Goal: Information Seeking & Learning: Learn about a topic

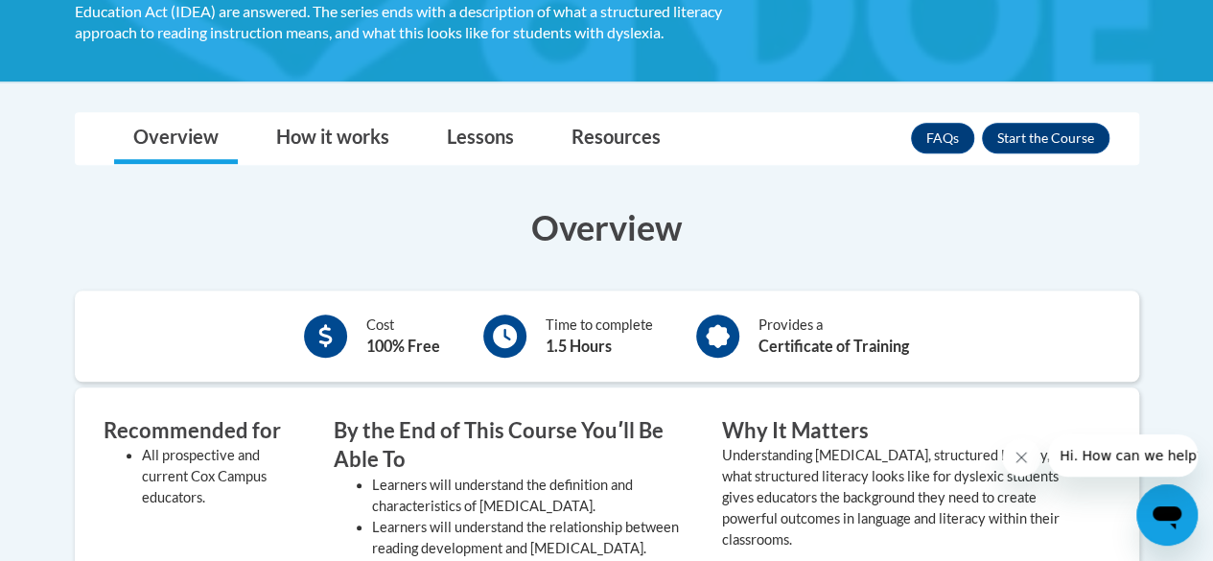
scroll to position [441, 0]
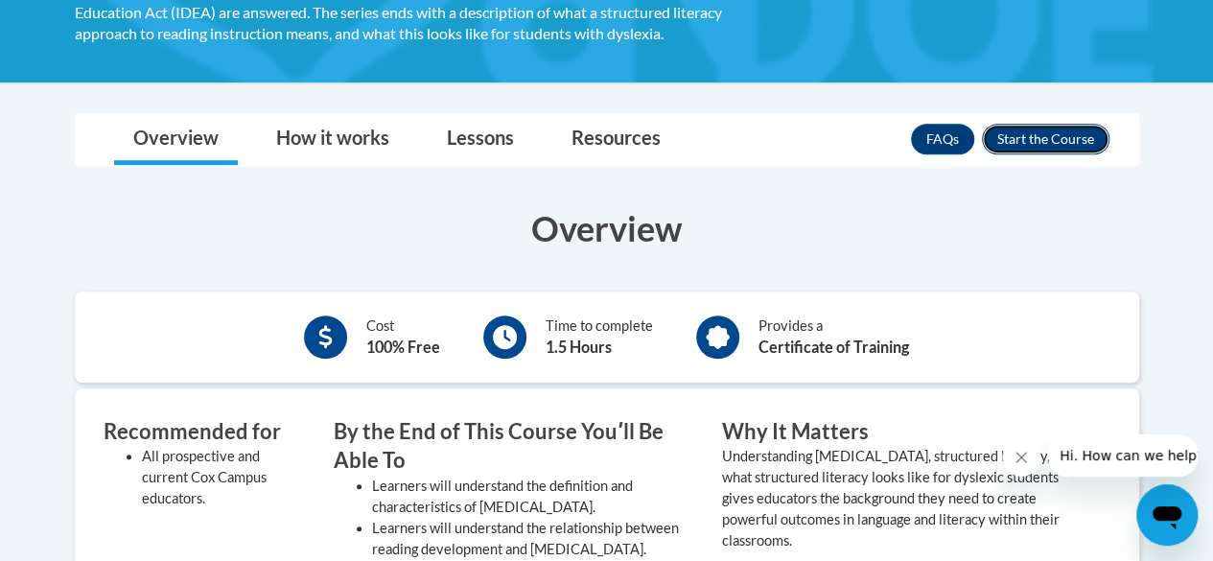
click at [1055, 138] on button "Enroll" at bounding box center [1046, 139] width 128 height 31
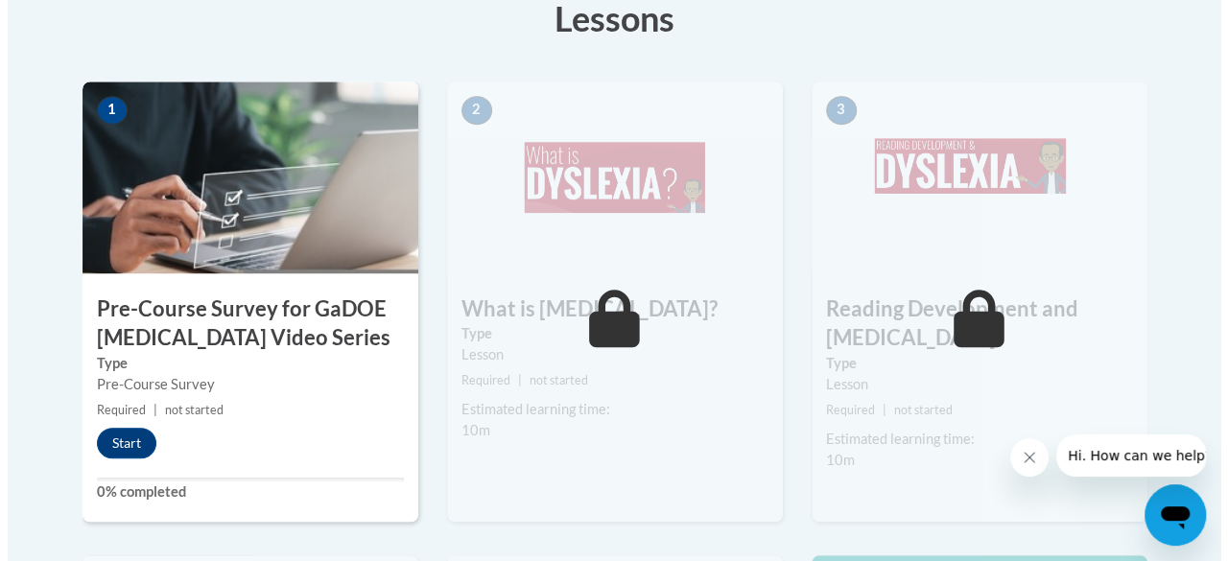
scroll to position [636, 0]
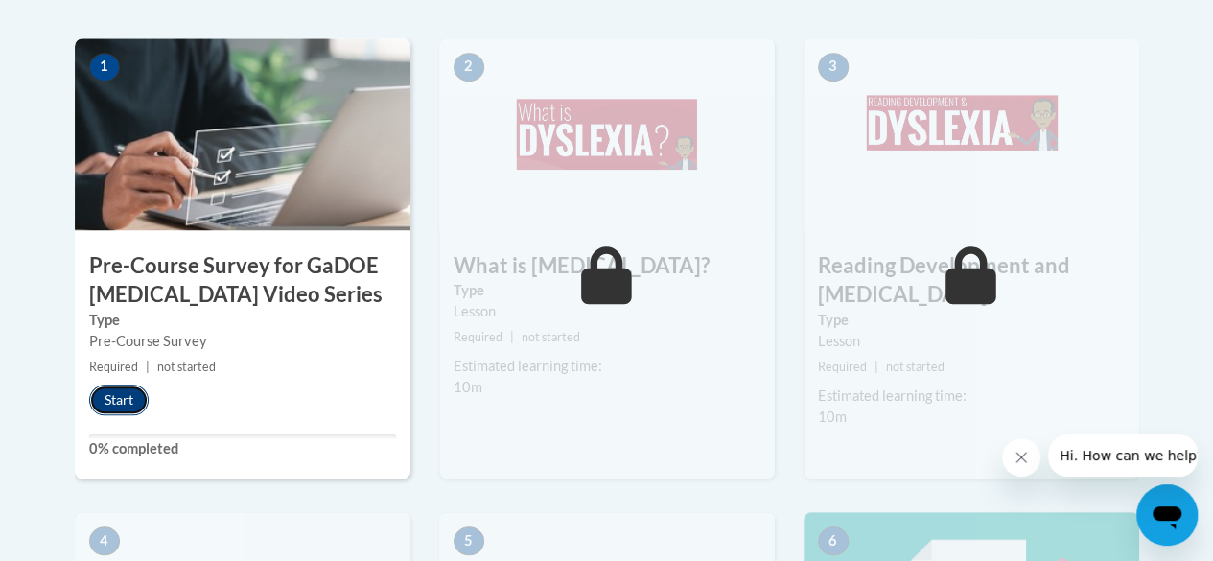
click at [111, 408] on button "Start" at bounding box center [118, 400] width 59 height 31
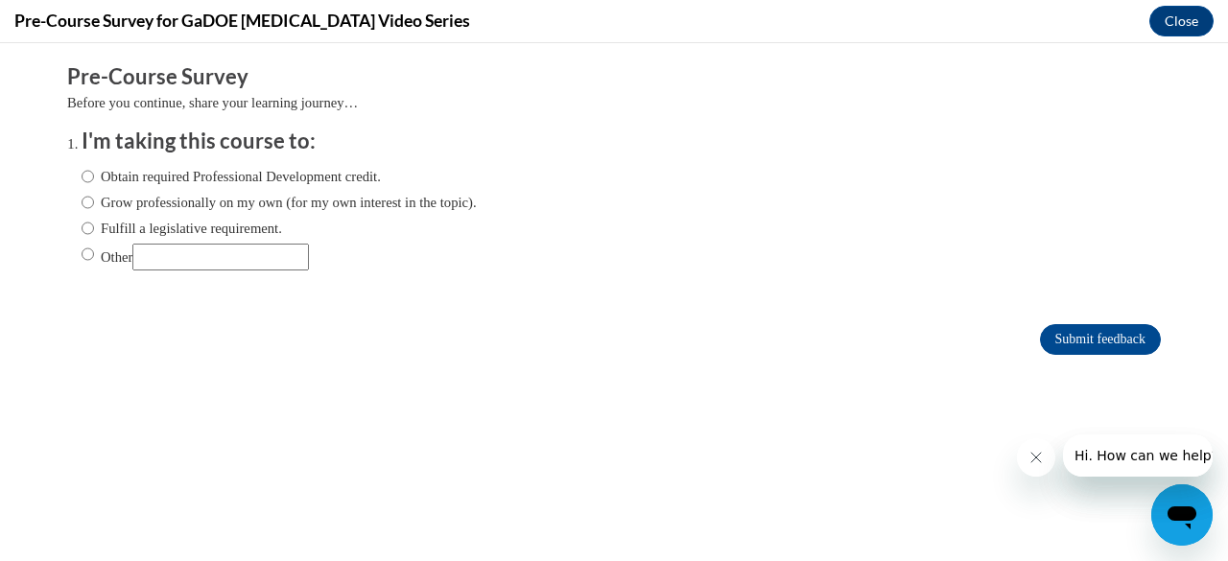
scroll to position [0, 0]
click at [82, 170] on input "Obtain required Professional Development credit." at bounding box center [88, 176] width 12 height 21
radio input "true"
click at [1072, 343] on input "Submit feedback" at bounding box center [1100, 339] width 121 height 31
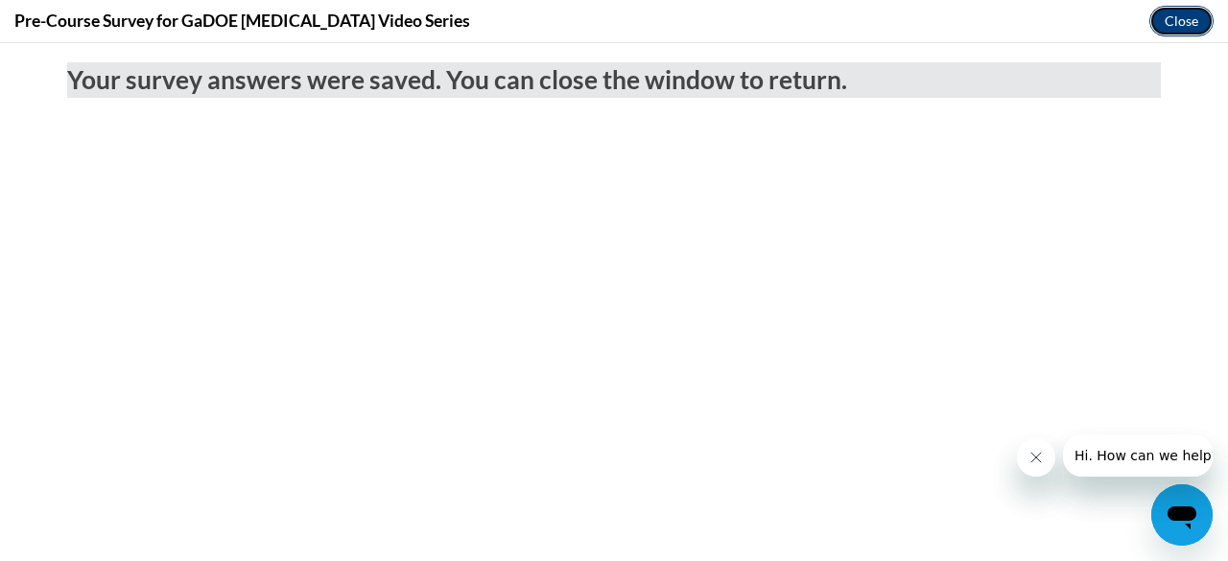
click at [1190, 14] on button "Close" at bounding box center [1181, 21] width 64 height 31
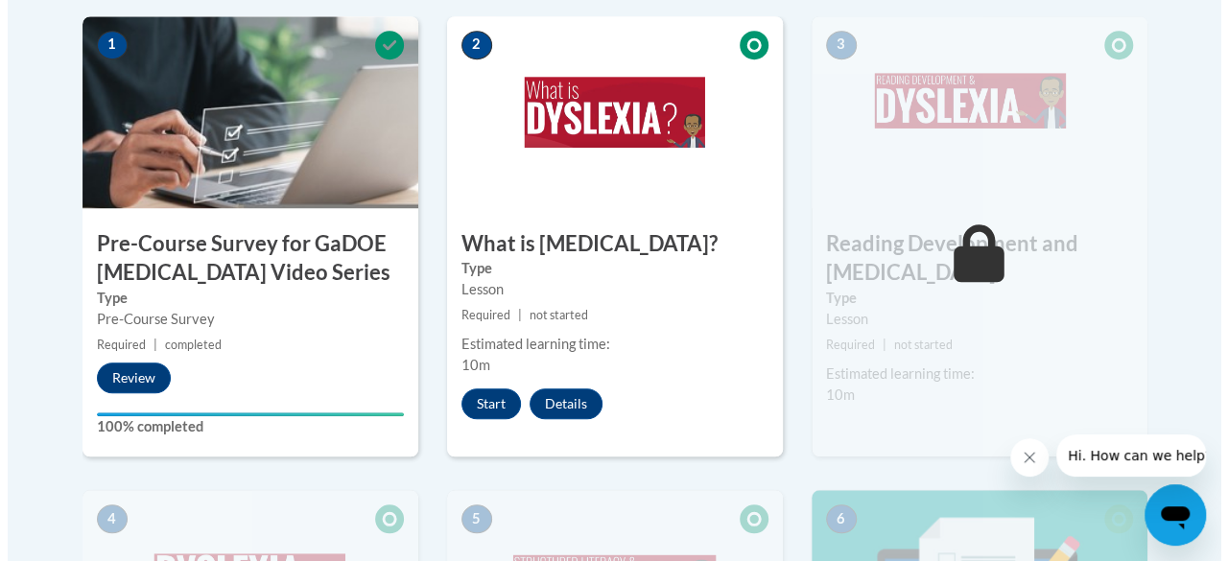
scroll to position [659, 0]
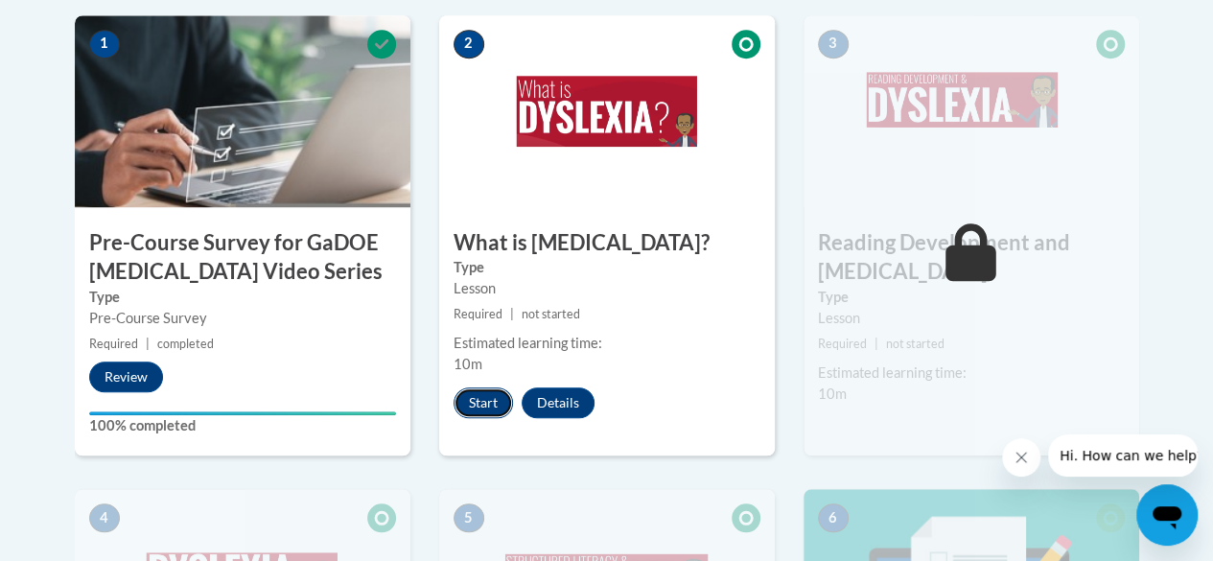
click at [494, 398] on button "Start" at bounding box center [483, 403] width 59 height 31
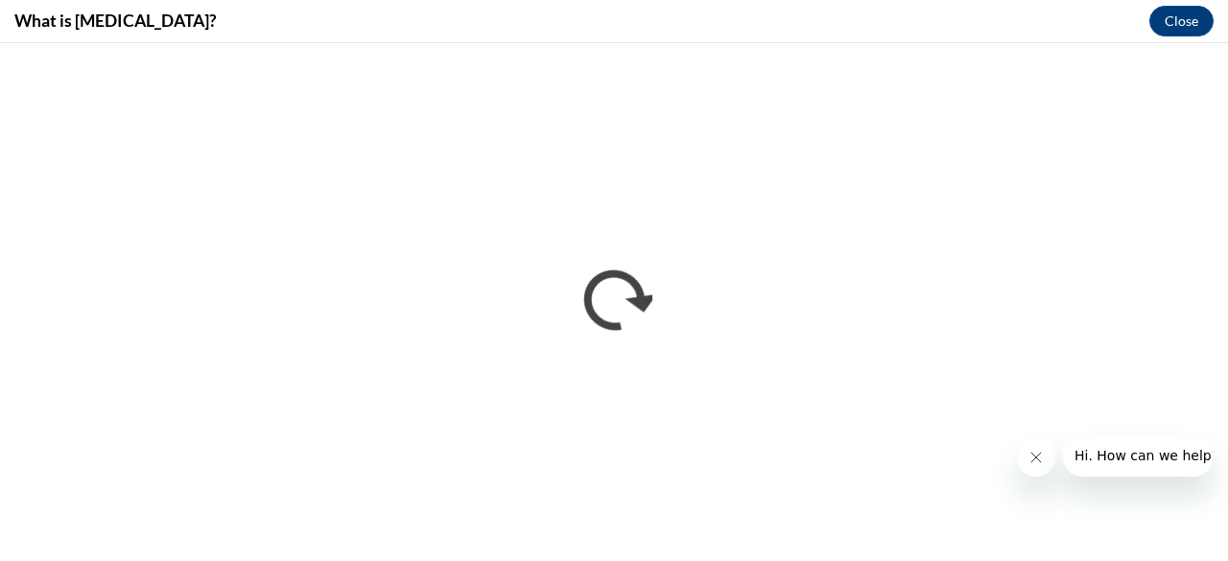
scroll to position [0, 0]
click at [1031, 451] on icon "Close message from company" at bounding box center [1034, 457] width 15 height 15
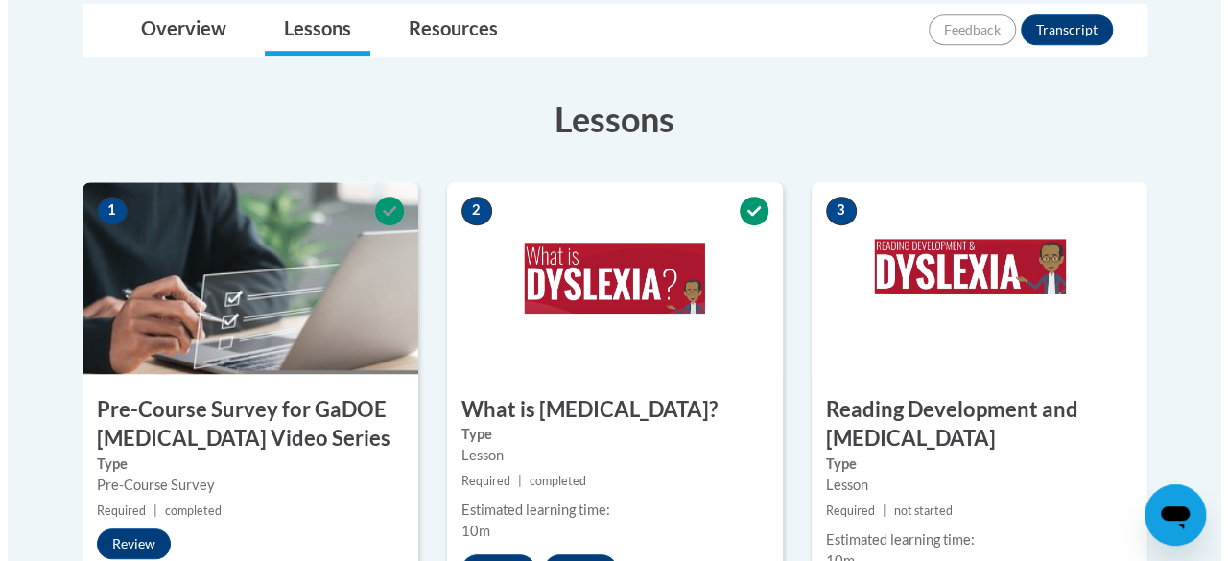
scroll to position [635, 0]
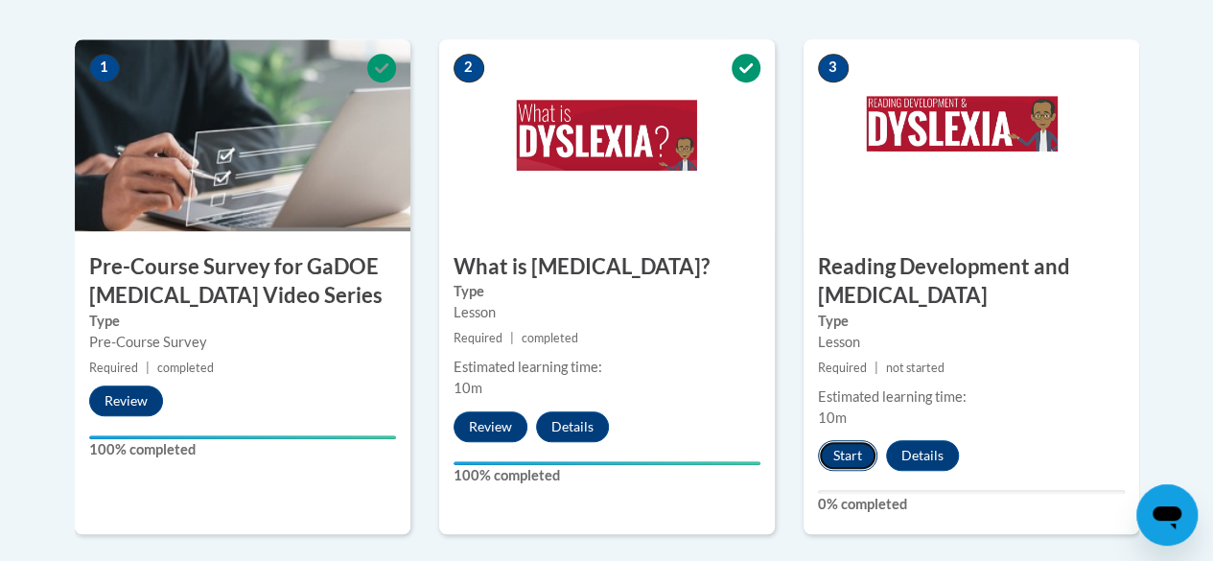
click at [848, 463] on button "Start" at bounding box center [847, 455] width 59 height 31
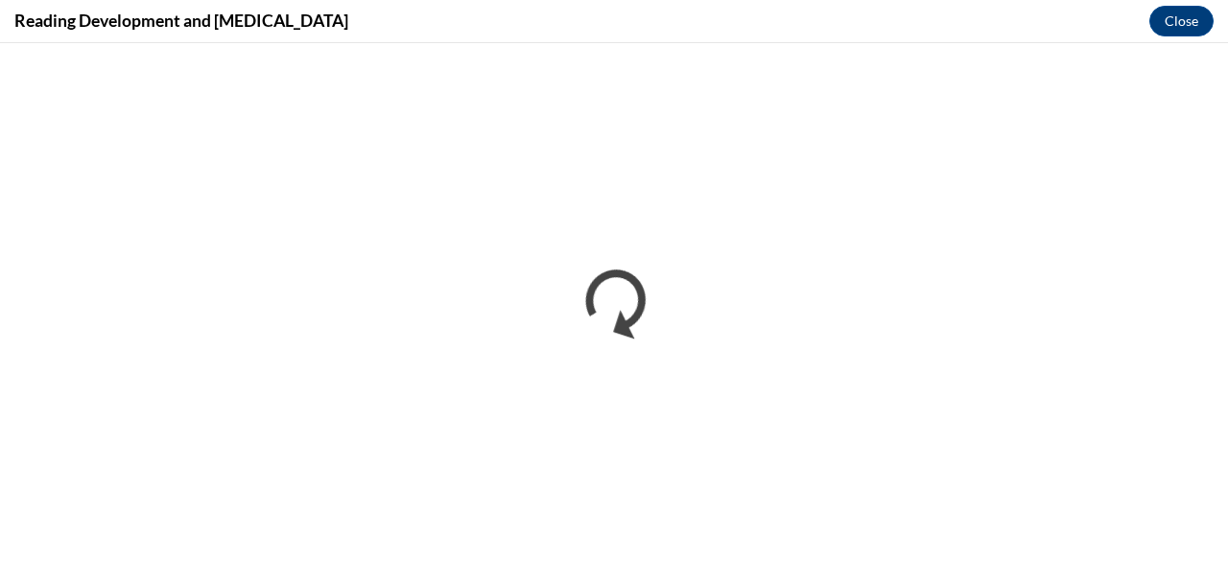
scroll to position [0, 0]
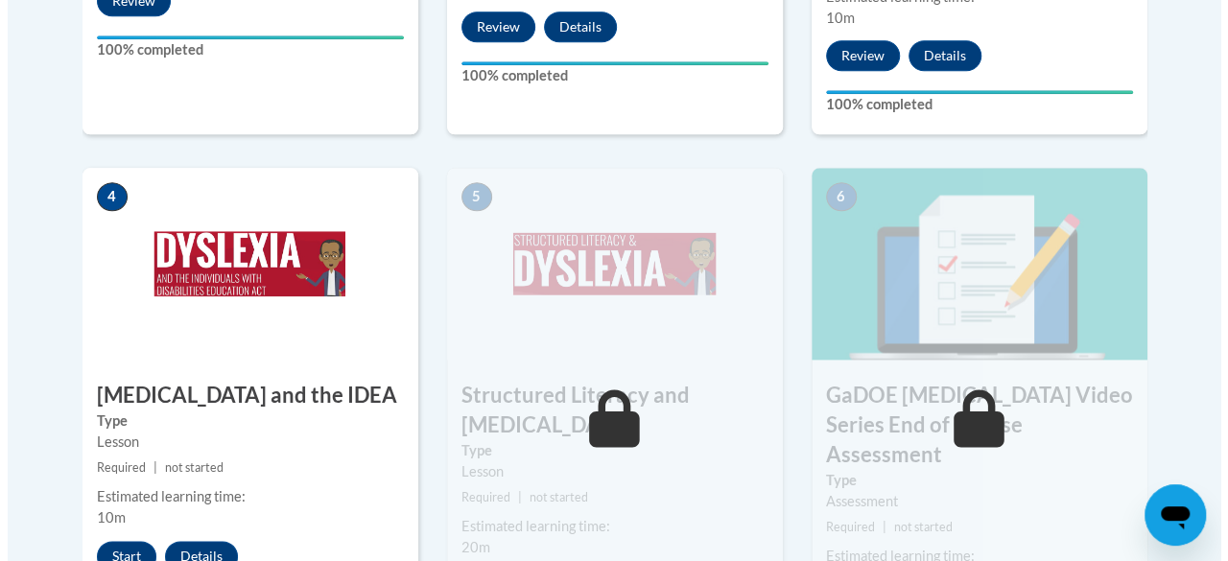
scroll to position [1207, 0]
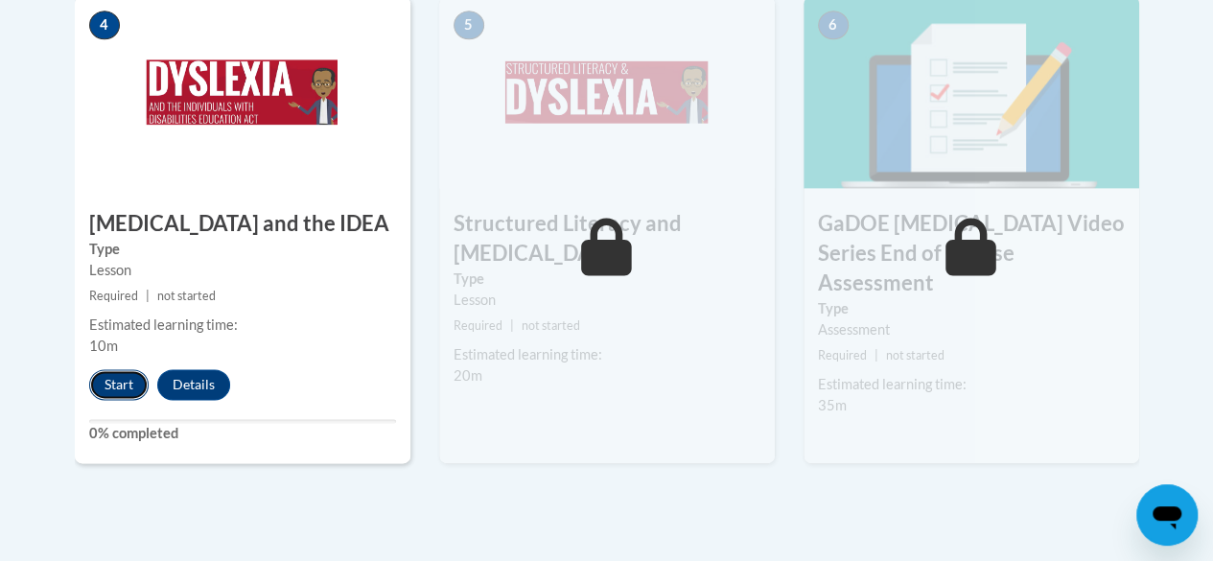
click at [117, 379] on button "Start" at bounding box center [118, 384] width 59 height 31
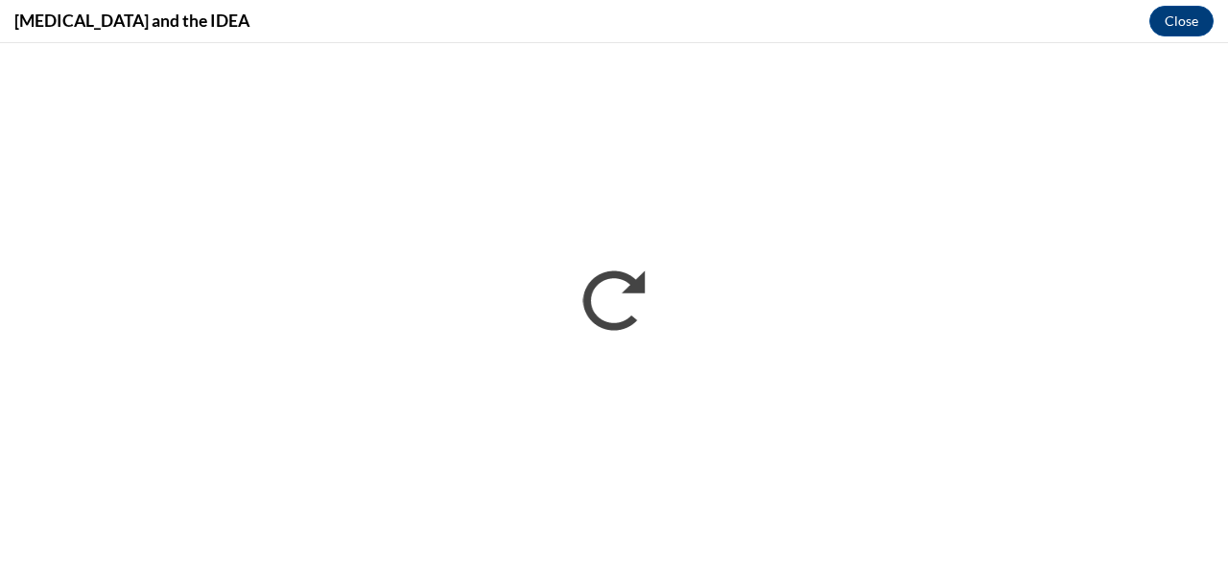
scroll to position [0, 0]
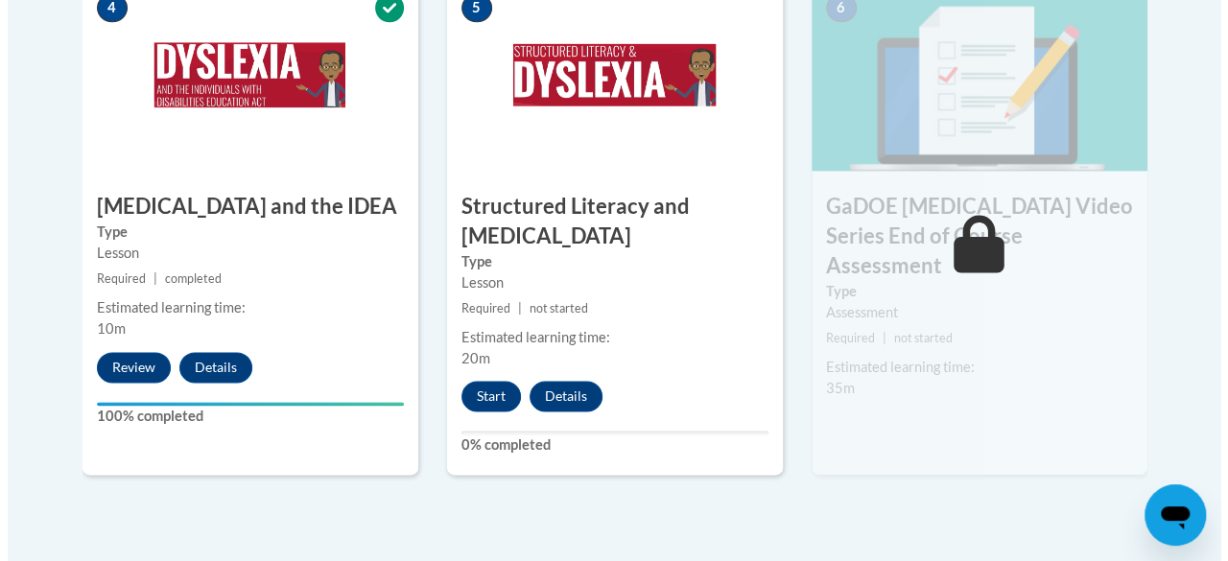
scroll to position [1225, 0]
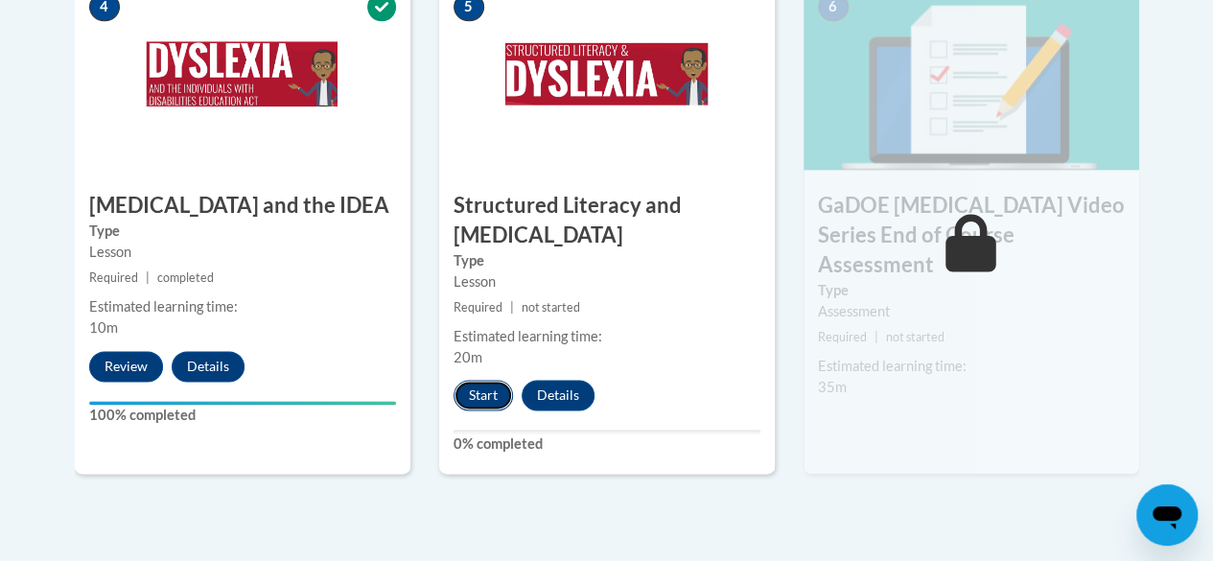
click at [476, 396] on button "Start" at bounding box center [483, 395] width 59 height 31
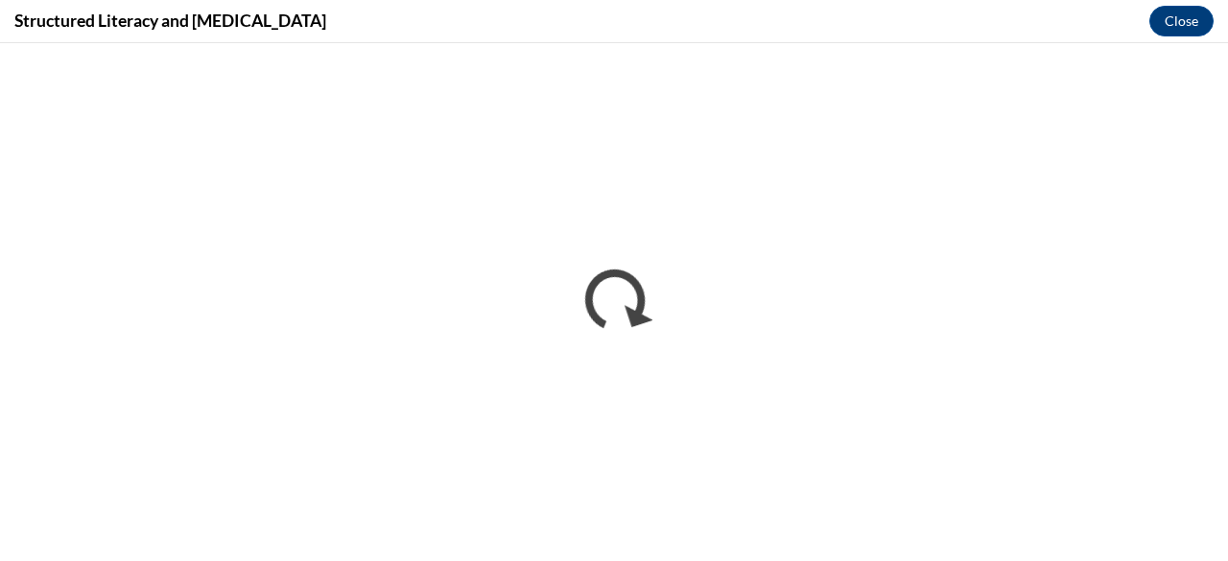
scroll to position [0, 0]
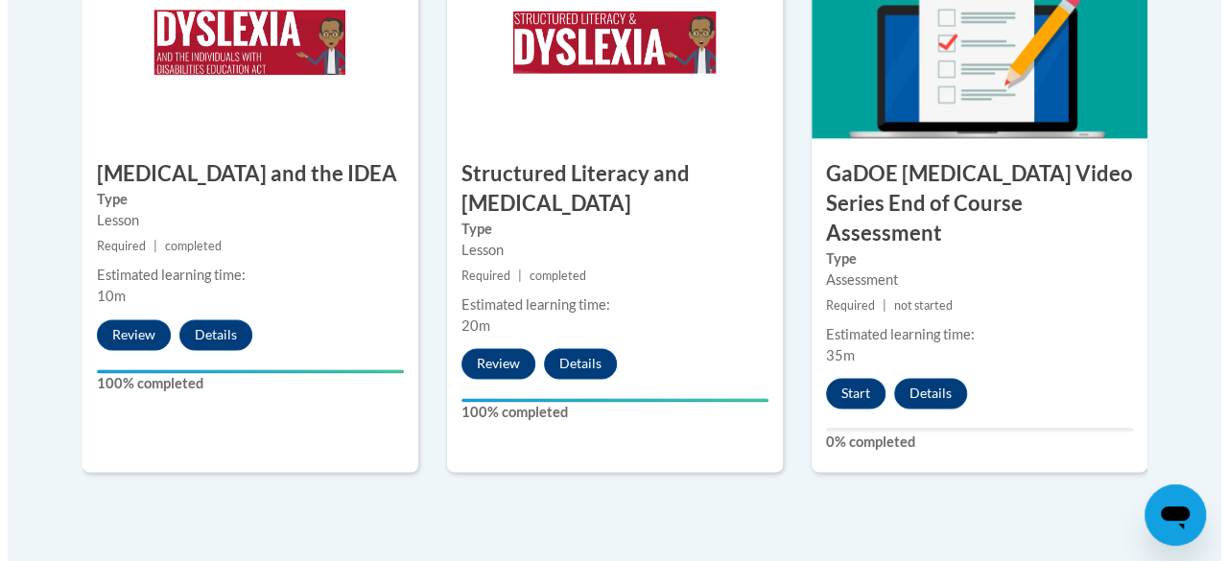
scroll to position [1258, 0]
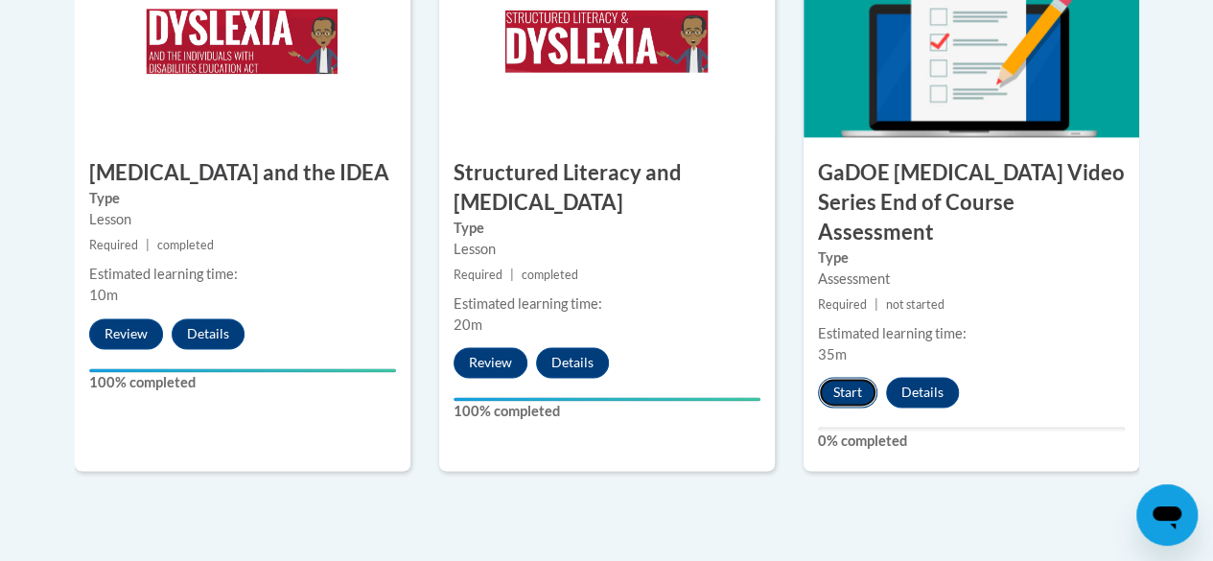
click at [846, 377] on button "Start" at bounding box center [847, 392] width 59 height 31
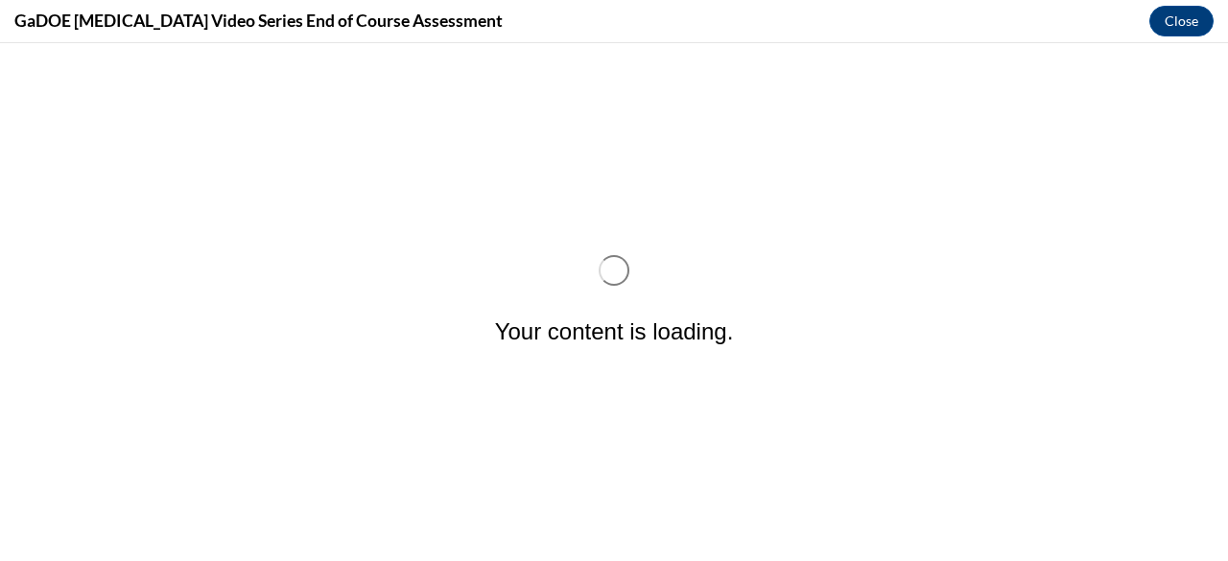
scroll to position [0, 0]
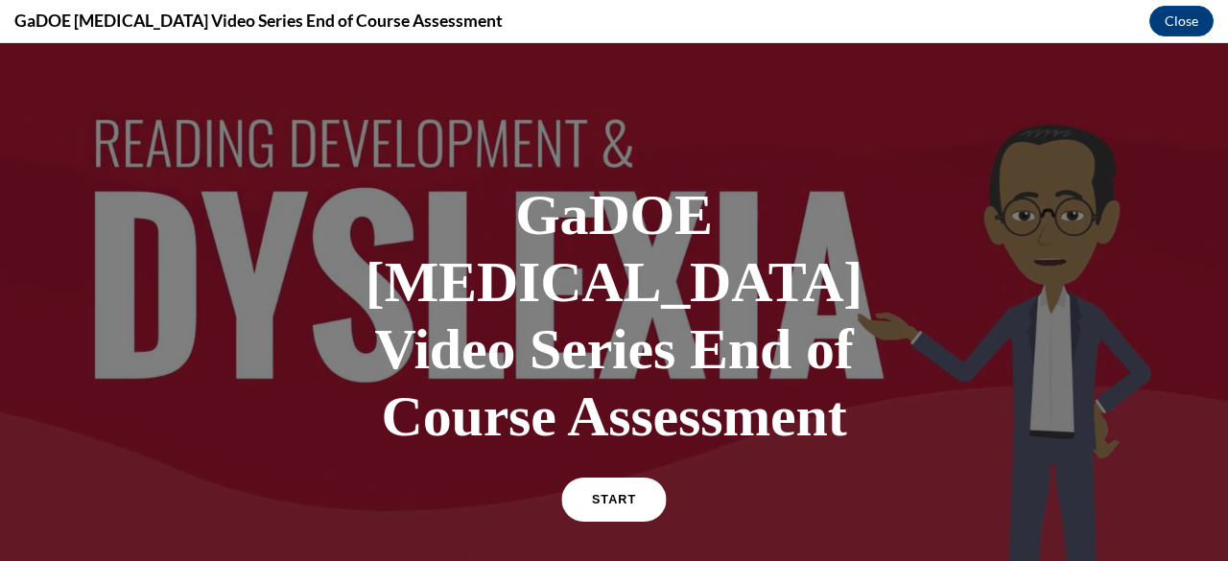
click at [637, 478] on link "START" at bounding box center [613, 500] width 105 height 44
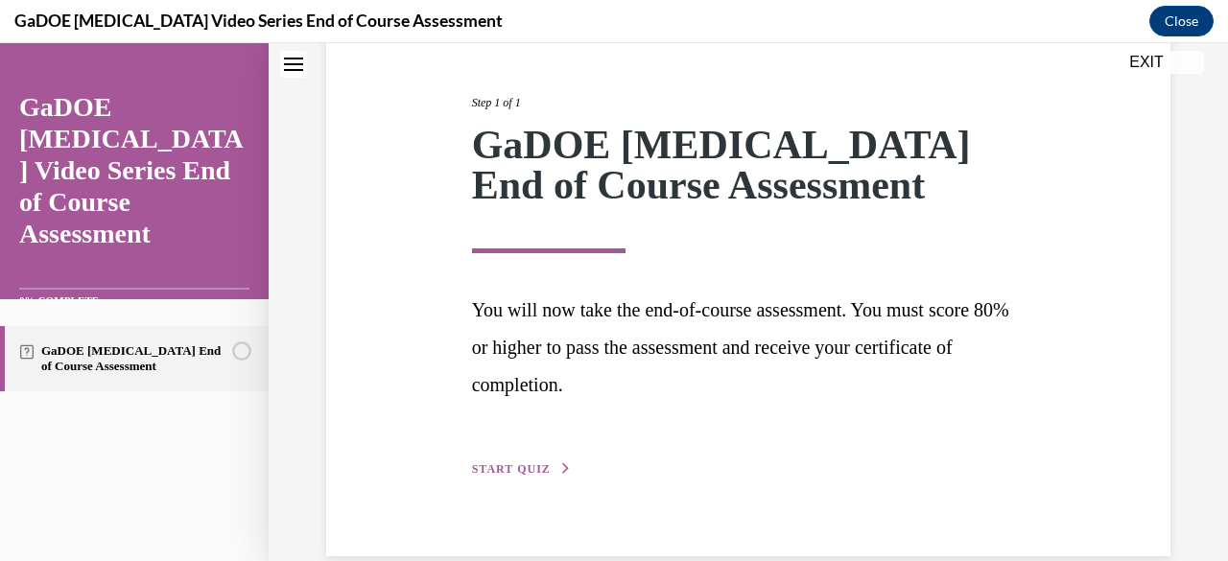
scroll to position [216, 0]
click at [529, 468] on span "START QUIZ" at bounding box center [511, 469] width 79 height 13
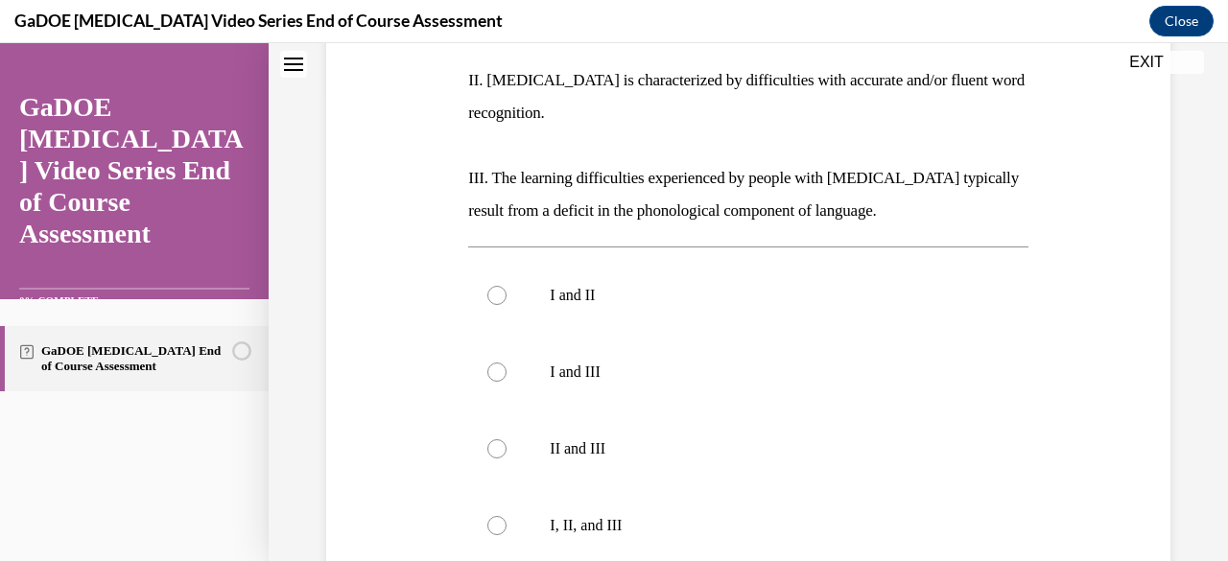
scroll to position [652, 0]
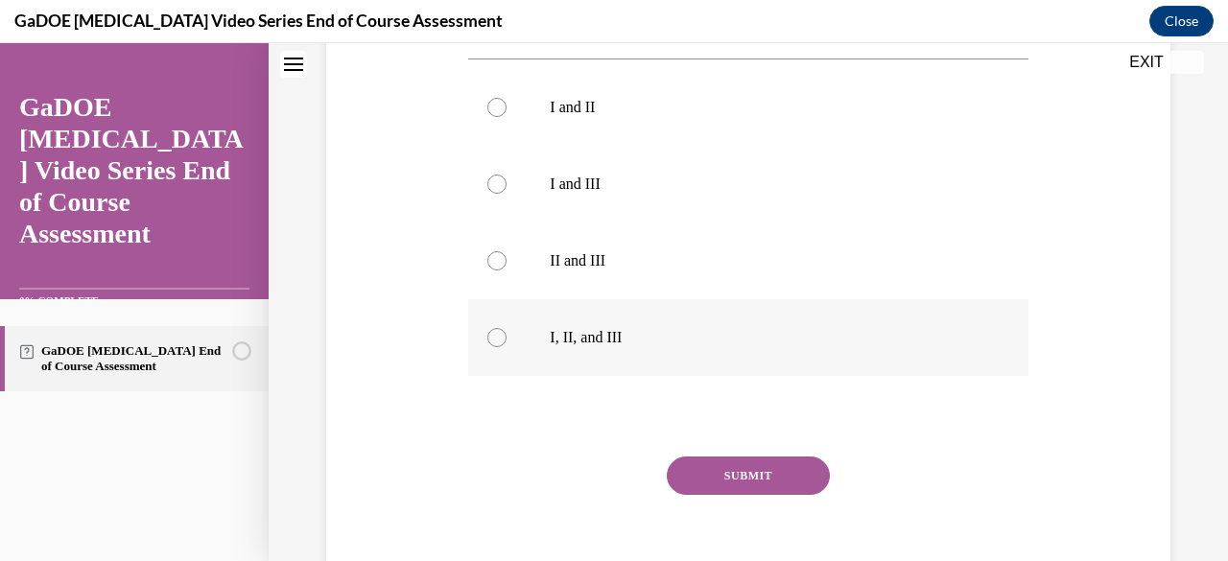
click at [566, 328] on p "I, II, and III" at bounding box center [765, 337] width 430 height 19
click at [507, 328] on input "I, II, and III" at bounding box center [496, 337] width 19 height 19
radio input "true"
click at [735, 457] on button "SUBMIT" at bounding box center [748, 476] width 163 height 38
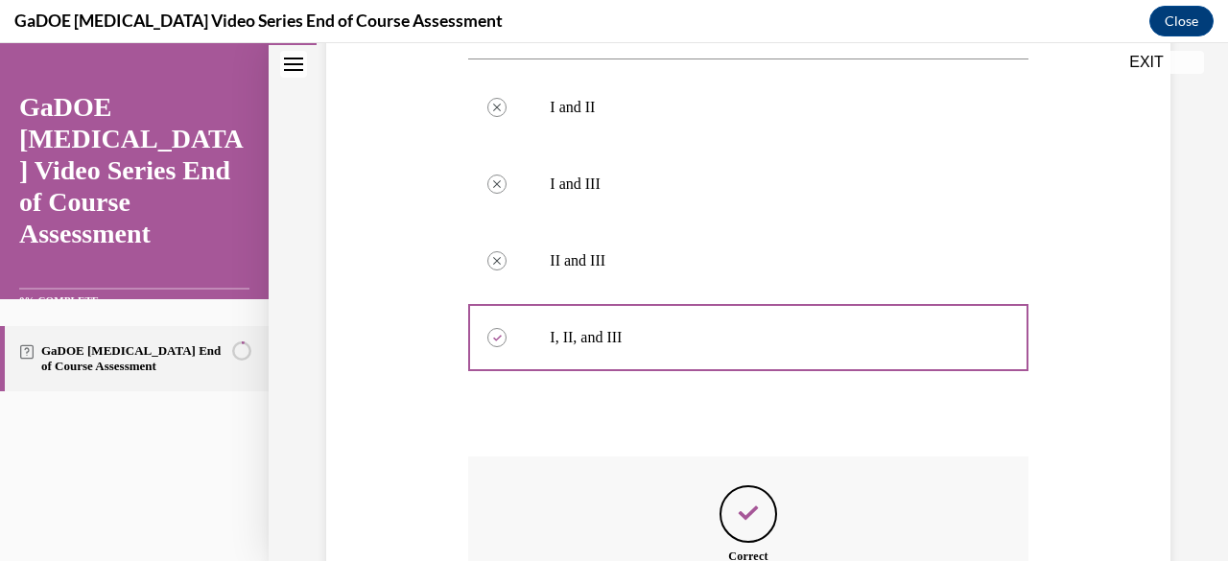
scroll to position [865, 0]
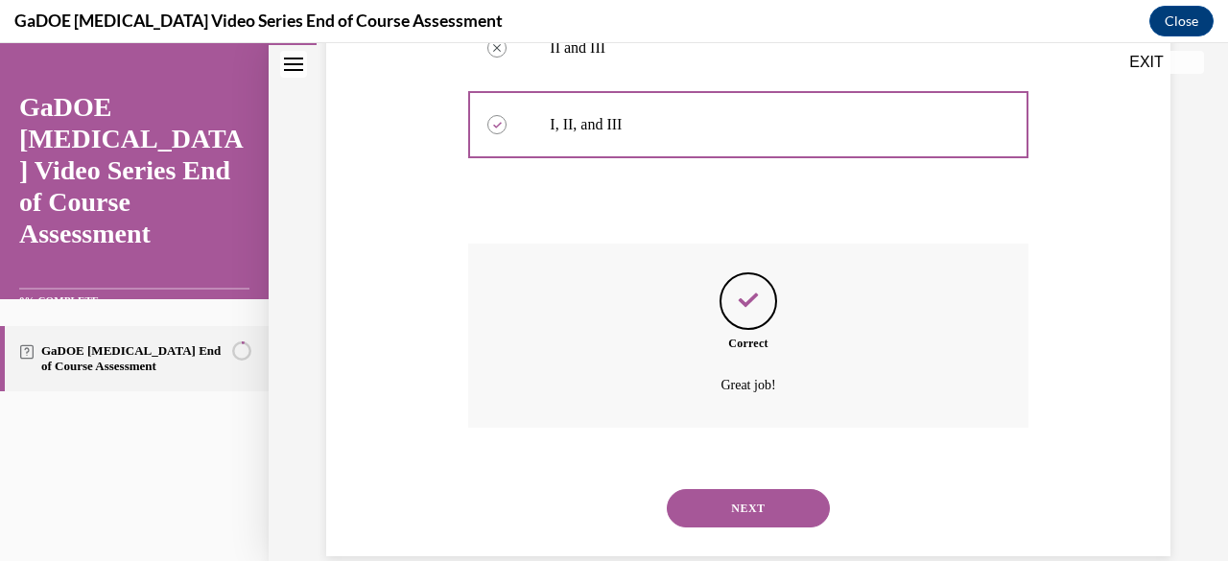
click at [750, 489] on button "NEXT" at bounding box center [748, 508] width 163 height 38
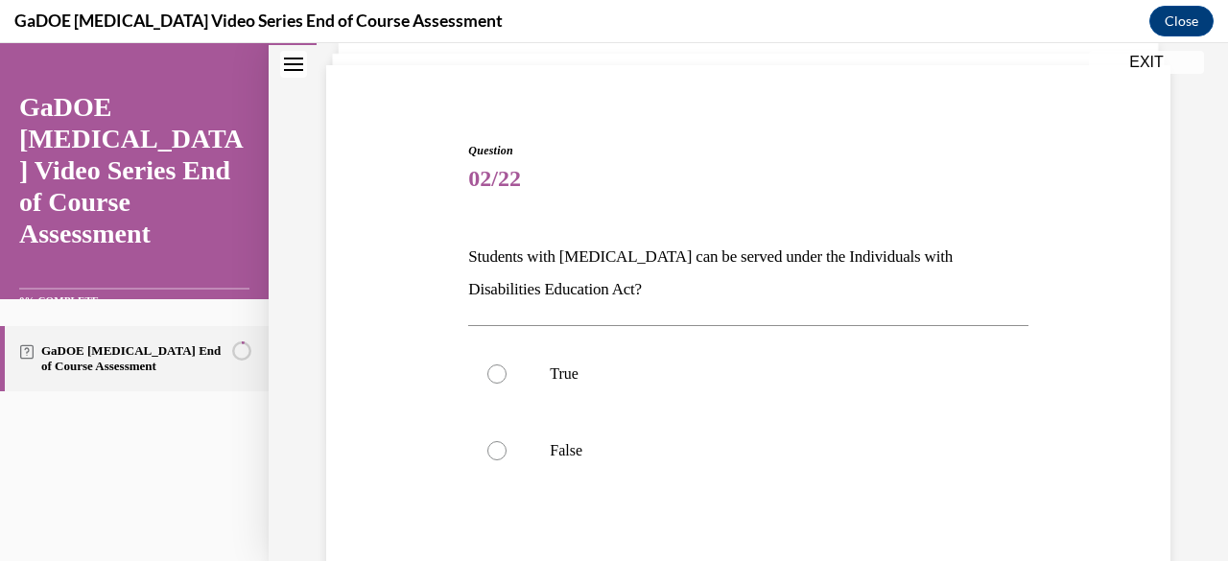
scroll to position [126, 0]
click at [551, 373] on p "True" at bounding box center [765, 373] width 430 height 19
click at [507, 373] on input "True" at bounding box center [496, 373] width 19 height 19
radio input "true"
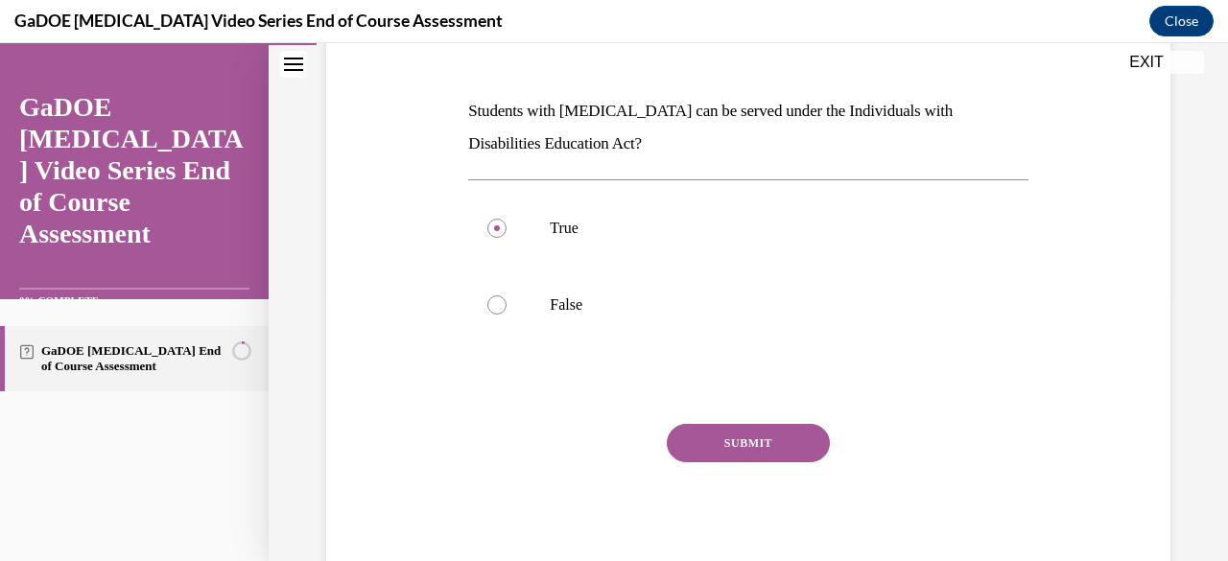
click at [739, 435] on button "SUBMIT" at bounding box center [748, 443] width 163 height 38
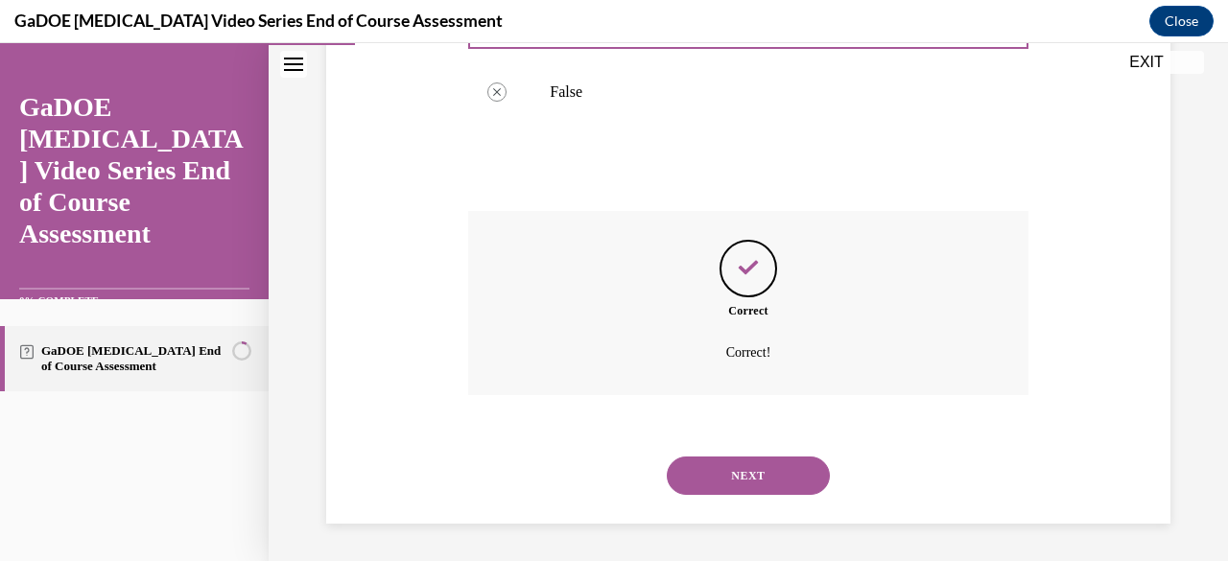
click at [733, 483] on button "NEXT" at bounding box center [748, 476] width 163 height 38
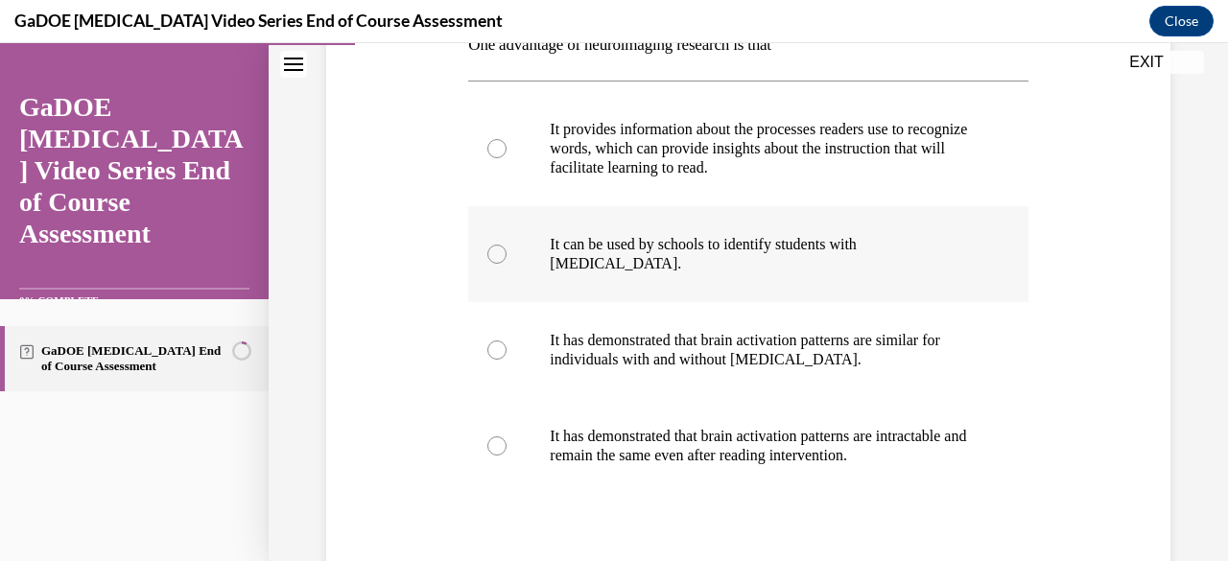
scroll to position [338, 0]
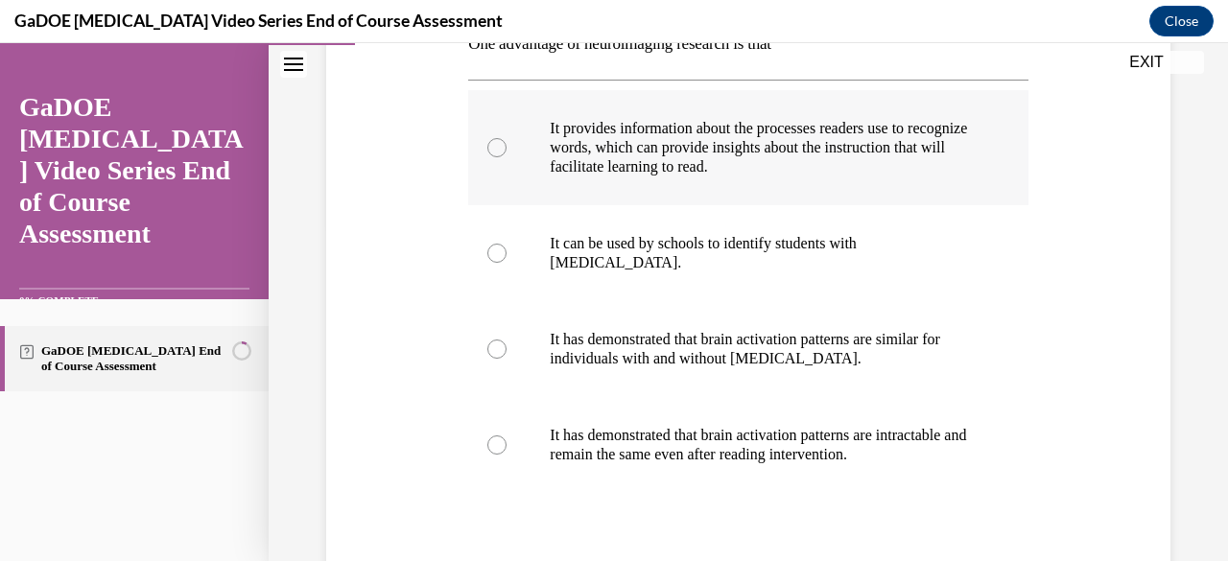
click at [539, 143] on label "It provides information about the processes readers use to recognize words, whi…" at bounding box center [747, 147] width 559 height 115
click at [507, 143] on input "It provides information about the processes readers use to recognize words, whi…" at bounding box center [496, 147] width 19 height 19
radio input "true"
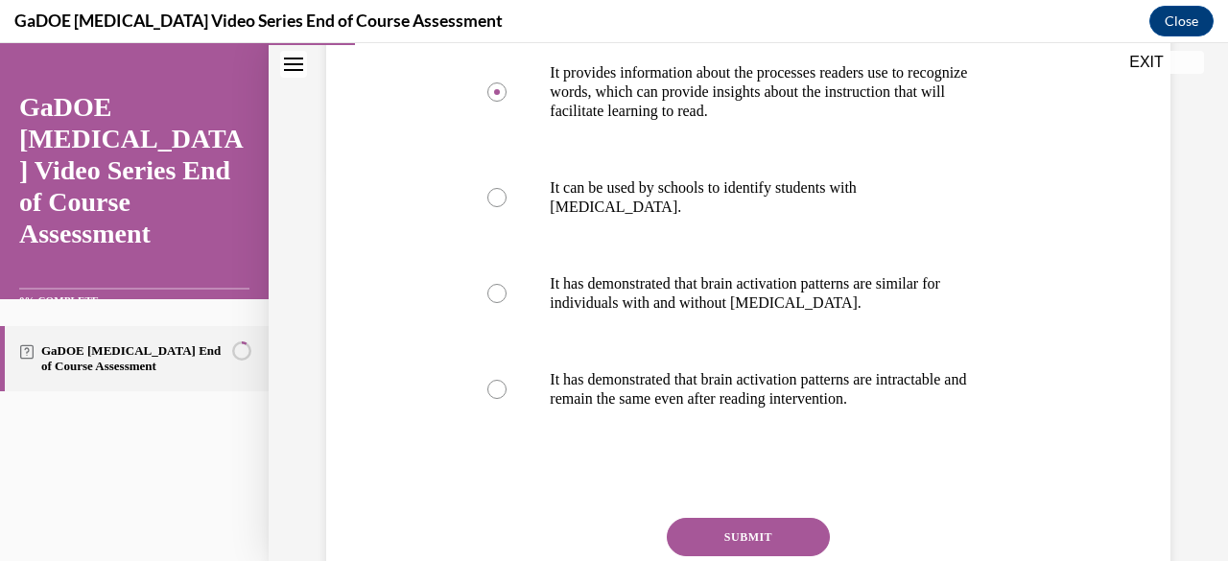
scroll to position [487, 0]
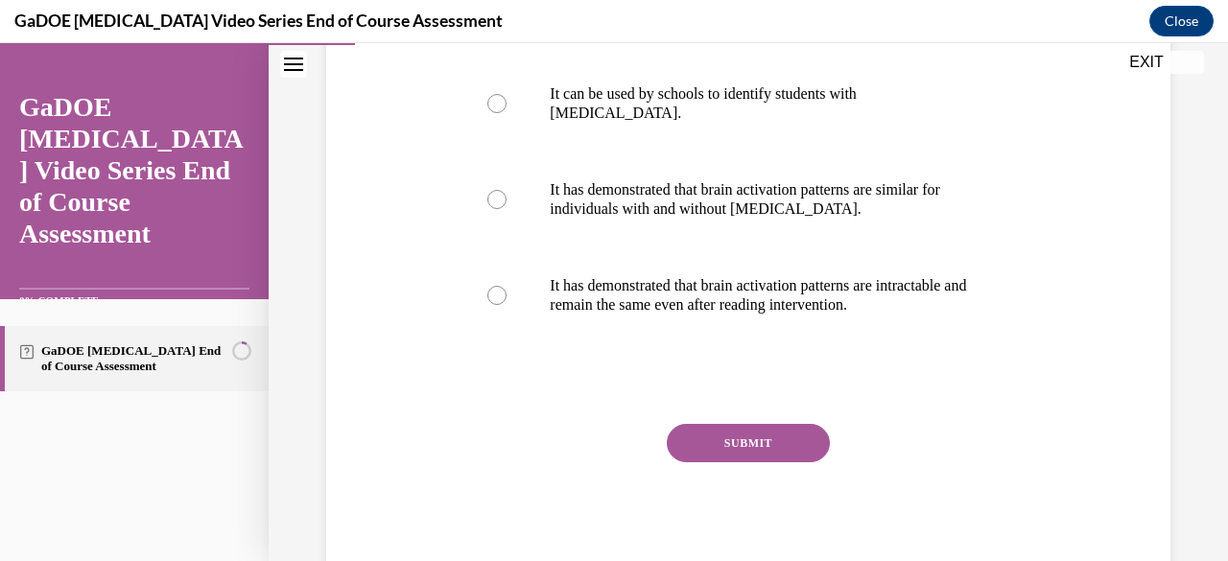
click at [736, 452] on button "SUBMIT" at bounding box center [748, 443] width 163 height 38
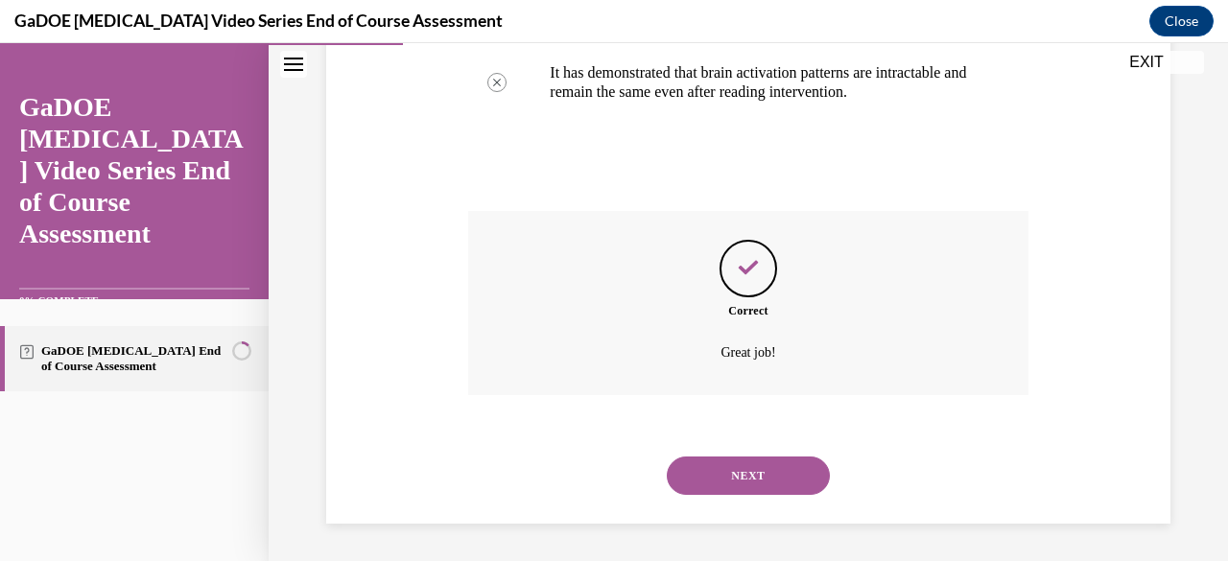
click at [733, 478] on button "NEXT" at bounding box center [748, 476] width 163 height 38
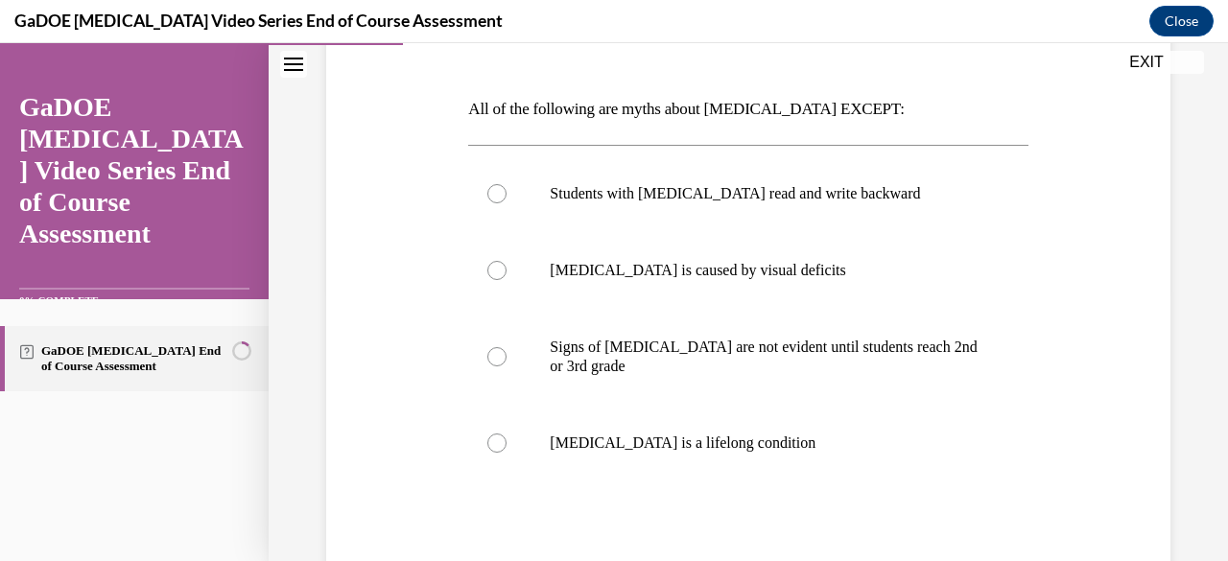
scroll to position [273, 0]
click at [816, 365] on p "Signs of dyslexia are not evident until students reach 2nd or 3rd grade" at bounding box center [765, 356] width 430 height 38
click at [507, 365] on input "Signs of dyslexia are not evident until students reach 2nd or 3rd grade" at bounding box center [496, 355] width 19 height 19
radio input "true"
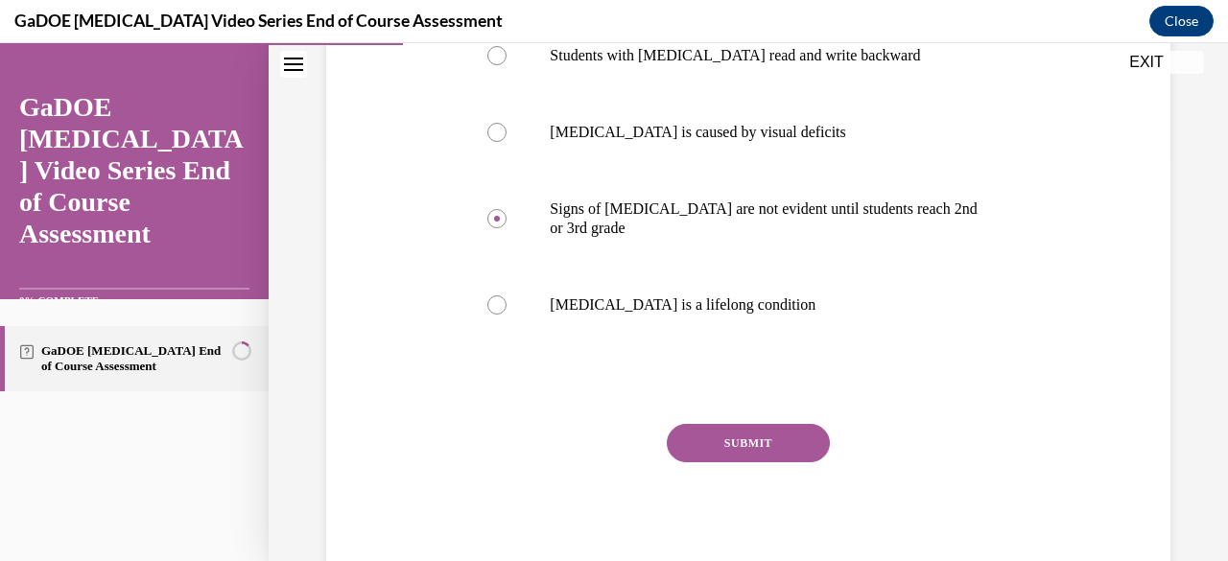
click at [766, 428] on button "SUBMIT" at bounding box center [748, 443] width 163 height 38
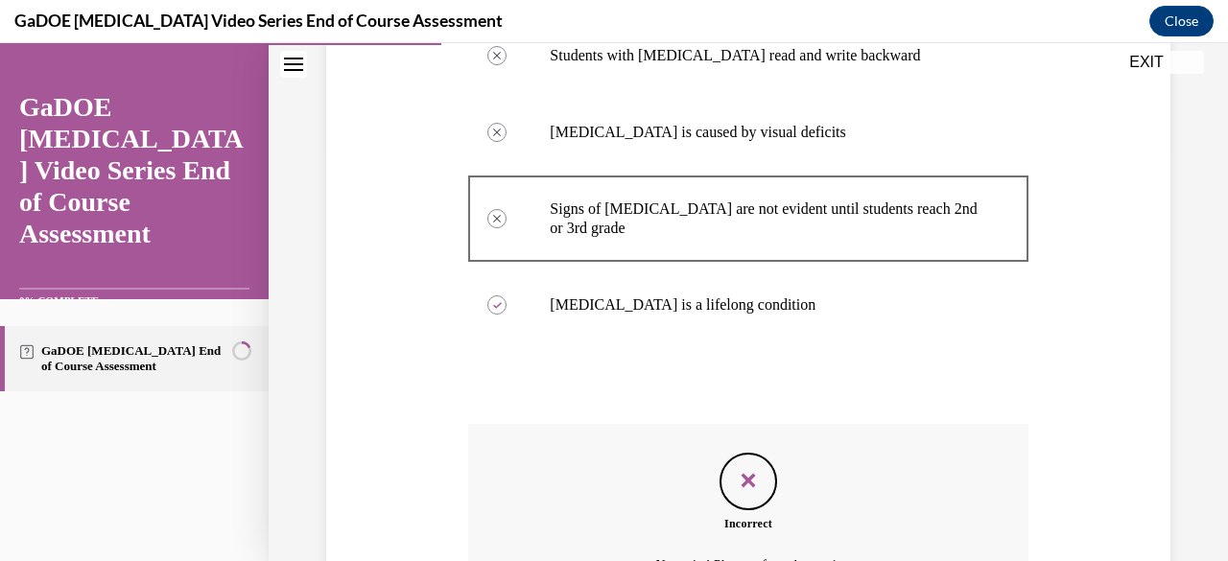
scroll to position [624, 0]
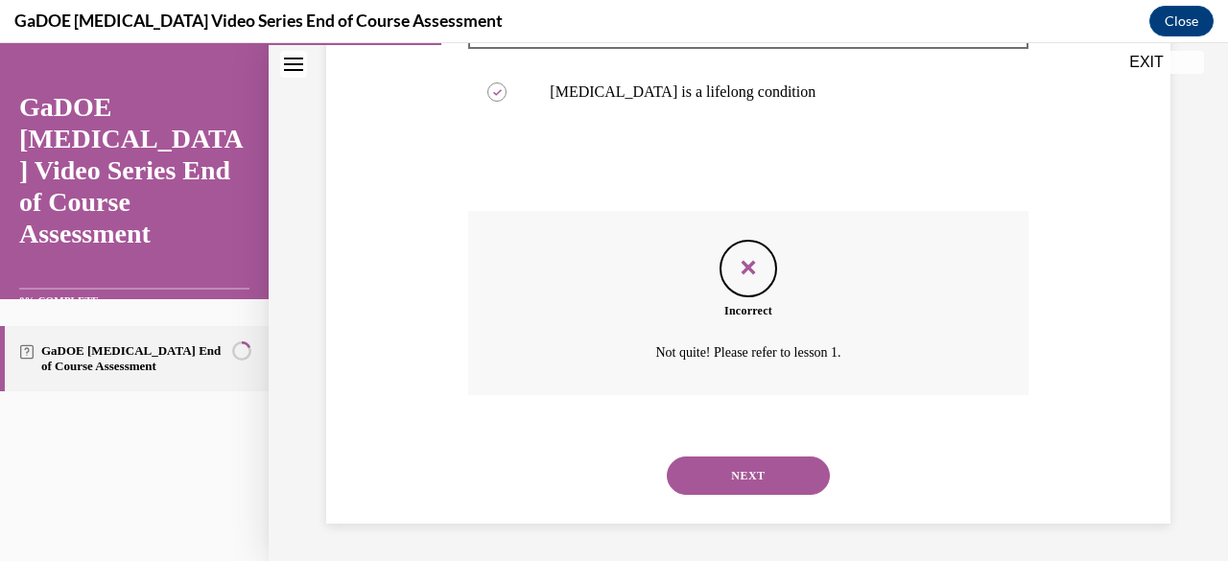
click at [751, 479] on button "NEXT" at bounding box center [748, 476] width 163 height 38
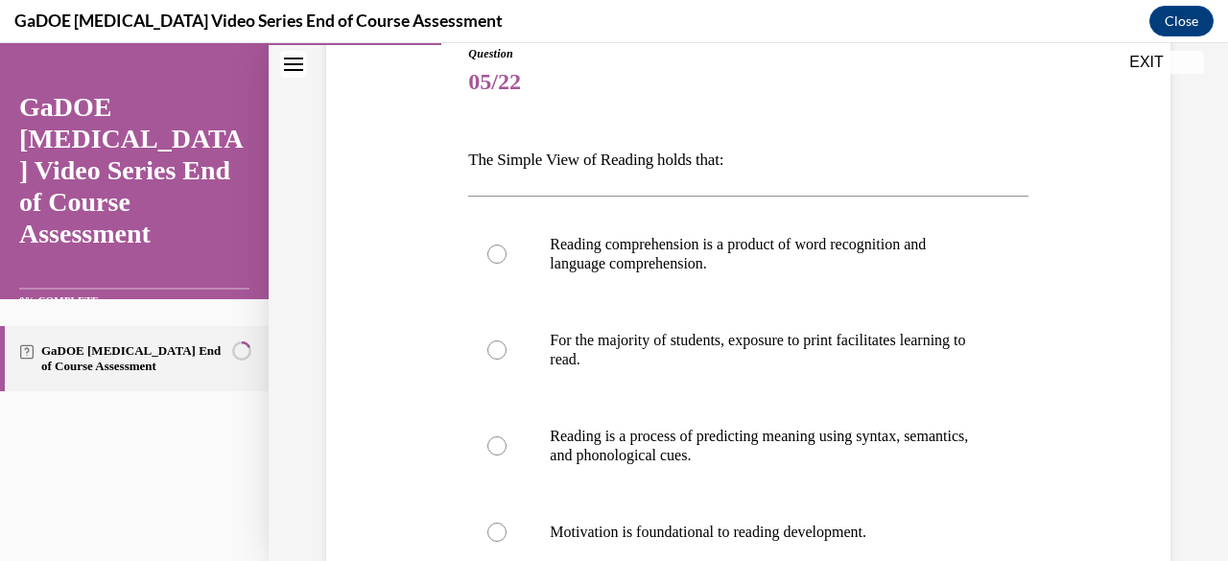
scroll to position [252, 0]
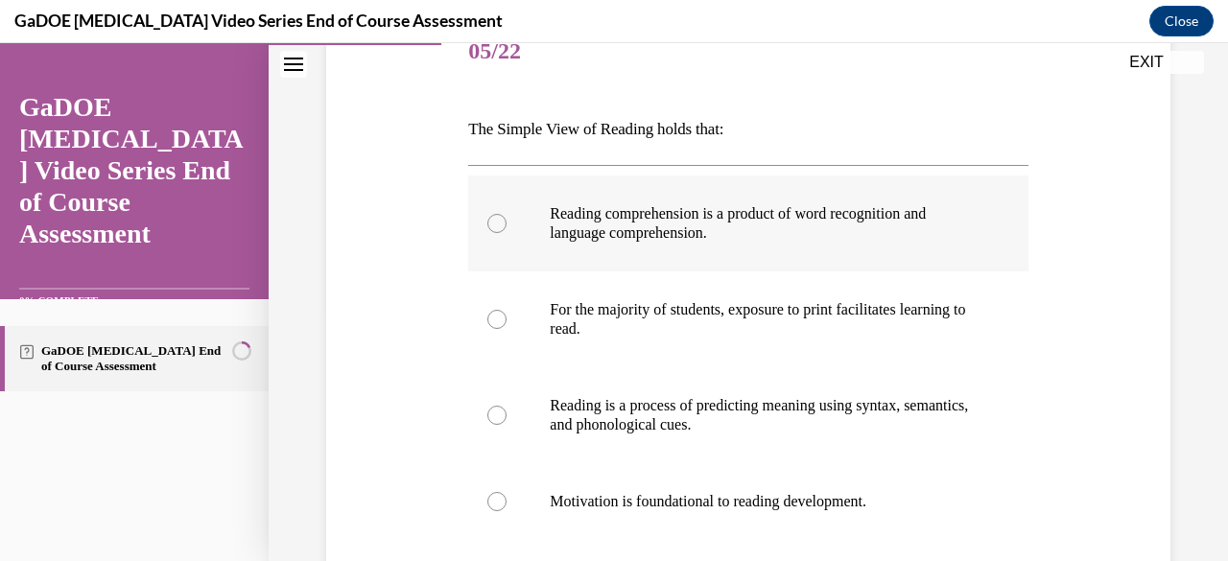
click at [821, 214] on p "Reading comprehension is a product of word recognition and language comprehensi…" at bounding box center [765, 223] width 430 height 38
click at [507, 214] on input "Reading comprehension is a product of word recognition and language comprehensi…" at bounding box center [496, 223] width 19 height 19
radio input "true"
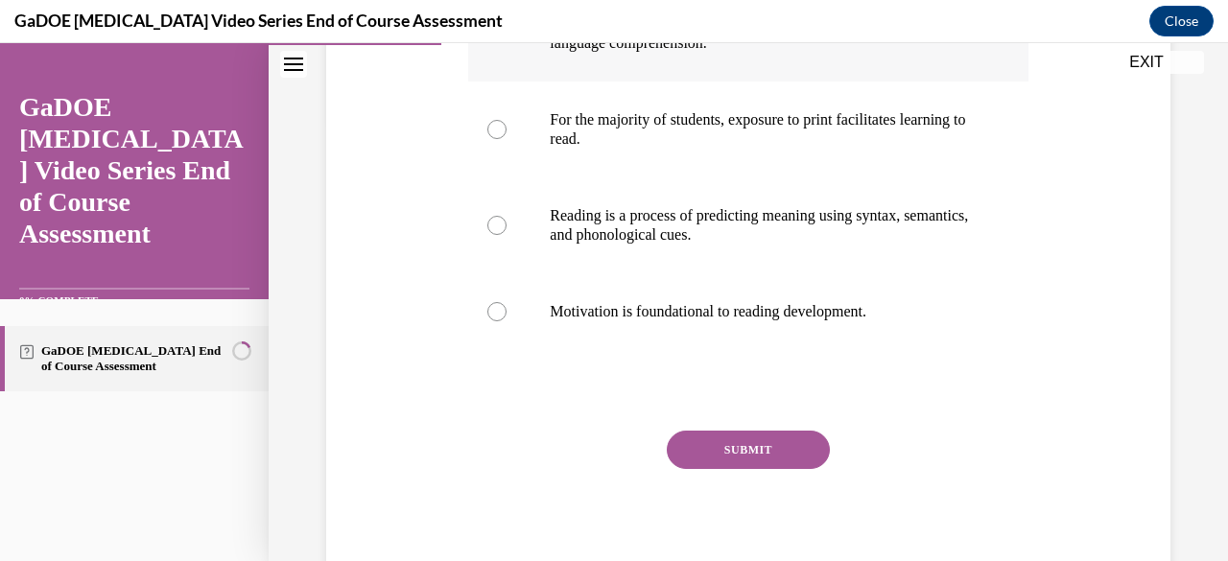
scroll to position [449, 0]
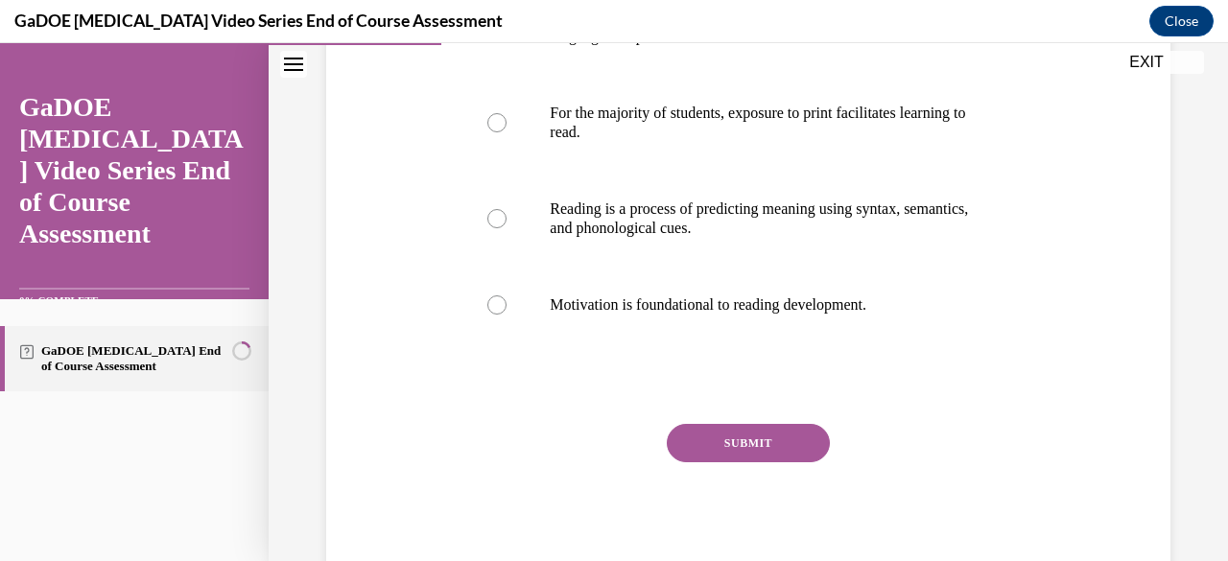
click at [744, 442] on button "SUBMIT" at bounding box center [748, 443] width 163 height 38
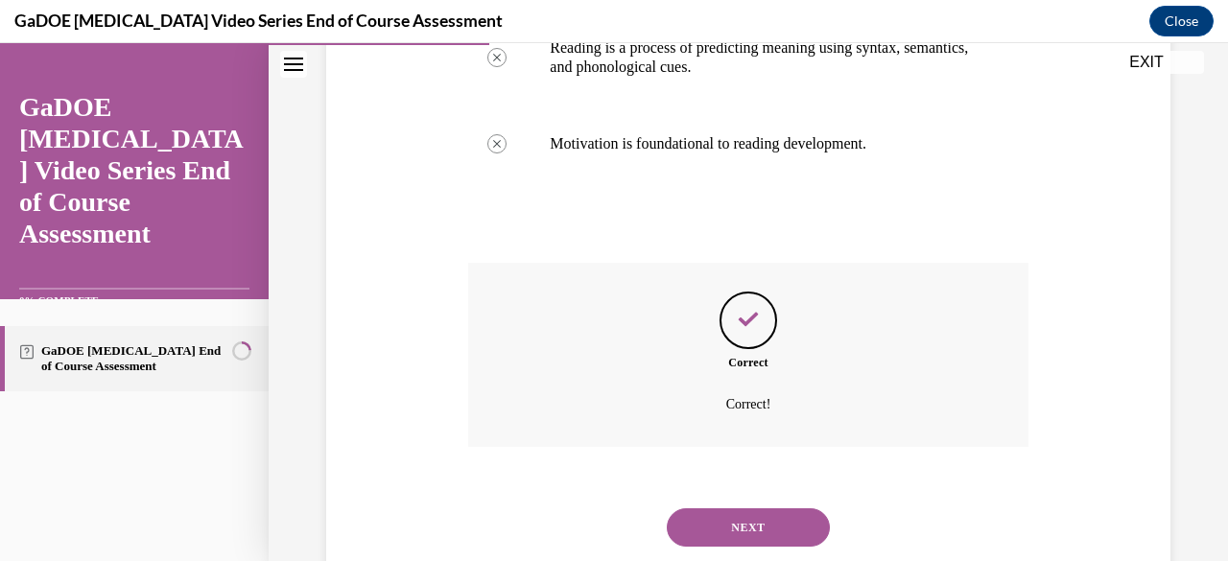
click at [730, 513] on button "NEXT" at bounding box center [748, 527] width 163 height 38
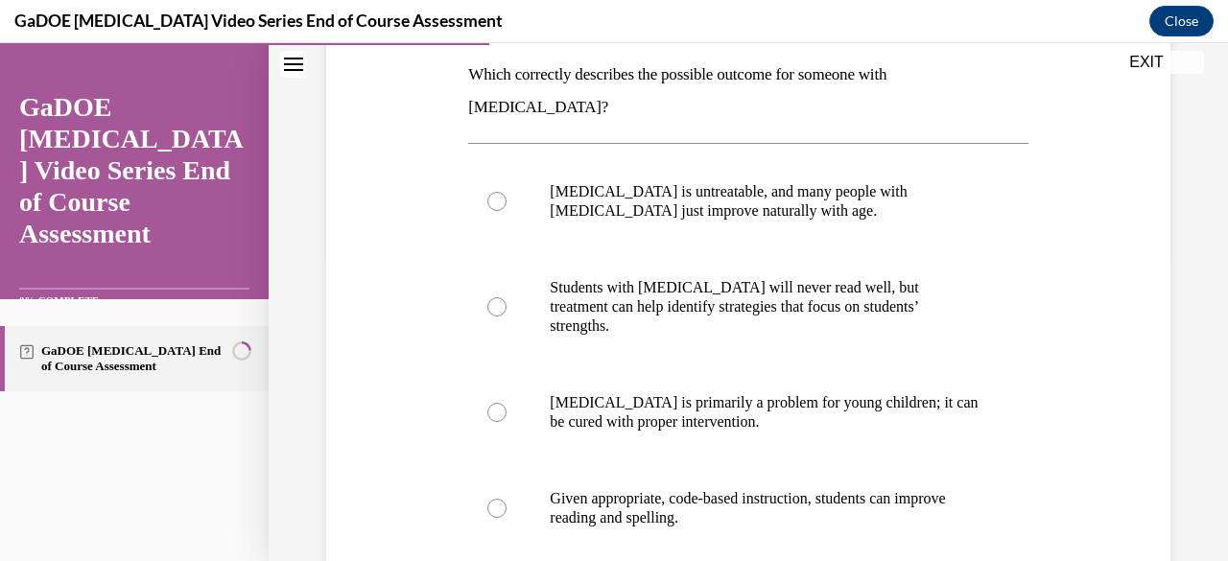
scroll to position [304, 0]
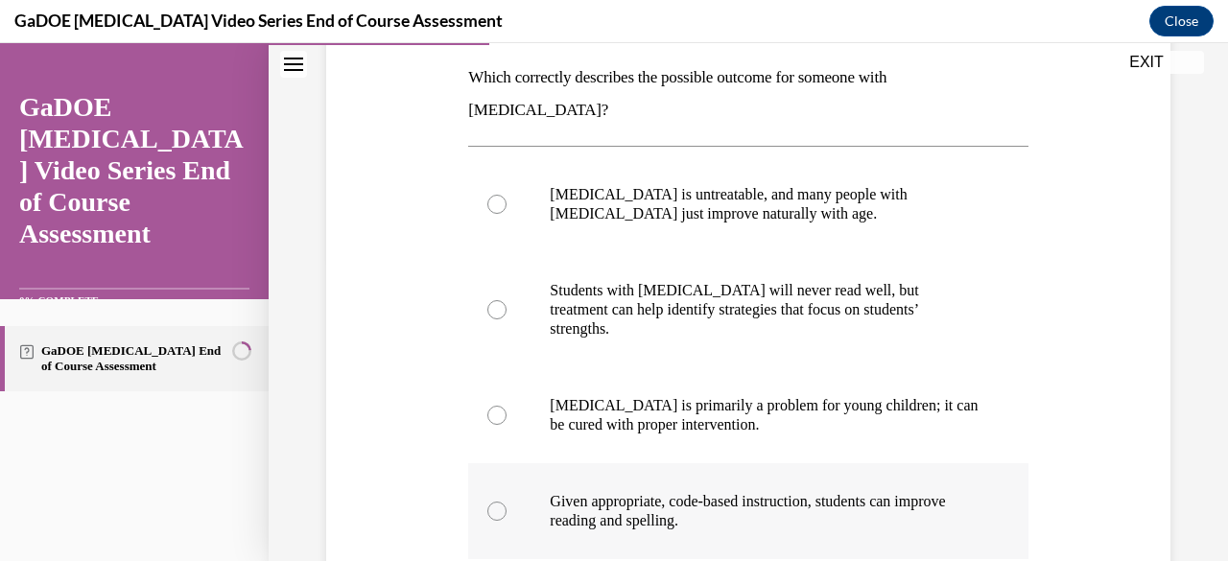
click at [787, 492] on p "Given appropriate, code-based instruction, students can improve reading and spe…" at bounding box center [765, 511] width 430 height 38
click at [507, 502] on input "Given appropriate, code-based instruction, students can improve reading and spe…" at bounding box center [496, 511] width 19 height 19
radio input "true"
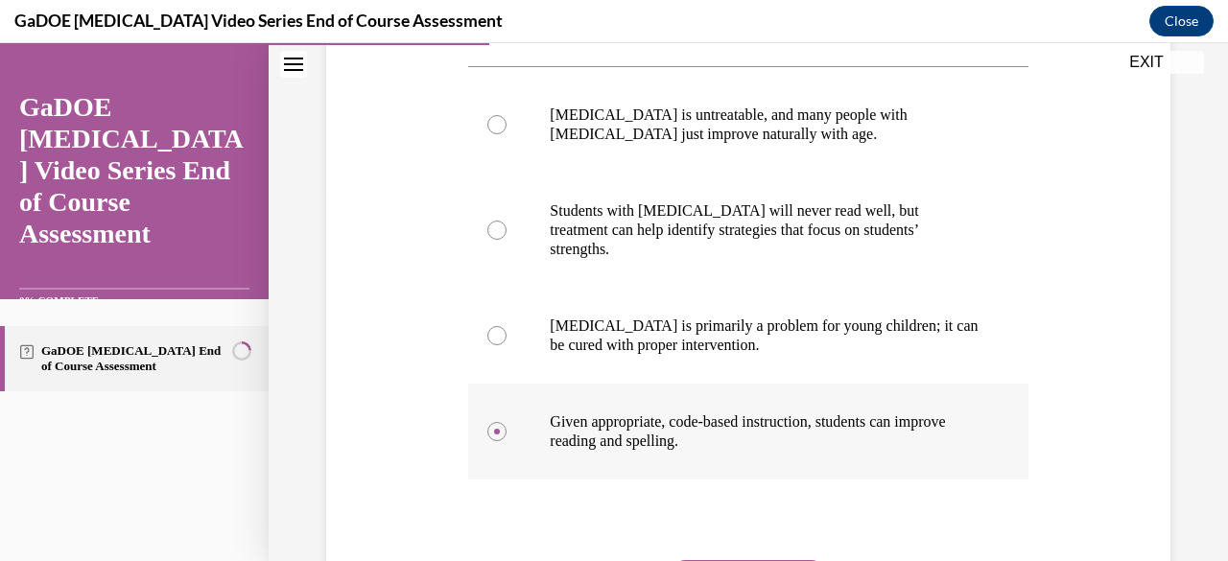
scroll to position [468, 0]
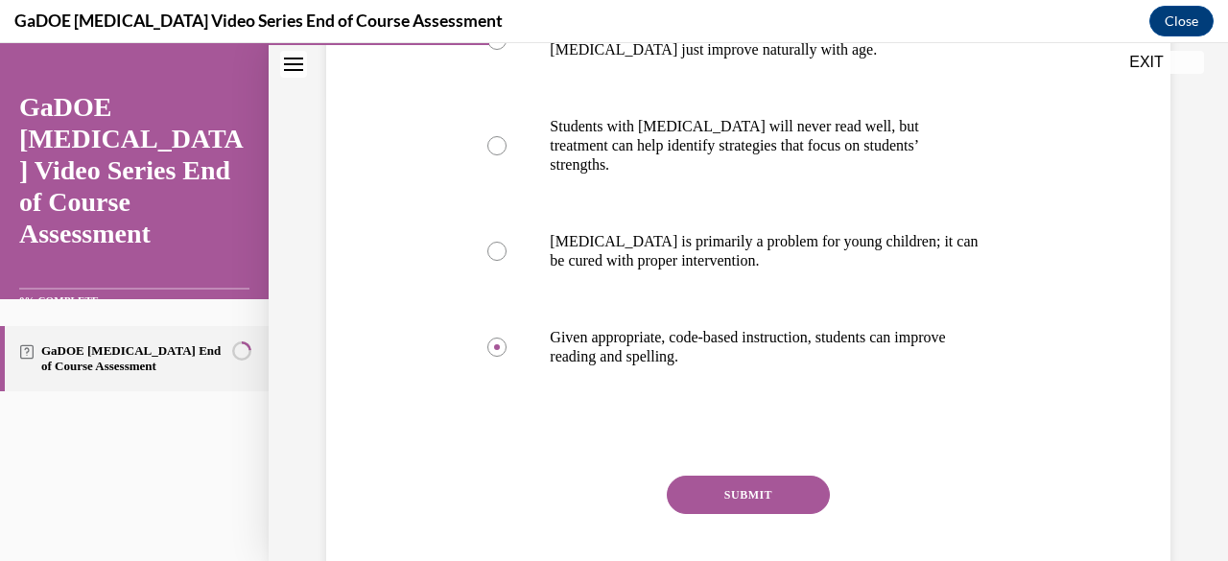
click at [747, 476] on button "SUBMIT" at bounding box center [748, 495] width 163 height 38
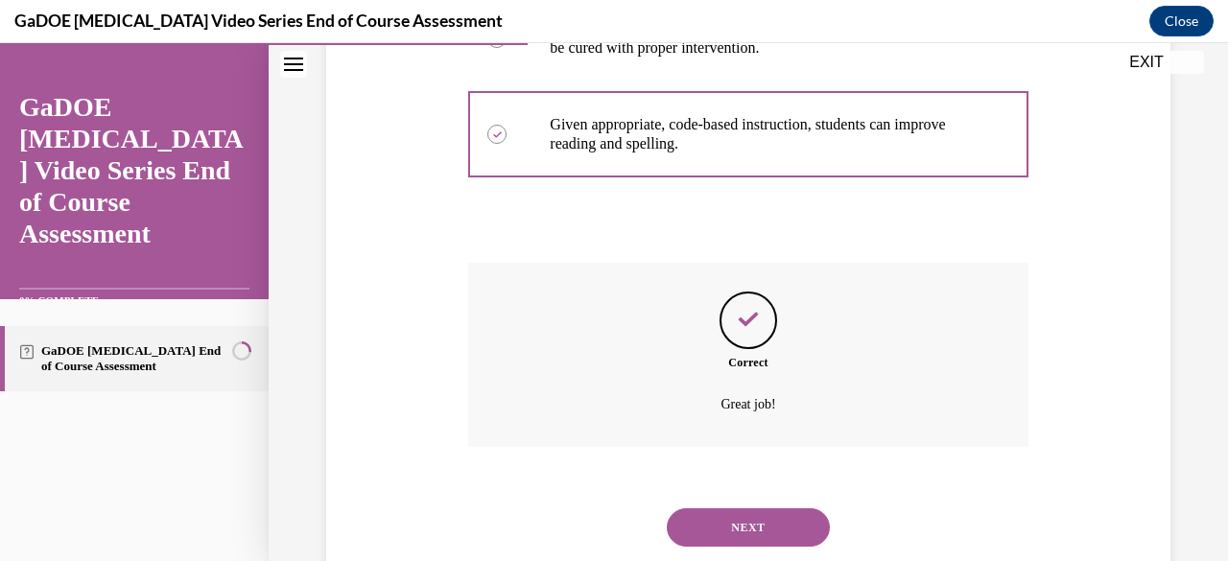
click at [729, 508] on button "NEXT" at bounding box center [748, 527] width 163 height 38
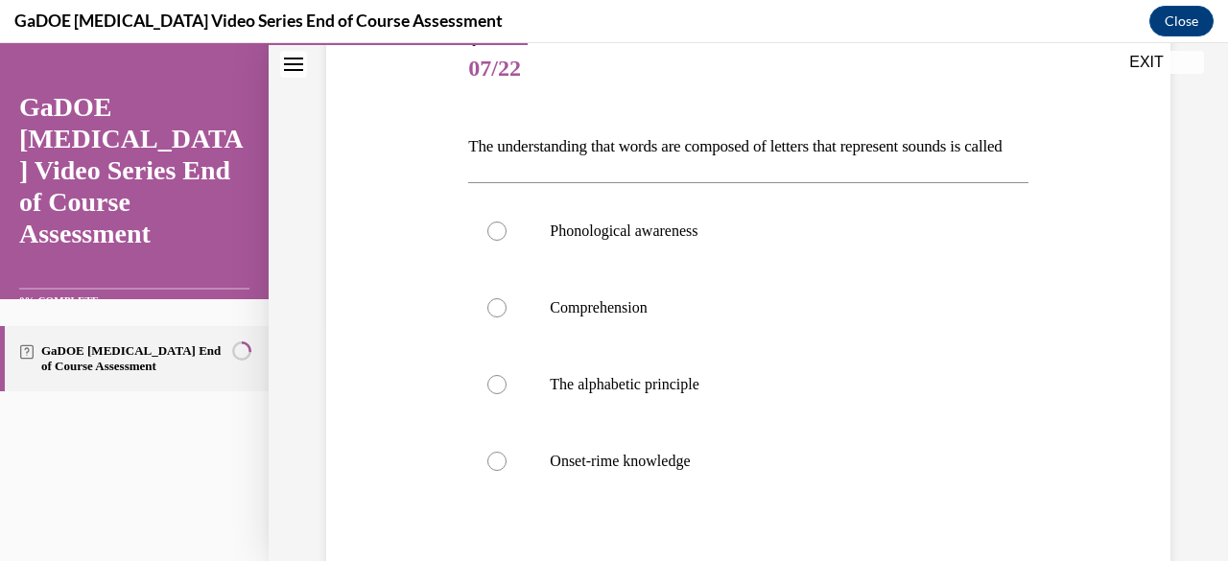
scroll to position [236, 0]
click at [772, 422] on label "The alphabetic principle" at bounding box center [747, 383] width 559 height 77
click at [507, 393] on input "The alphabetic principle" at bounding box center [496, 383] width 19 height 19
radio input "true"
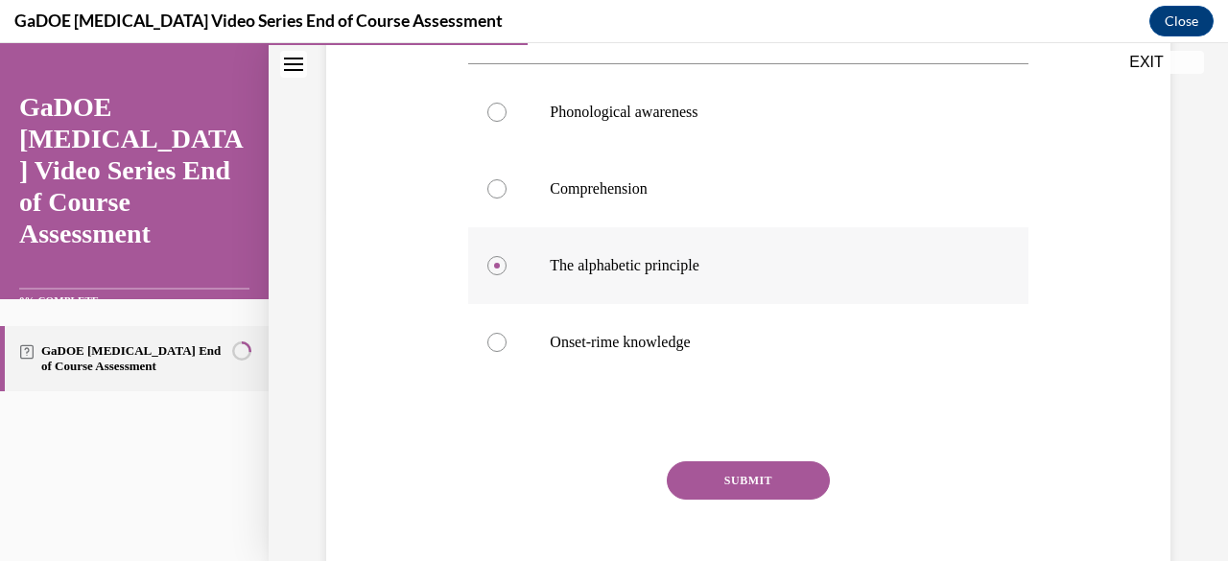
scroll to position [389, 0]
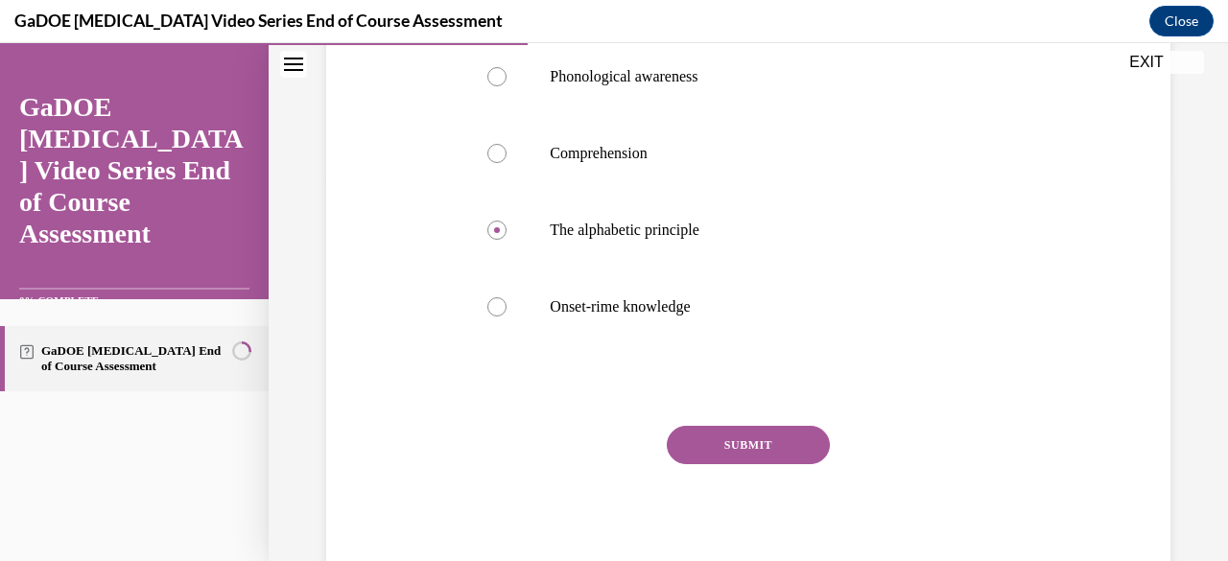
click at [741, 464] on button "SUBMIT" at bounding box center [748, 445] width 163 height 38
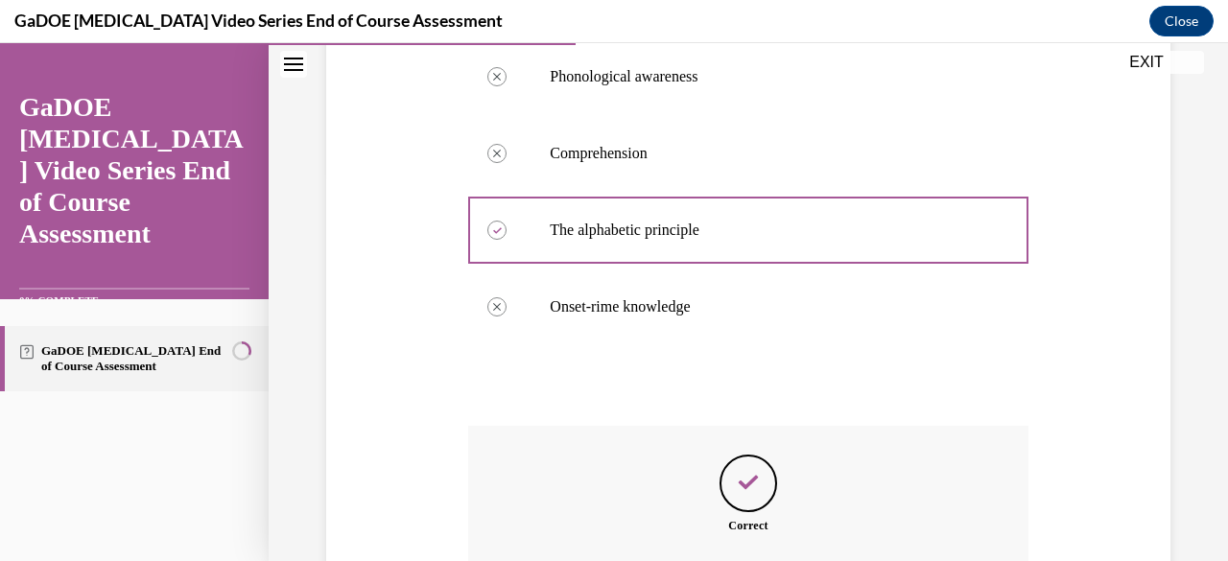
scroll to position [637, 0]
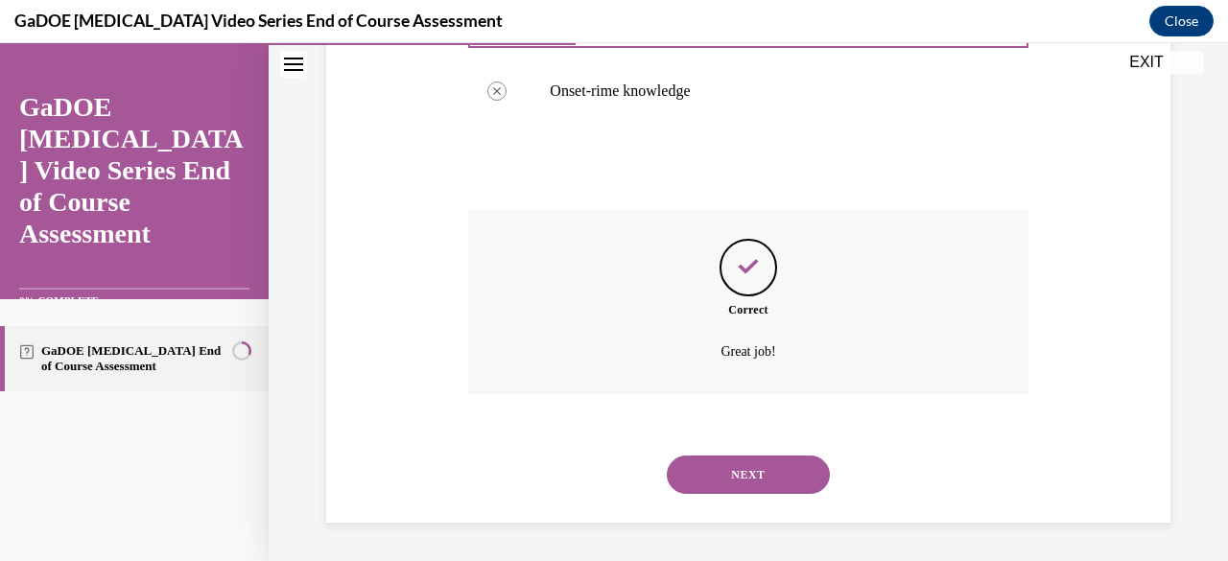
click at [703, 475] on button "NEXT" at bounding box center [748, 475] width 163 height 38
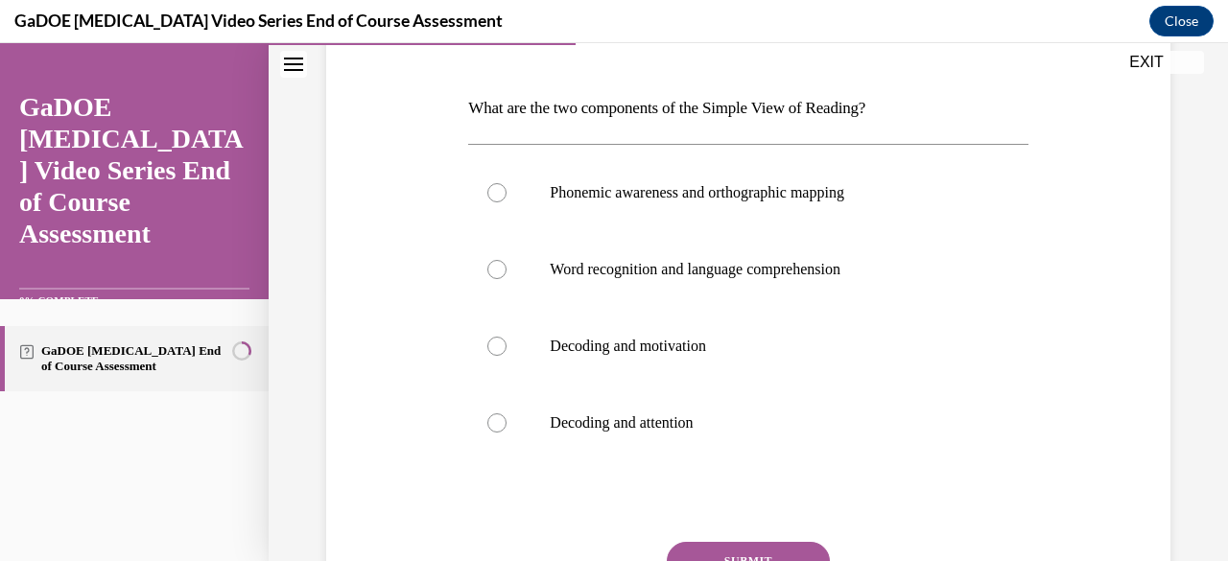
scroll to position [275, 0]
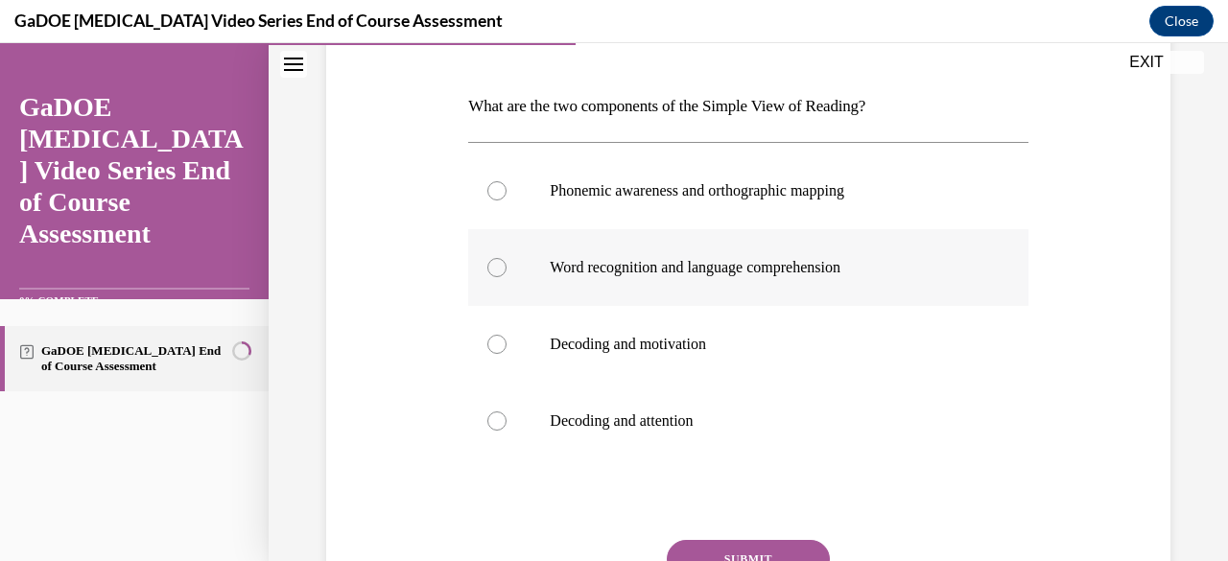
click at [789, 277] on label "Word recognition and language comprehension" at bounding box center [747, 267] width 559 height 77
click at [507, 277] on input "Word recognition and language comprehension" at bounding box center [496, 267] width 19 height 19
radio input "true"
click at [756, 542] on button "SUBMIT" at bounding box center [748, 559] width 163 height 38
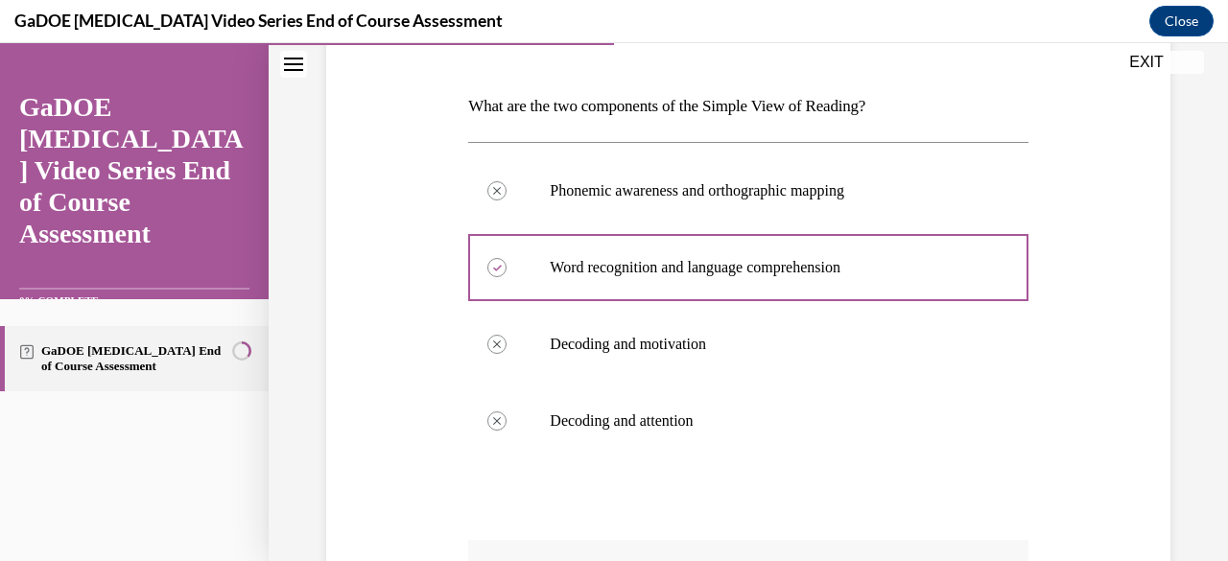
scroll to position [604, 0]
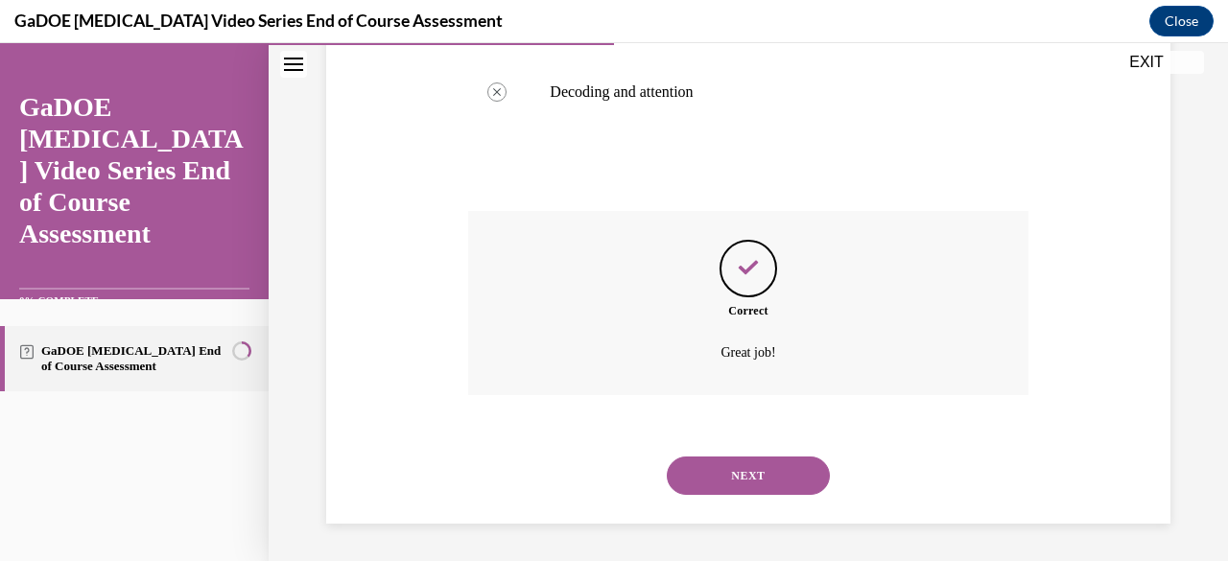
click at [738, 488] on button "NEXT" at bounding box center [748, 476] width 163 height 38
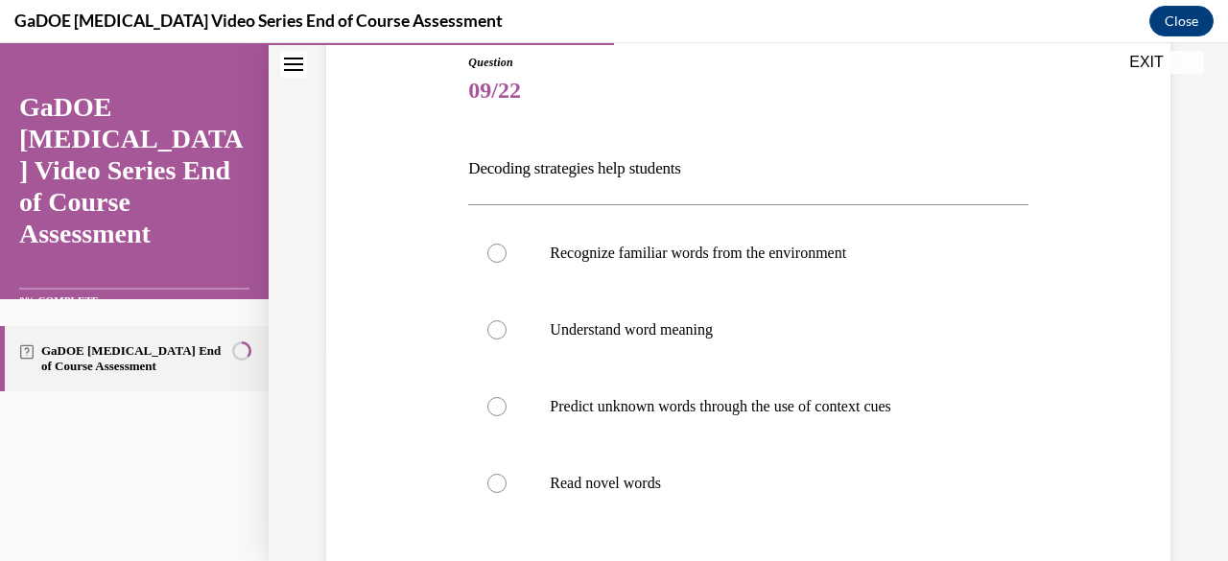
scroll to position [214, 0]
click at [616, 494] on label "Read novel words" at bounding box center [747, 482] width 559 height 77
click at [507, 492] on input "Read novel words" at bounding box center [496, 482] width 19 height 19
radio input "true"
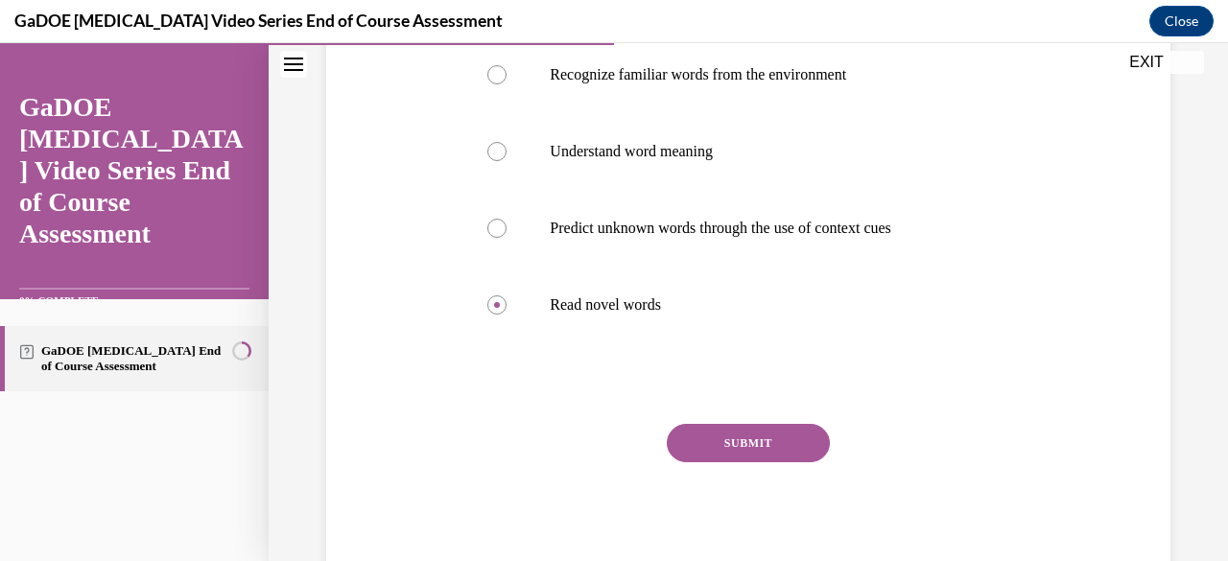
click at [733, 431] on button "SUBMIT" at bounding box center [748, 443] width 163 height 38
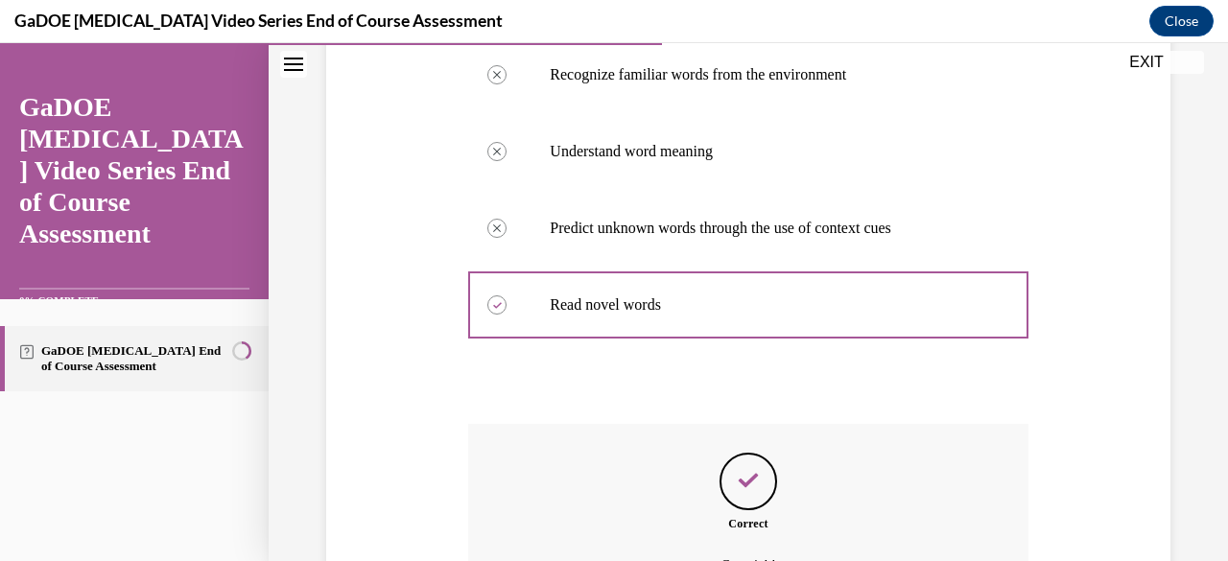
scroll to position [604, 0]
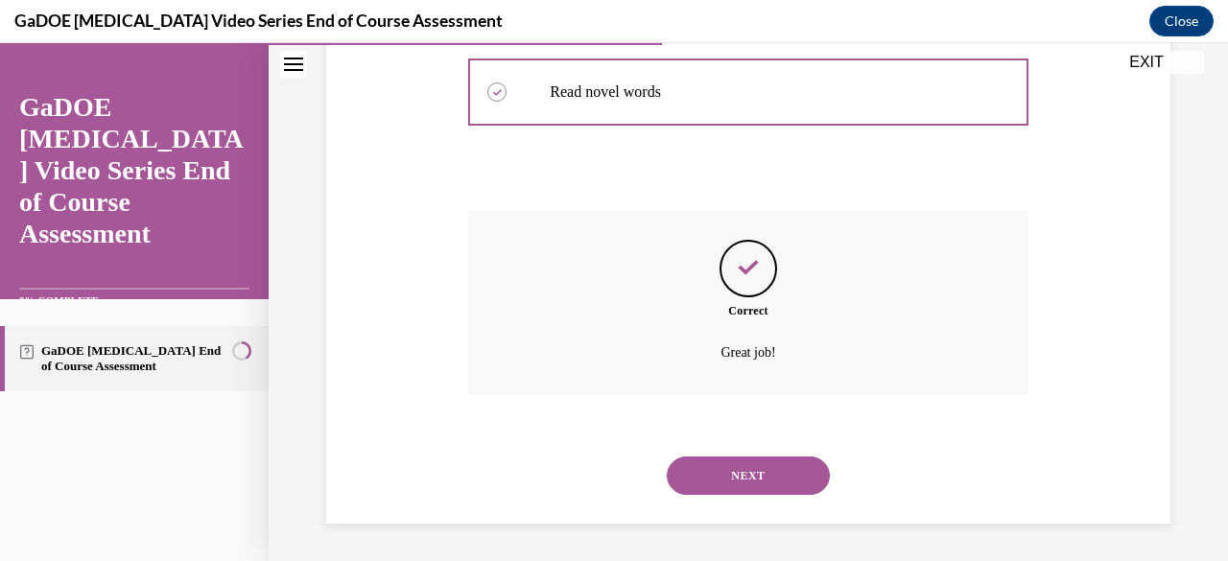
click at [738, 477] on button "NEXT" at bounding box center [748, 476] width 163 height 38
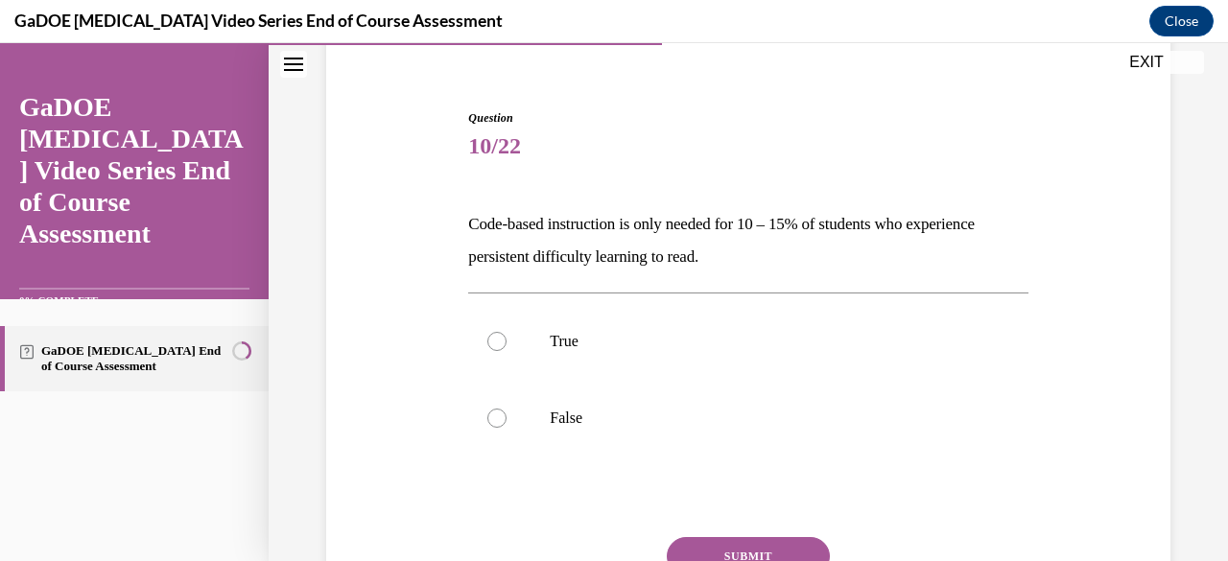
scroll to position [158, 0]
click at [531, 335] on label "True" at bounding box center [747, 340] width 559 height 77
click at [507, 335] on input "True" at bounding box center [496, 340] width 19 height 19
radio input "true"
click at [544, 417] on label "False" at bounding box center [747, 417] width 559 height 77
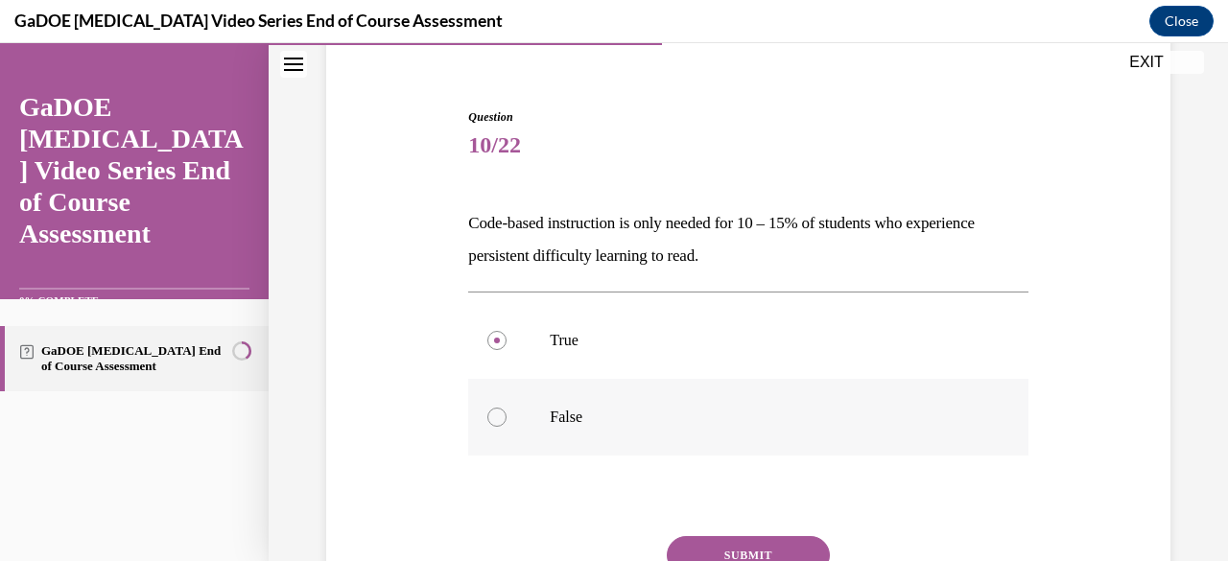
click at [507, 417] on input "False" at bounding box center [496, 417] width 19 height 19
radio input "true"
click at [731, 543] on button "SUBMIT" at bounding box center [748, 555] width 163 height 38
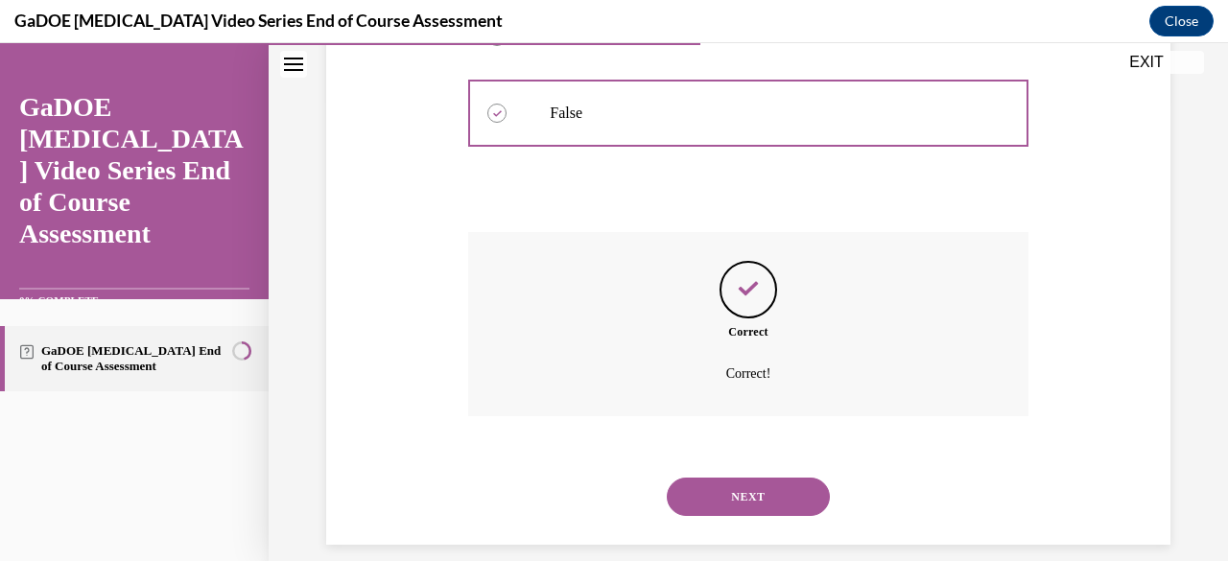
scroll to position [469, 0]
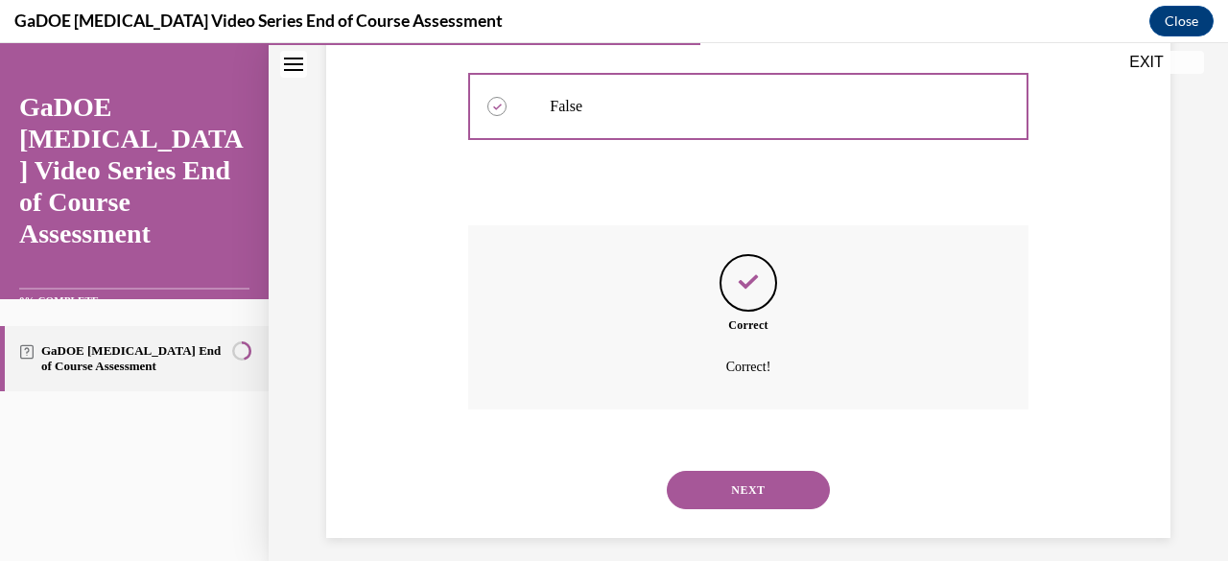
click at [733, 493] on button "NEXT" at bounding box center [748, 490] width 163 height 38
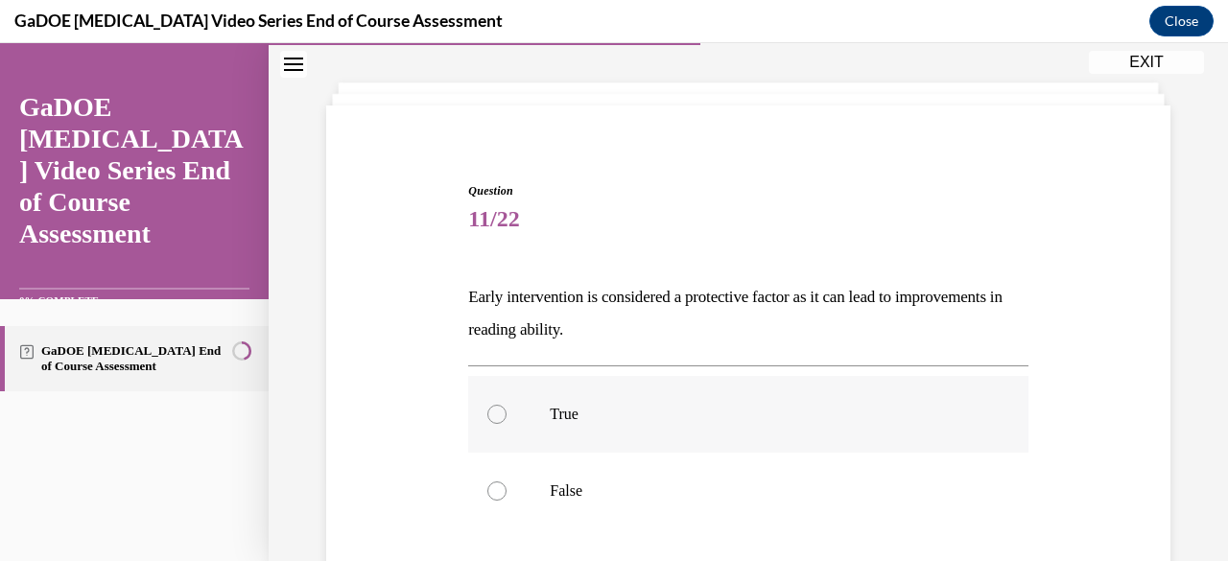
scroll to position [85, 0]
click at [646, 410] on p "True" at bounding box center [765, 413] width 430 height 19
click at [507, 410] on input "True" at bounding box center [496, 413] width 19 height 19
radio input "true"
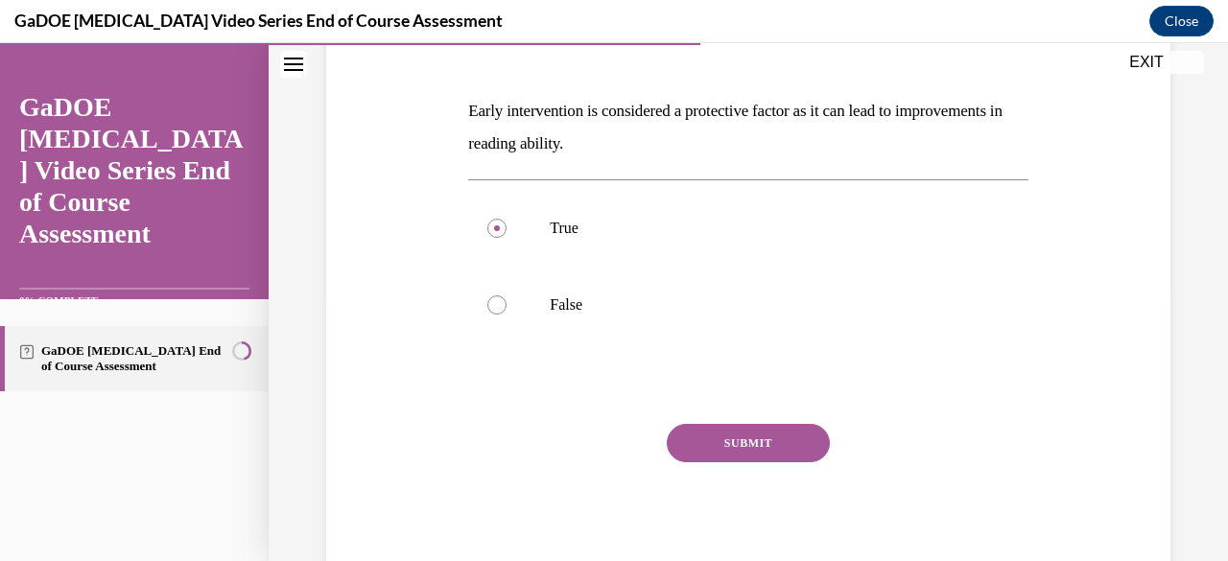
click at [725, 447] on button "SUBMIT" at bounding box center [748, 443] width 163 height 38
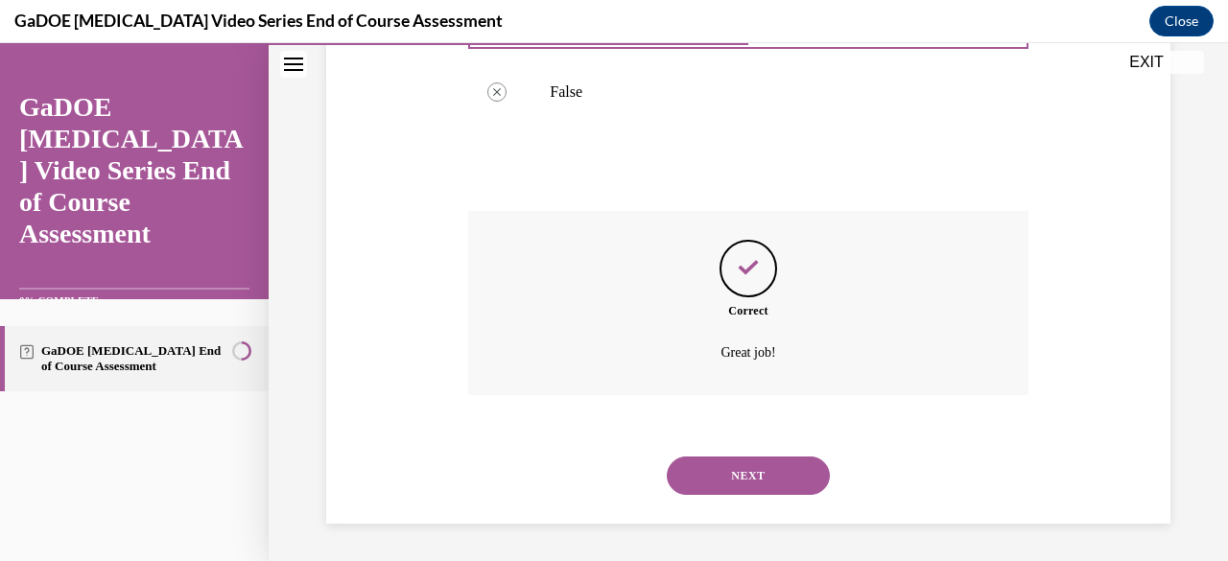
click at [731, 478] on button "NEXT" at bounding box center [748, 476] width 163 height 38
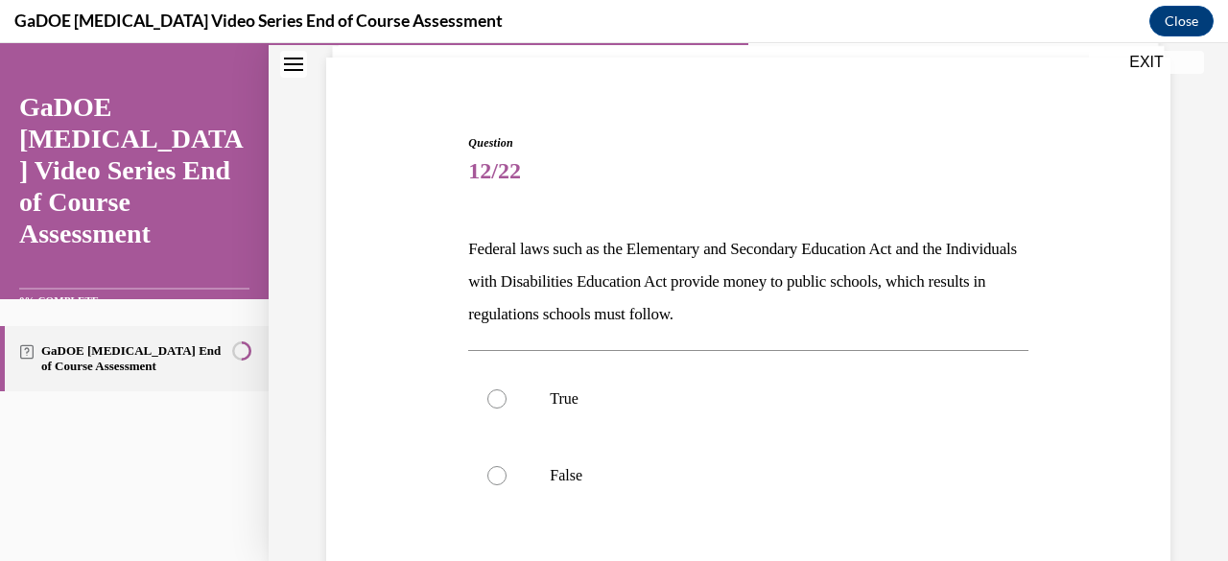
scroll to position [133, 0]
click at [554, 395] on p "True" at bounding box center [765, 398] width 430 height 19
click at [507, 395] on input "True" at bounding box center [496, 398] width 19 height 19
radio input "true"
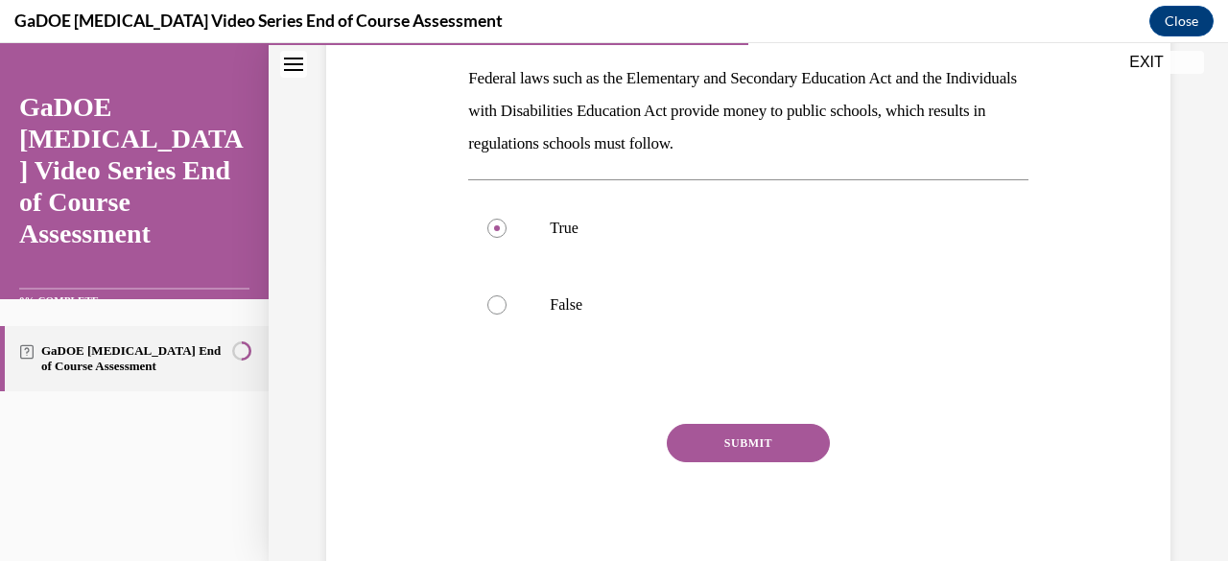
click at [695, 448] on button "SUBMIT" at bounding box center [748, 443] width 163 height 38
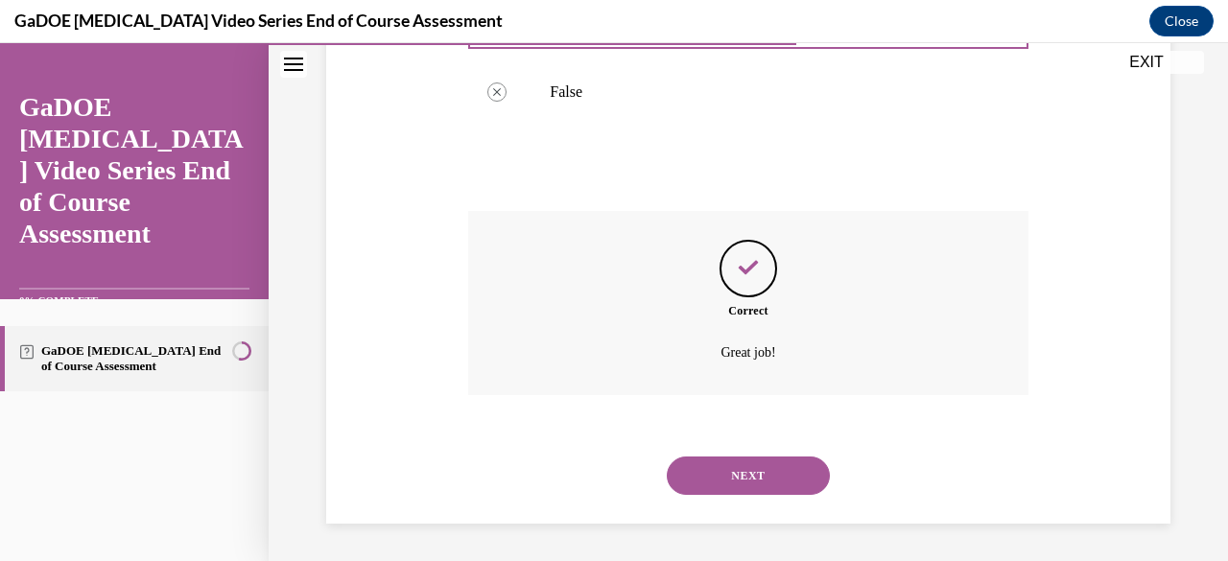
click at [760, 480] on button "NEXT" at bounding box center [748, 476] width 163 height 38
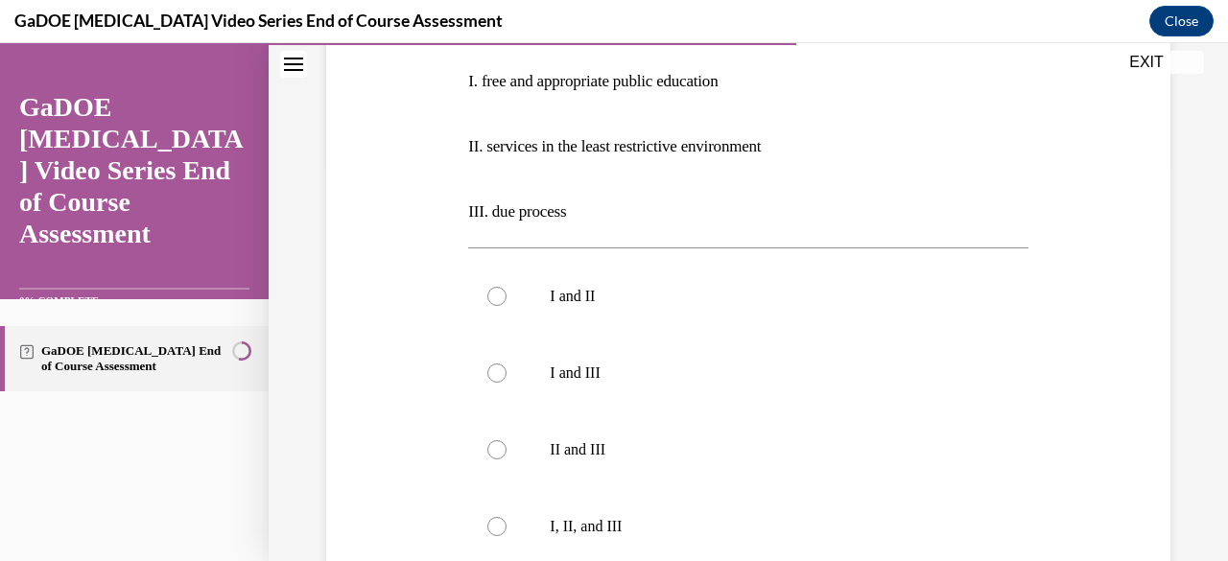
scroll to position [497, 0]
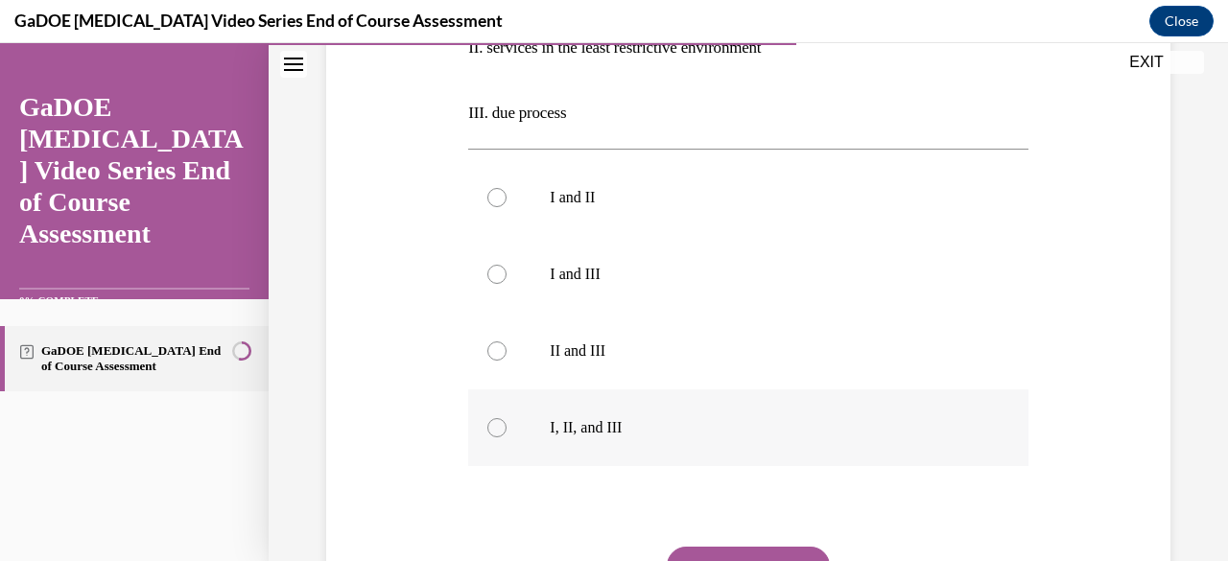
click at [521, 417] on label "I, II, and III" at bounding box center [747, 427] width 559 height 77
click at [507, 418] on input "I, II, and III" at bounding box center [496, 427] width 19 height 19
radio input "true"
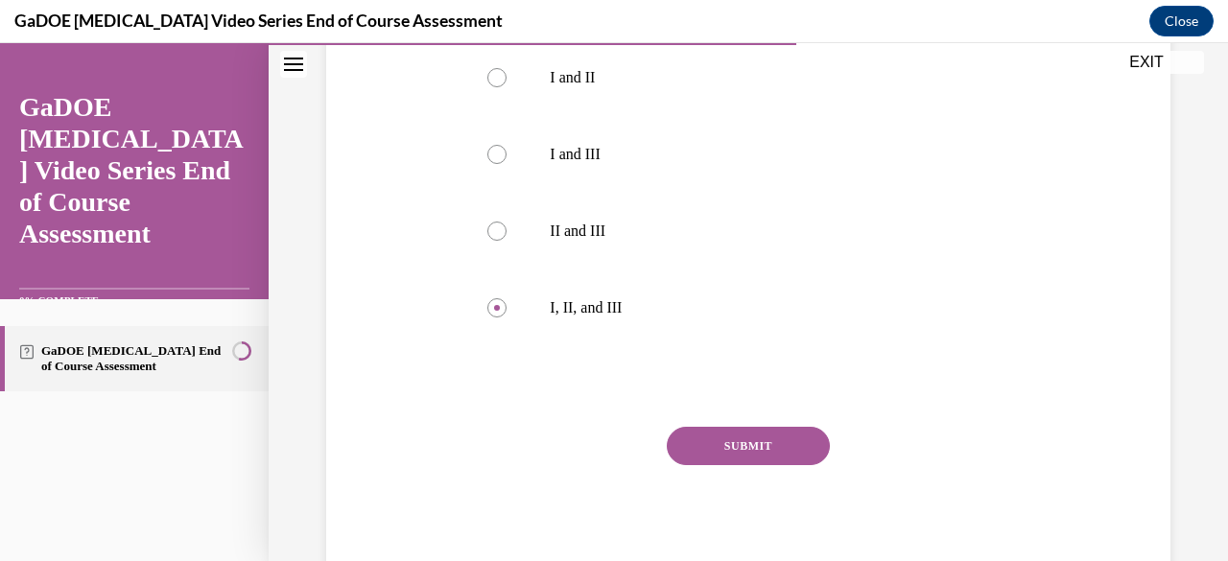
click at [715, 446] on button "SUBMIT" at bounding box center [748, 446] width 163 height 38
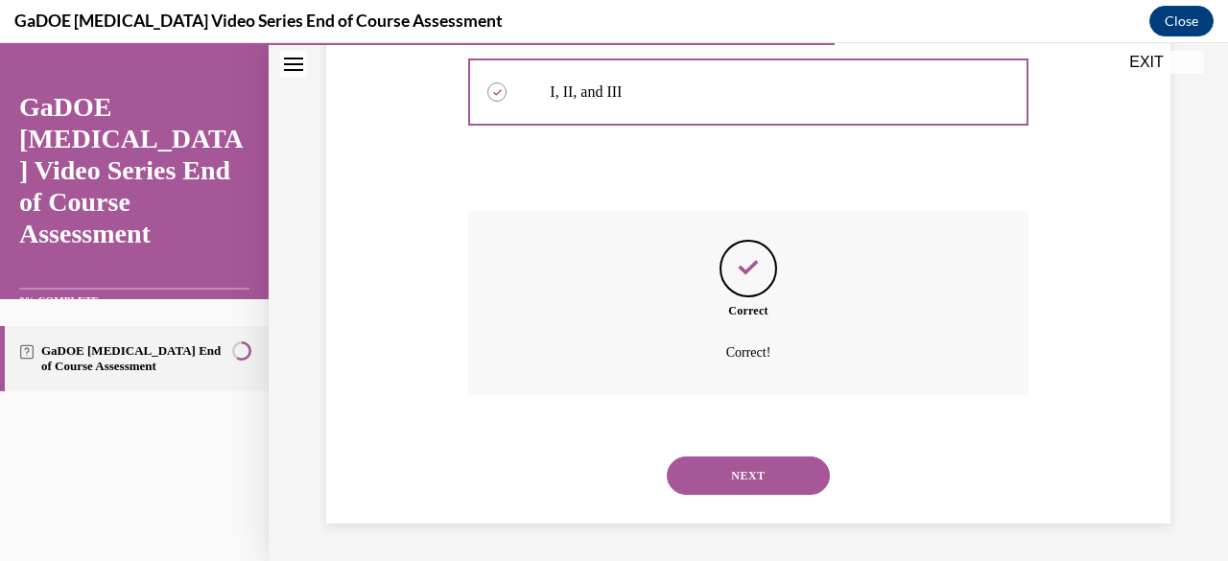
click at [747, 490] on button "NEXT" at bounding box center [748, 476] width 163 height 38
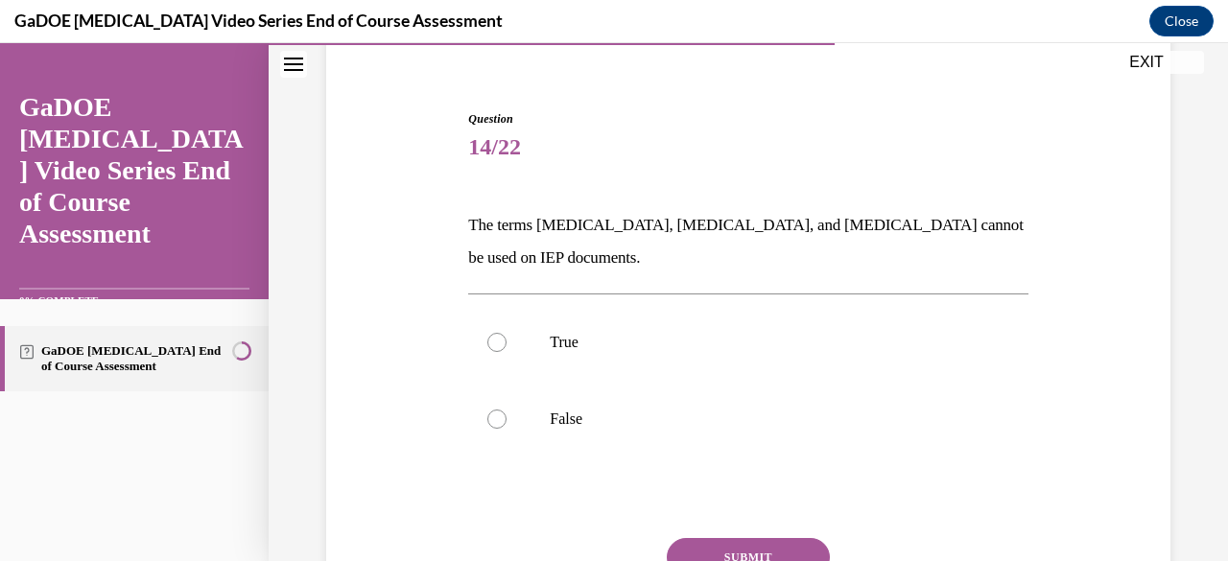
scroll to position [157, 0]
click at [528, 400] on label "False" at bounding box center [747, 418] width 559 height 77
click at [507, 409] on input "False" at bounding box center [496, 418] width 19 height 19
radio input "true"
click at [735, 538] on button "SUBMIT" at bounding box center [748, 556] width 163 height 38
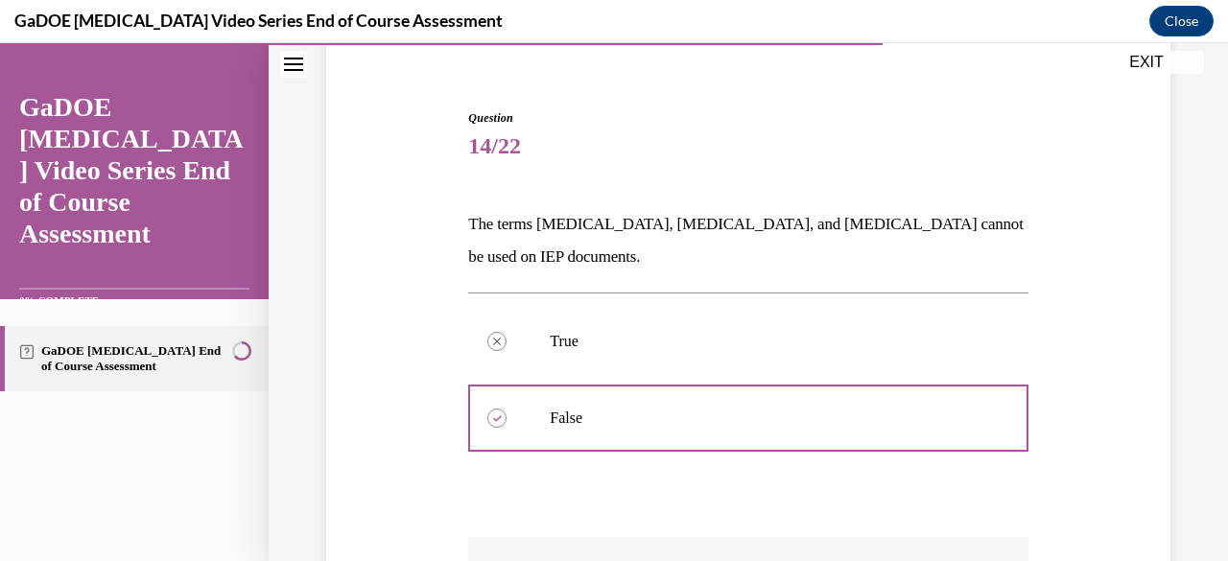
scroll to position [464, 0]
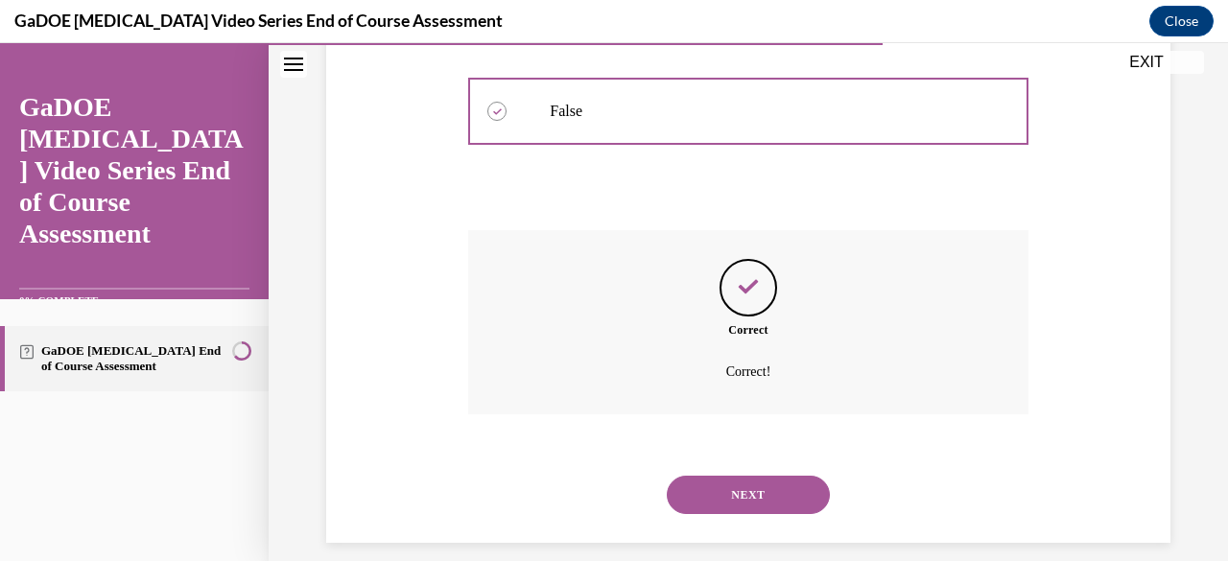
click at [769, 490] on button "NEXT" at bounding box center [748, 495] width 163 height 38
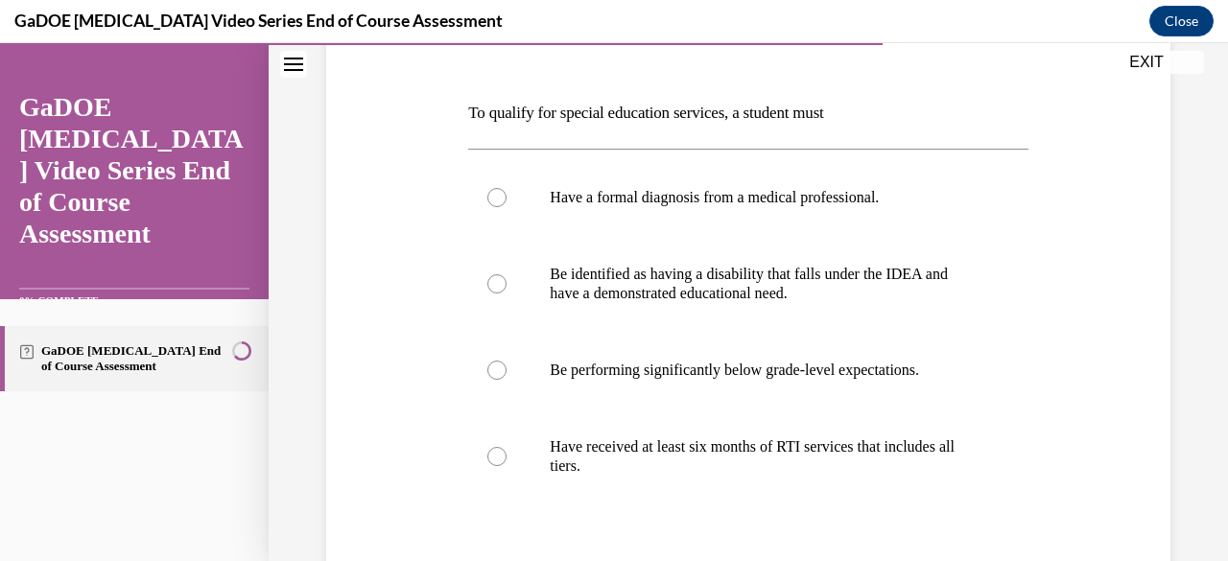
scroll to position [270, 0]
click at [809, 481] on label "Have received at least six months of RTI services that includes all tiers." at bounding box center [747, 456] width 559 height 96
click at [507, 465] on input "Have received at least six months of RTI services that includes all tiers." at bounding box center [496, 455] width 19 height 19
radio input "true"
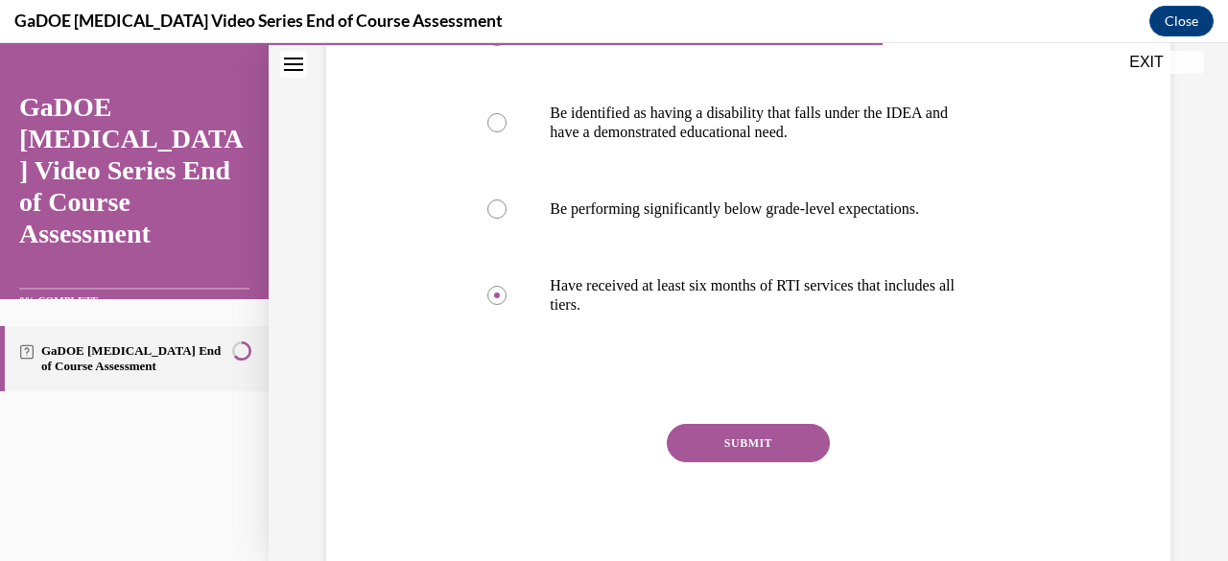
click at [750, 436] on button "SUBMIT" at bounding box center [748, 443] width 163 height 38
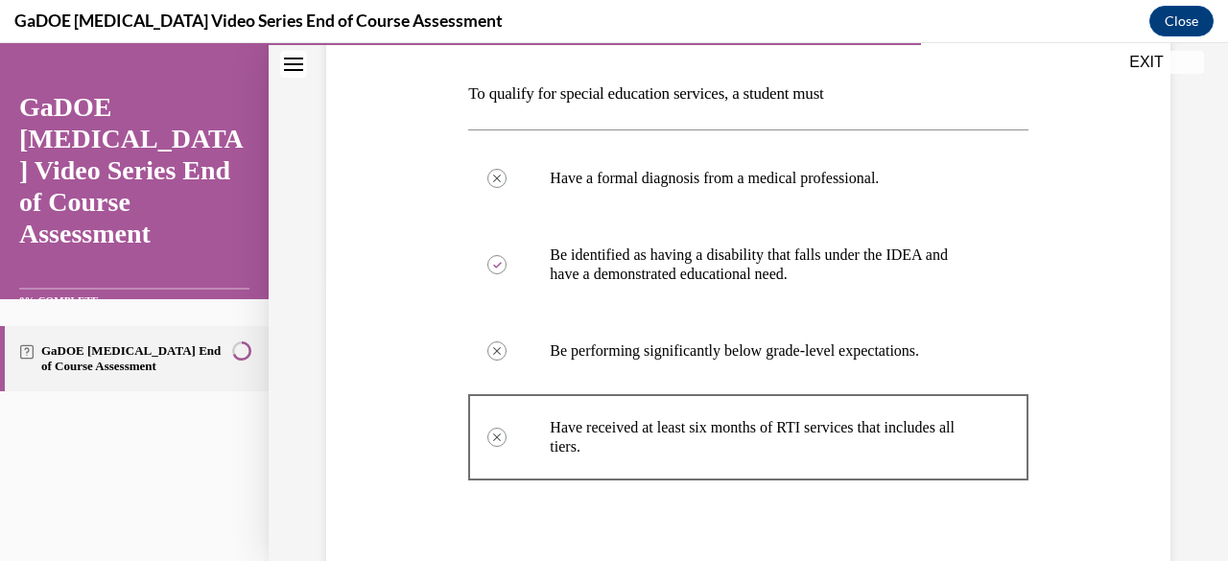
scroll to position [643, 0]
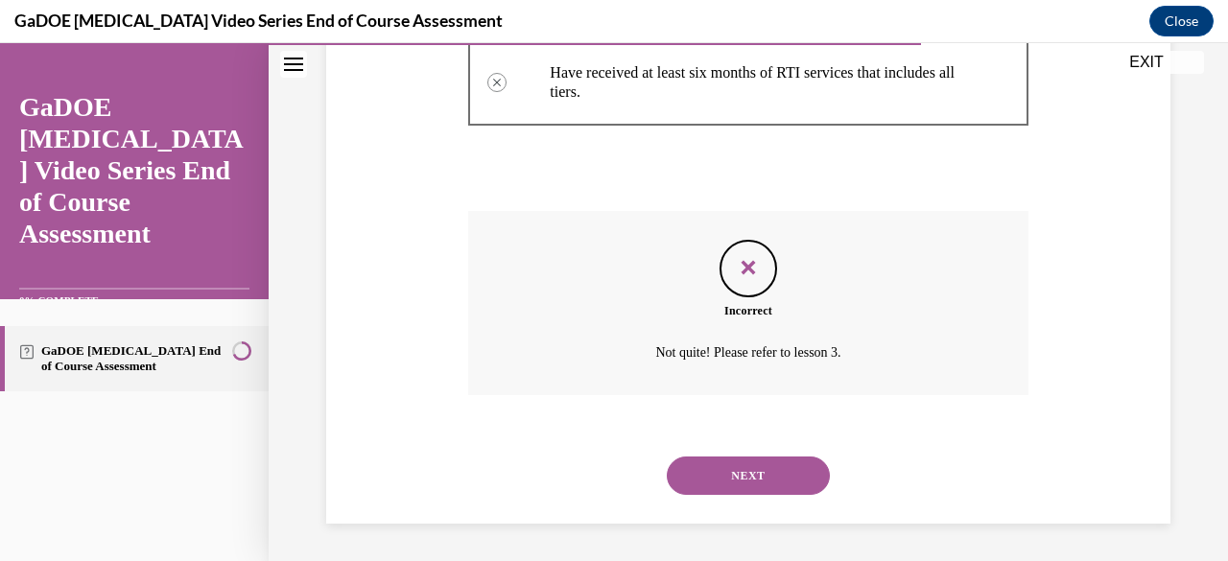
click at [767, 465] on button "NEXT" at bounding box center [748, 476] width 163 height 38
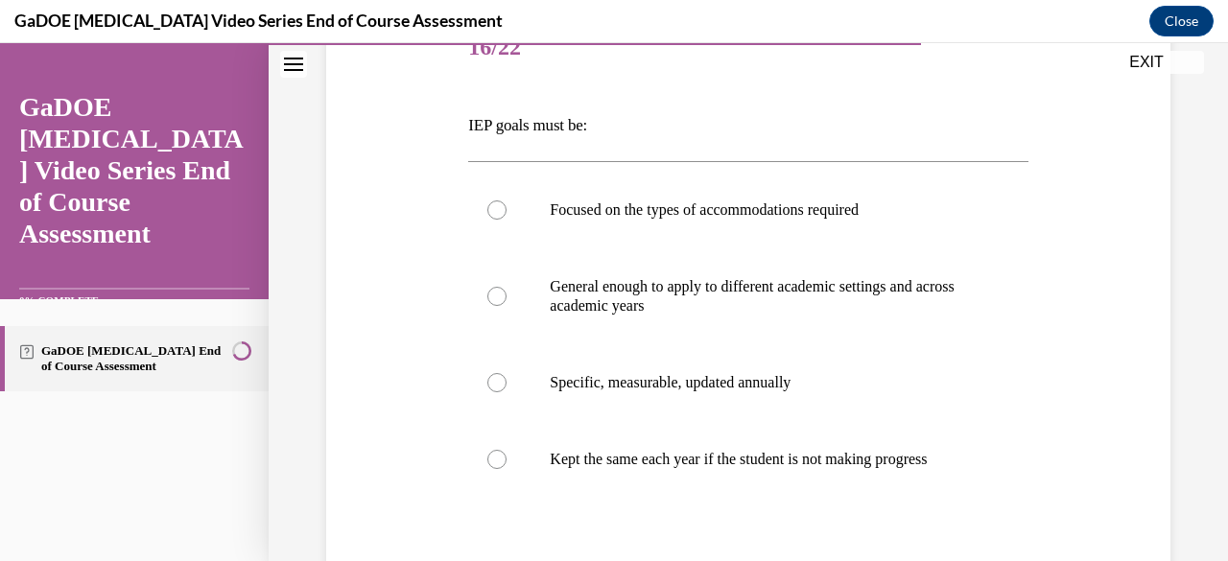
scroll to position [257, 0]
click at [727, 386] on p "Specific, measurable, updated annually" at bounding box center [765, 381] width 430 height 19
click at [507, 386] on input "Specific, measurable, updated annually" at bounding box center [496, 381] width 19 height 19
radio input "true"
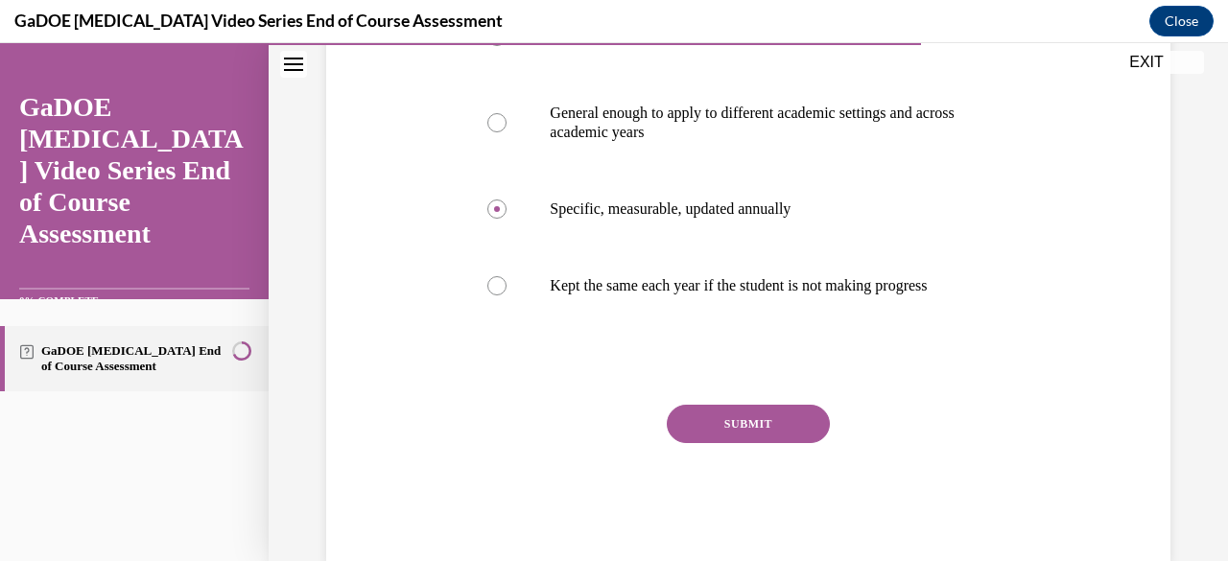
click at [739, 437] on button "SUBMIT" at bounding box center [748, 424] width 163 height 38
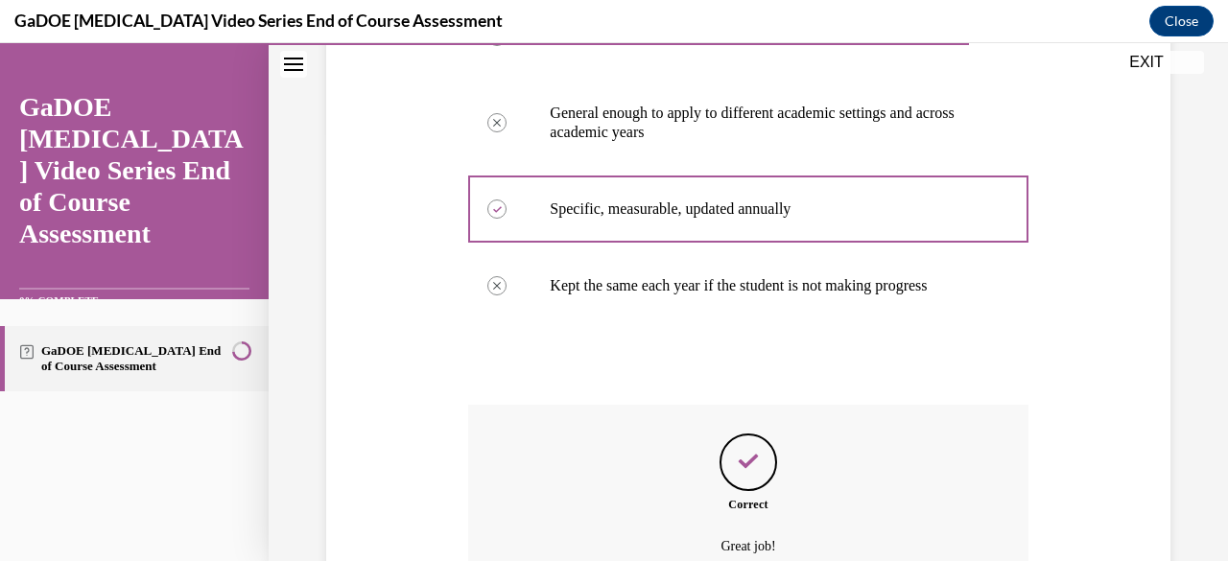
scroll to position [643, 0]
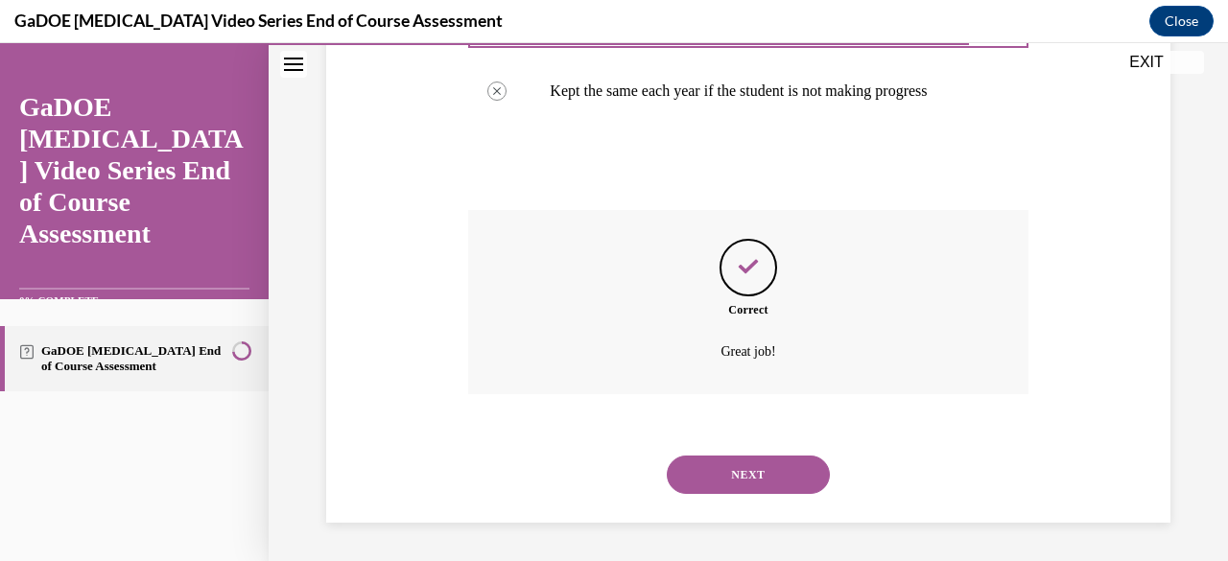
click at [748, 473] on button "NEXT" at bounding box center [748, 475] width 163 height 38
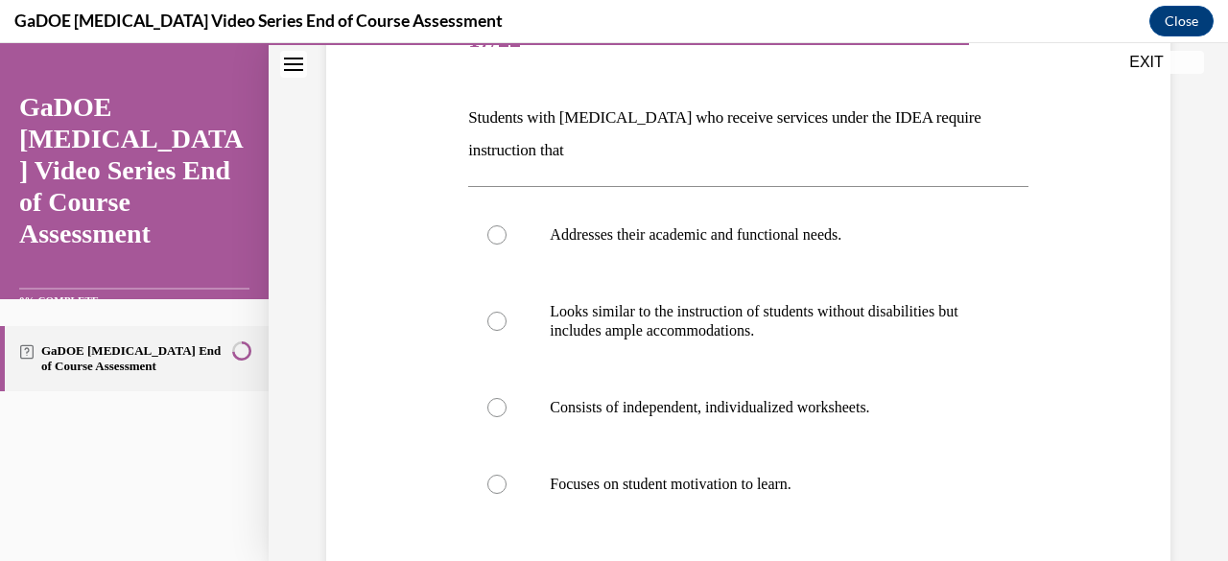
scroll to position [265, 0]
click at [744, 214] on label "Addresses their academic and functional needs." at bounding box center [747, 234] width 559 height 77
click at [507, 224] on input "Addresses their academic and functional needs." at bounding box center [496, 233] width 19 height 19
radio input "true"
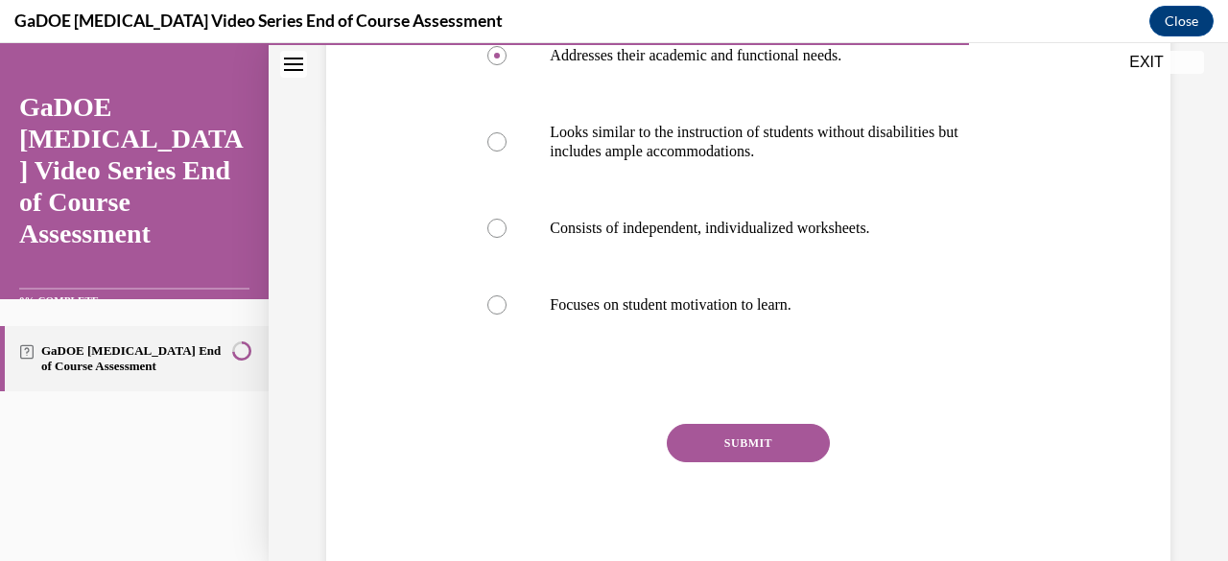
click at [733, 431] on button "SUBMIT" at bounding box center [748, 443] width 163 height 38
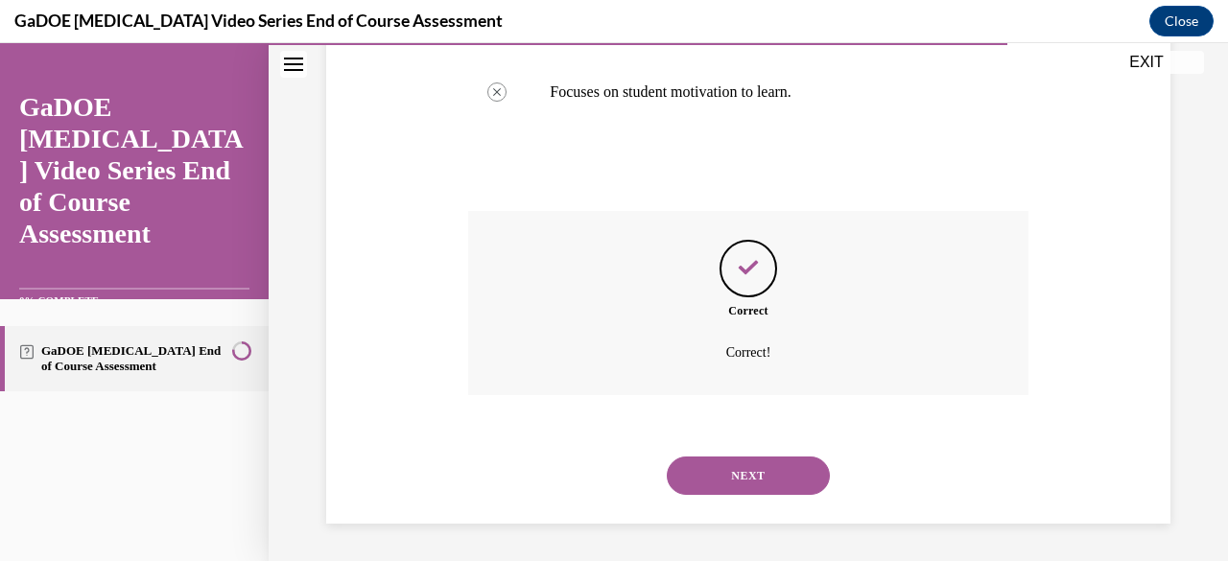
click at [742, 483] on button "NEXT" at bounding box center [748, 476] width 163 height 38
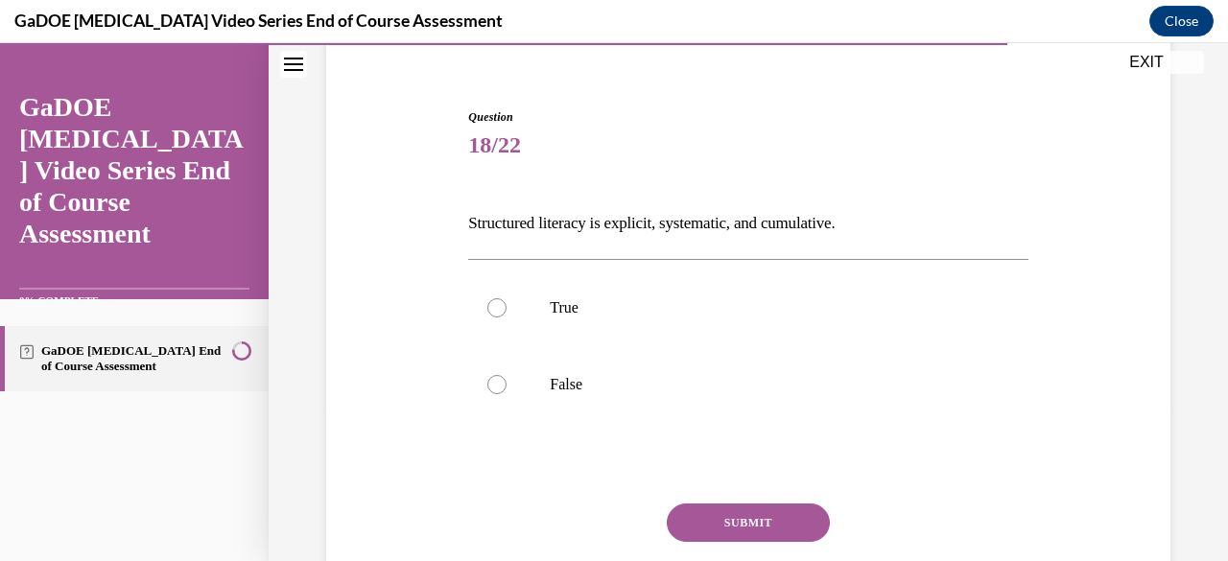
scroll to position [159, 0]
click at [716, 323] on label "True" at bounding box center [747, 307] width 559 height 77
click at [507, 317] on input "True" at bounding box center [496, 306] width 19 height 19
radio input "true"
click at [760, 515] on button "SUBMIT" at bounding box center [748, 522] width 163 height 38
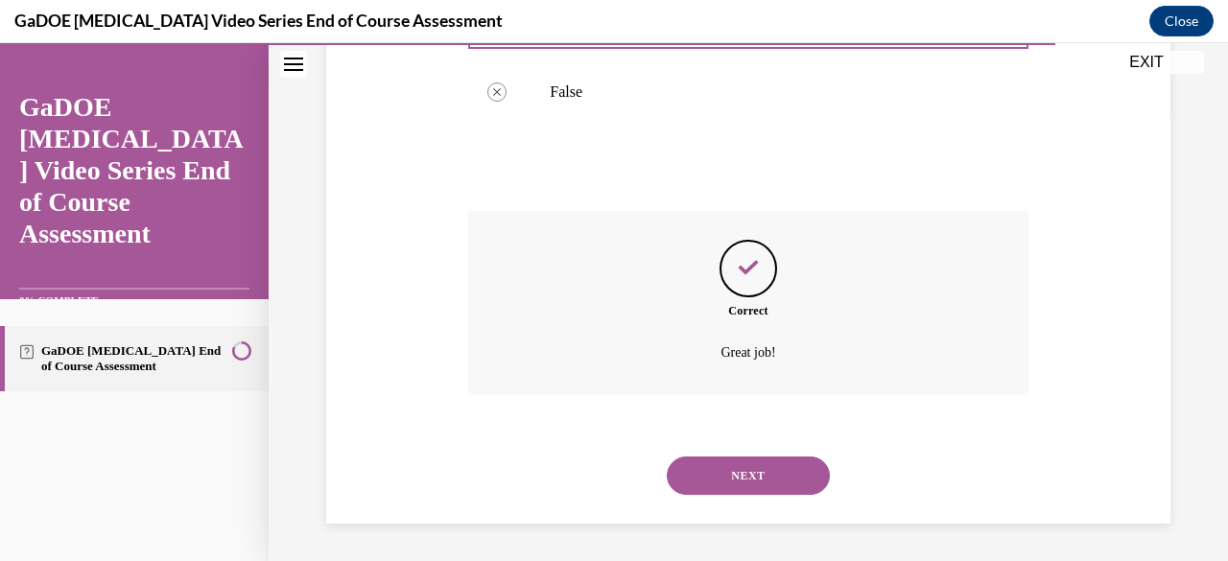
click at [738, 468] on button "NEXT" at bounding box center [748, 476] width 163 height 38
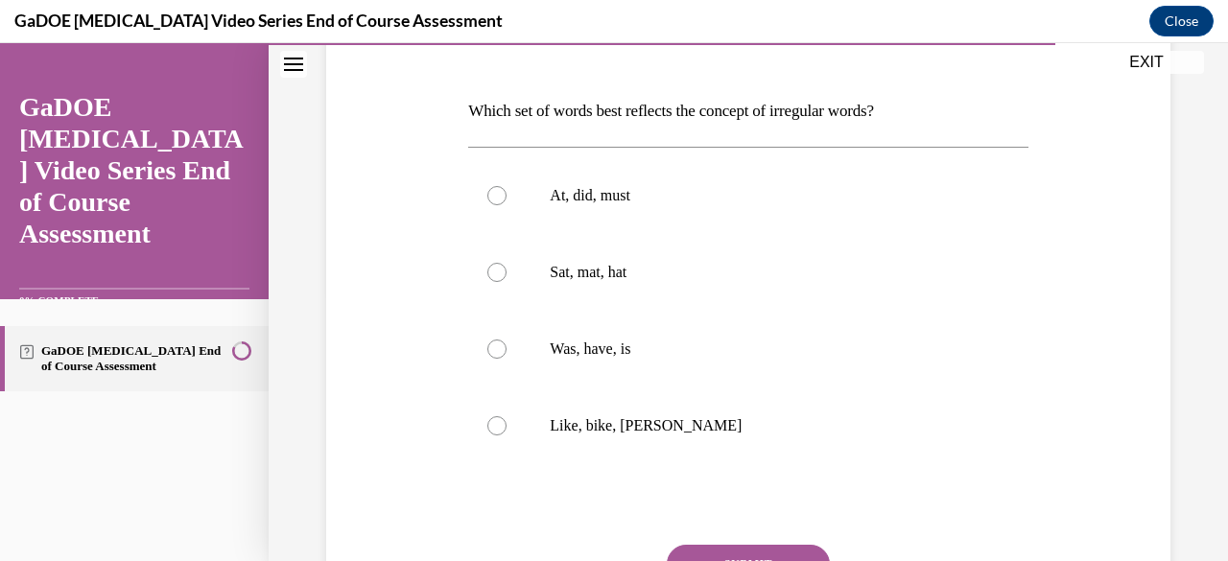
scroll to position [271, 0]
click at [684, 359] on label "Was, have, is" at bounding box center [747, 348] width 559 height 77
click at [507, 358] on input "Was, have, is" at bounding box center [496, 348] width 19 height 19
radio input "true"
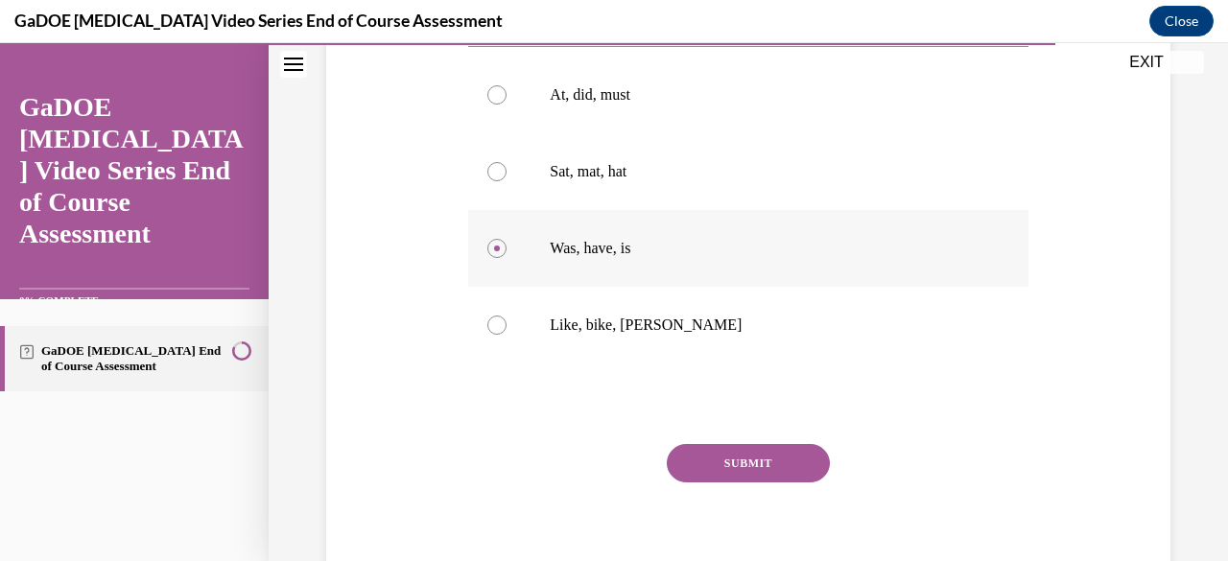
scroll to position [377, 0]
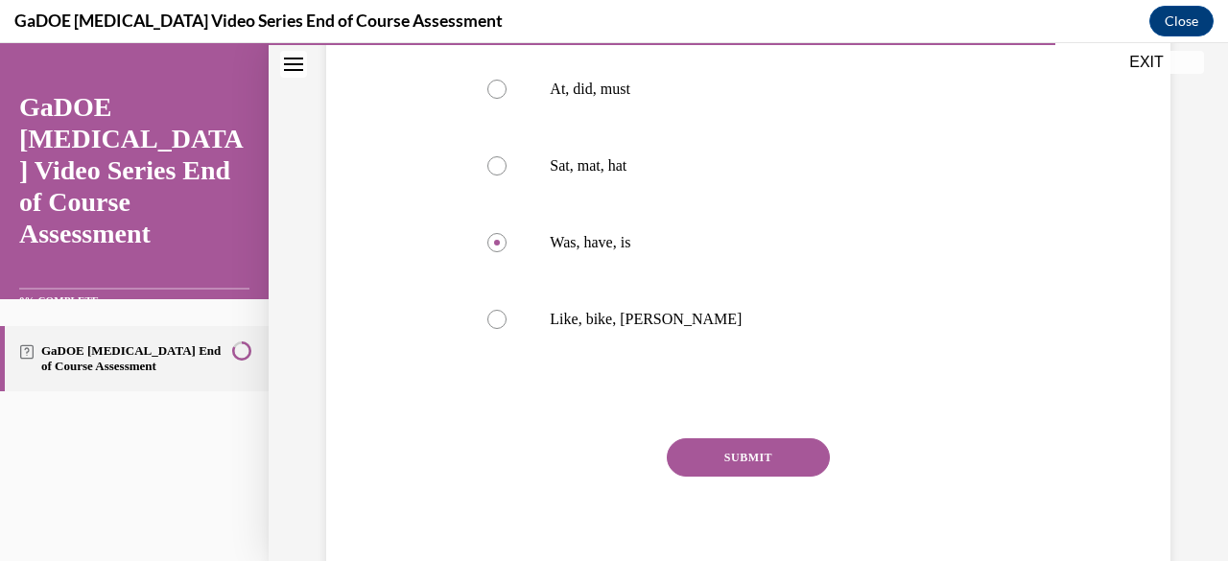
click at [745, 450] on button "SUBMIT" at bounding box center [748, 457] width 163 height 38
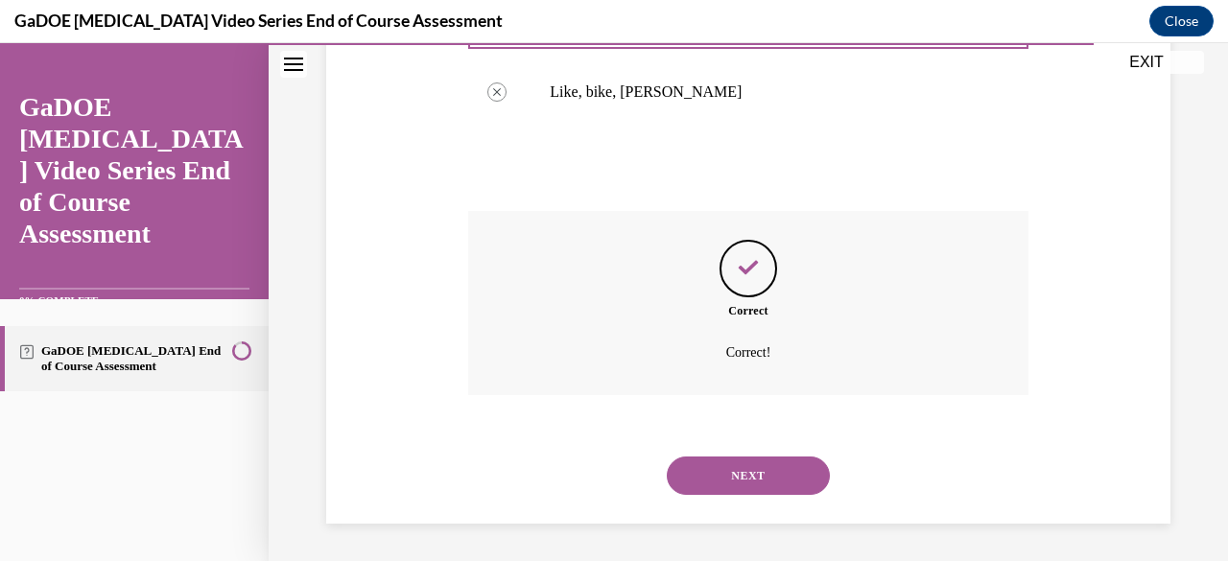
click at [744, 483] on button "NEXT" at bounding box center [748, 476] width 163 height 38
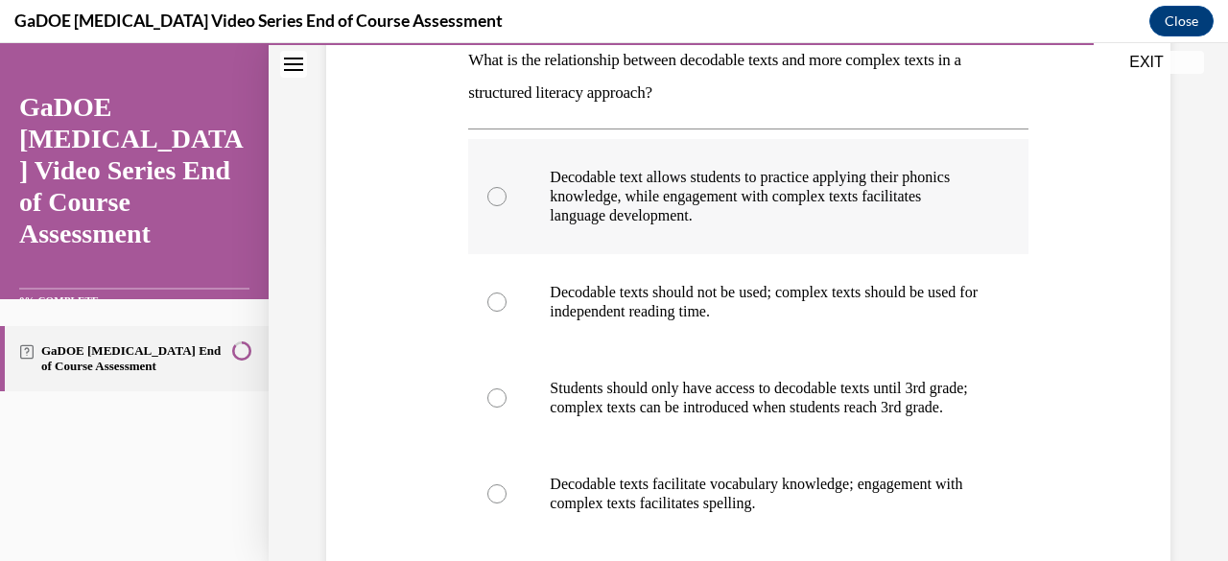
scroll to position [323, 0]
click at [881, 189] on p "Decodable text allows students to practice applying their phonics knowledge, wh…" at bounding box center [765, 195] width 430 height 58
click at [507, 189] on input "Decodable text allows students to practice applying their phonics knowledge, wh…" at bounding box center [496, 194] width 19 height 19
radio input "true"
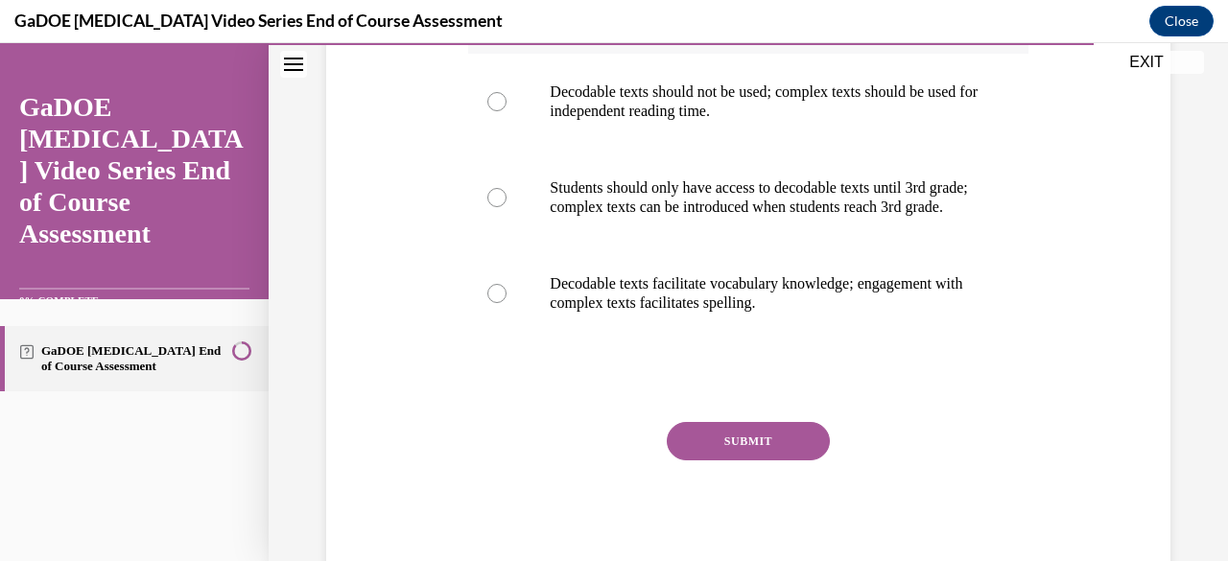
scroll to position [539, 0]
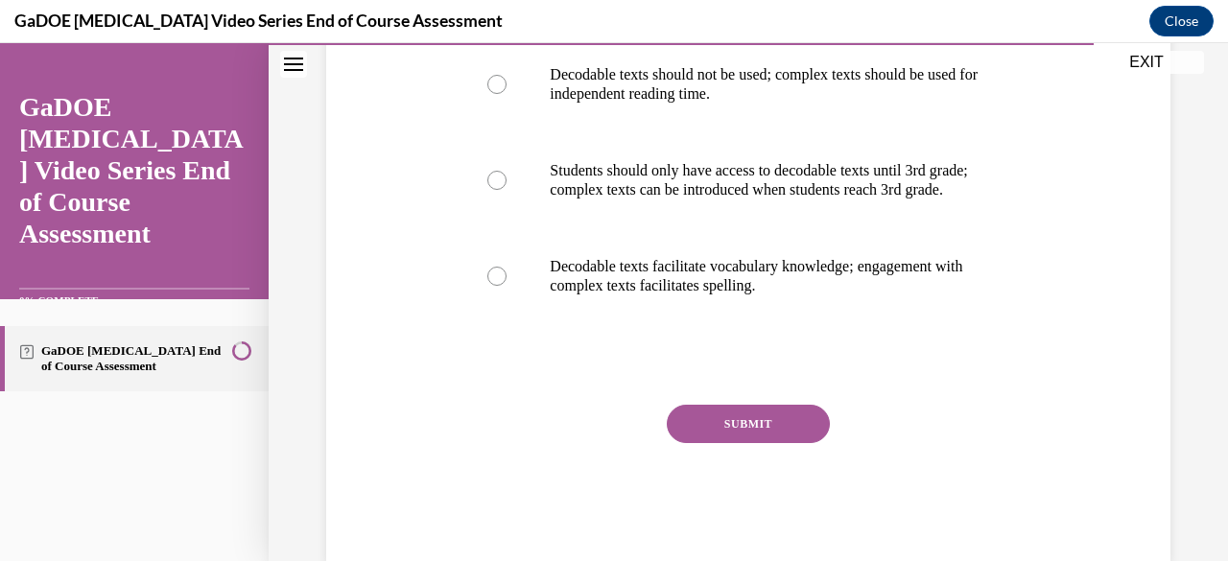
click at [740, 443] on button "SUBMIT" at bounding box center [748, 424] width 163 height 38
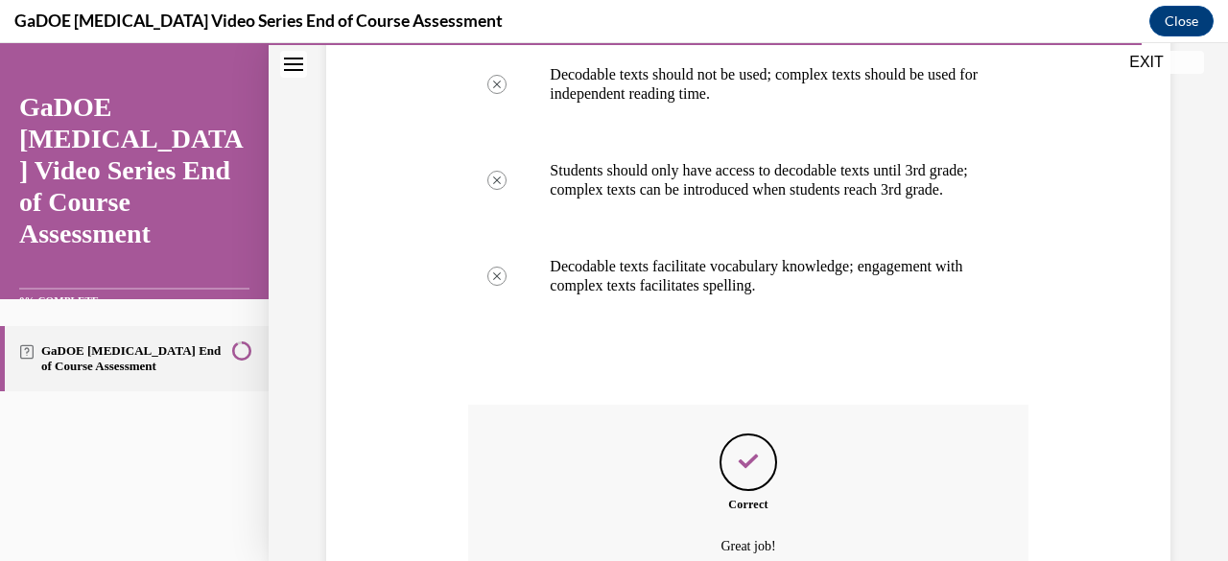
scroll to position [752, 0]
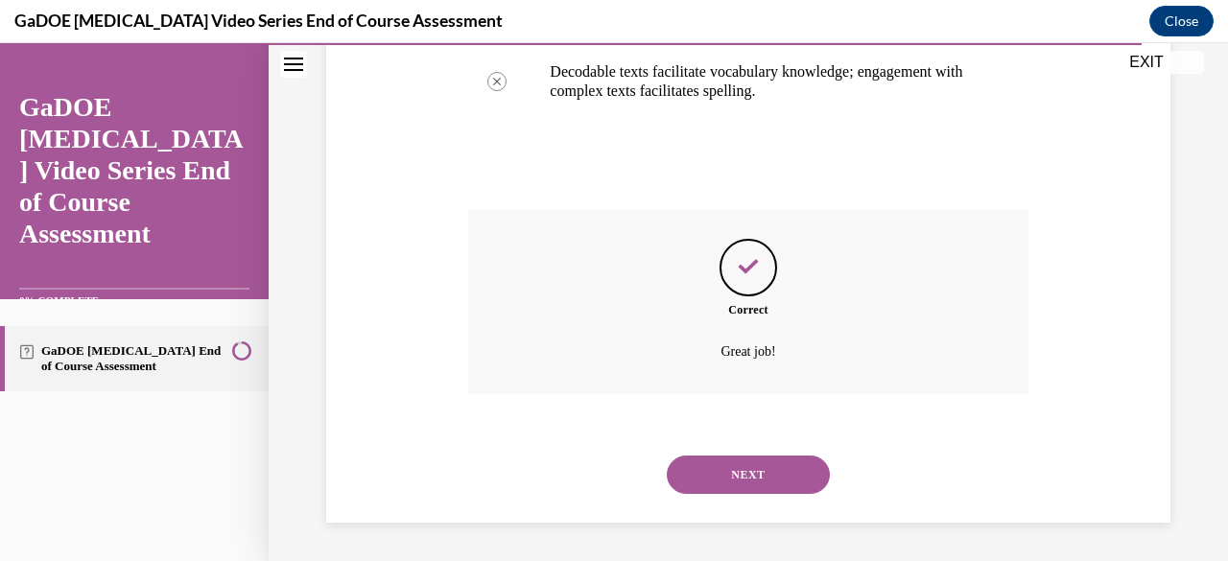
click at [745, 477] on button "NEXT" at bounding box center [748, 475] width 163 height 38
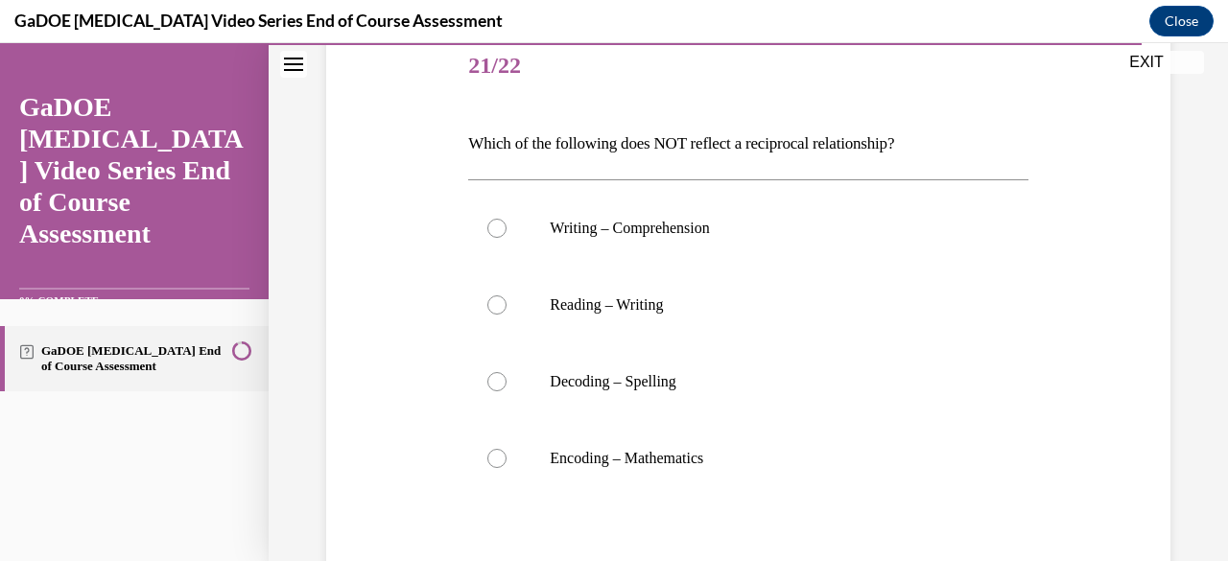
scroll to position [240, 0]
click at [733, 450] on p "Encoding – Mathematics" at bounding box center [765, 456] width 430 height 19
click at [507, 450] on input "Encoding – Mathematics" at bounding box center [496, 456] width 19 height 19
radio input "true"
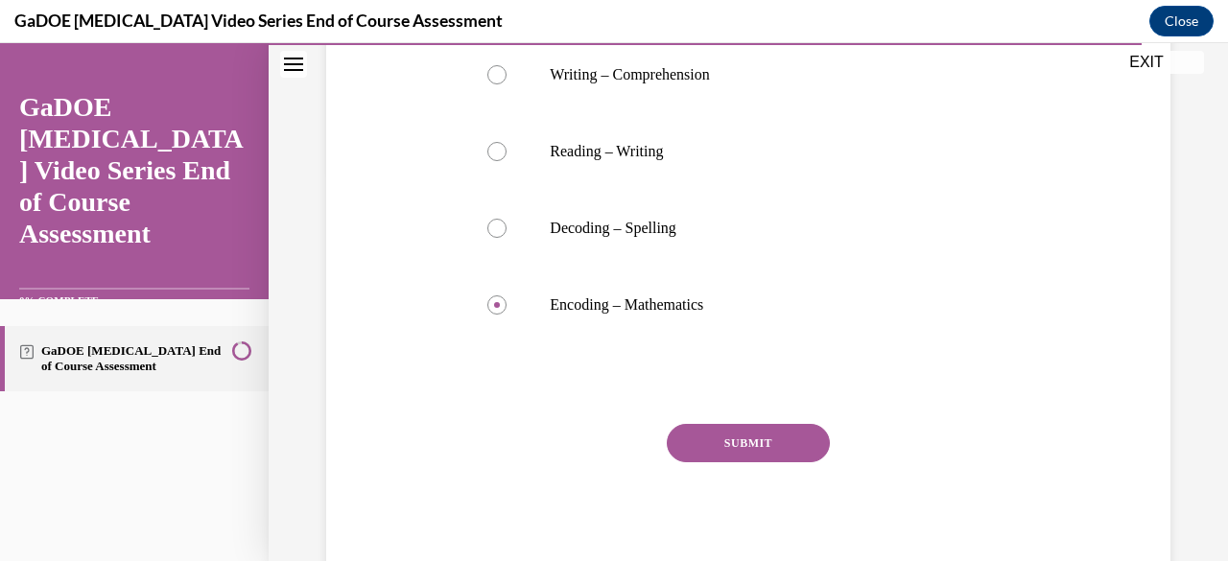
click at [714, 451] on button "SUBMIT" at bounding box center [748, 443] width 163 height 38
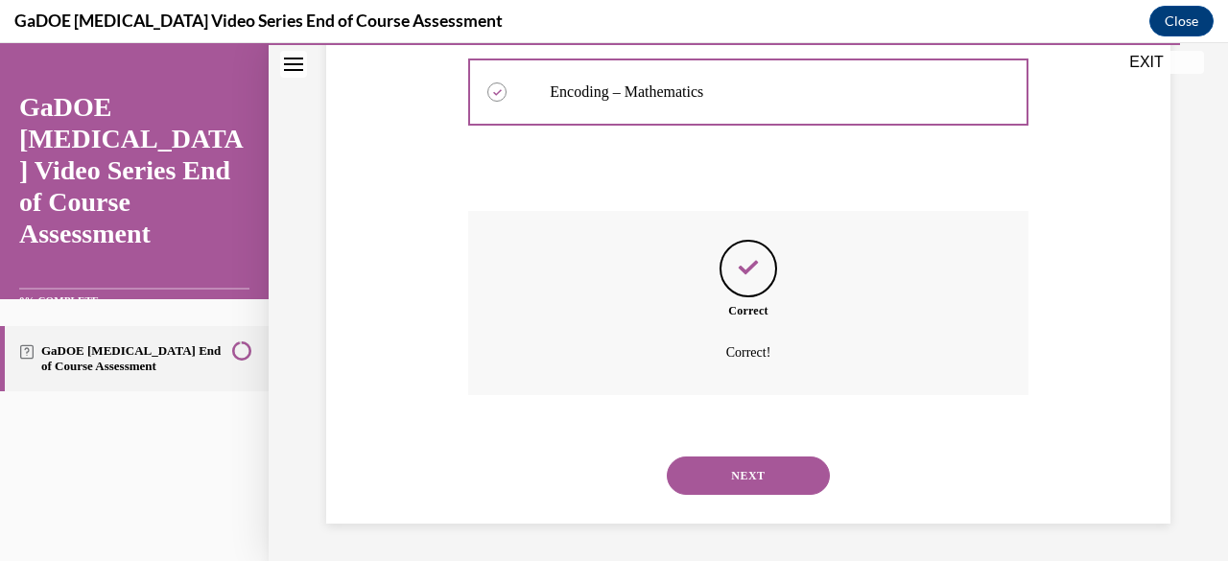
click at [744, 473] on button "NEXT" at bounding box center [748, 476] width 163 height 38
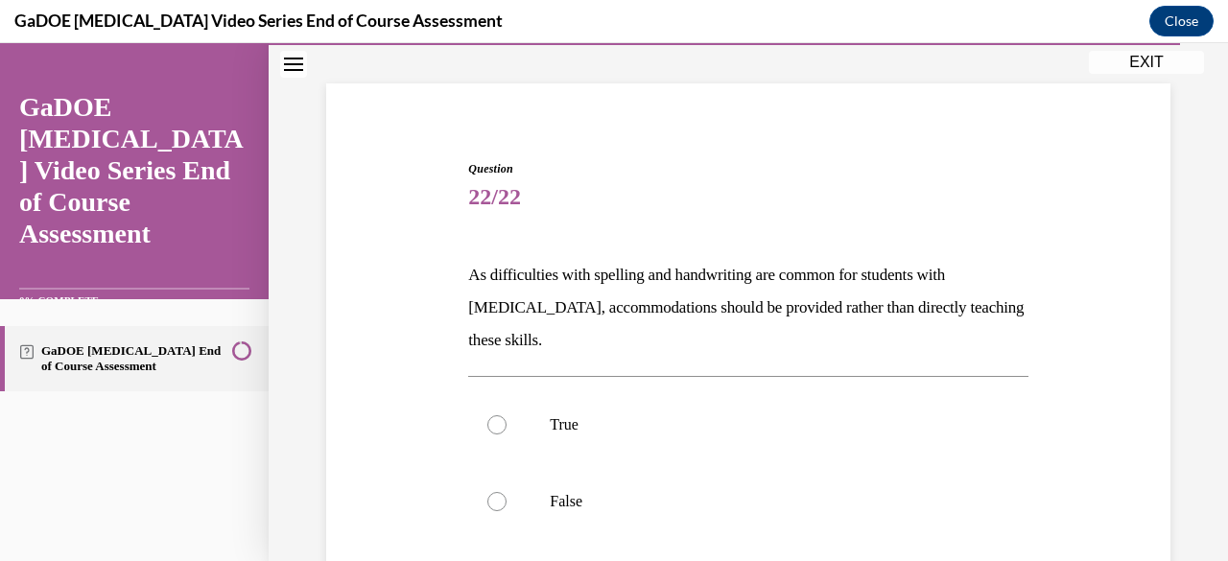
scroll to position [107, 0]
click at [603, 500] on p "False" at bounding box center [765, 500] width 430 height 19
click at [507, 500] on input "False" at bounding box center [496, 500] width 19 height 19
radio input "true"
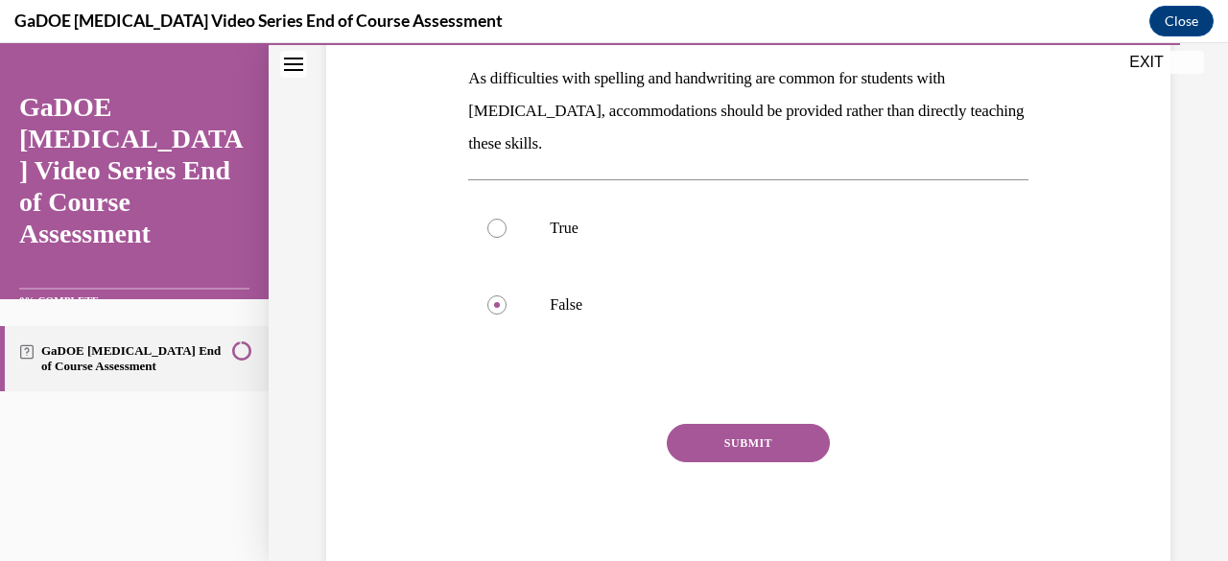
click at [712, 450] on button "SUBMIT" at bounding box center [748, 443] width 163 height 38
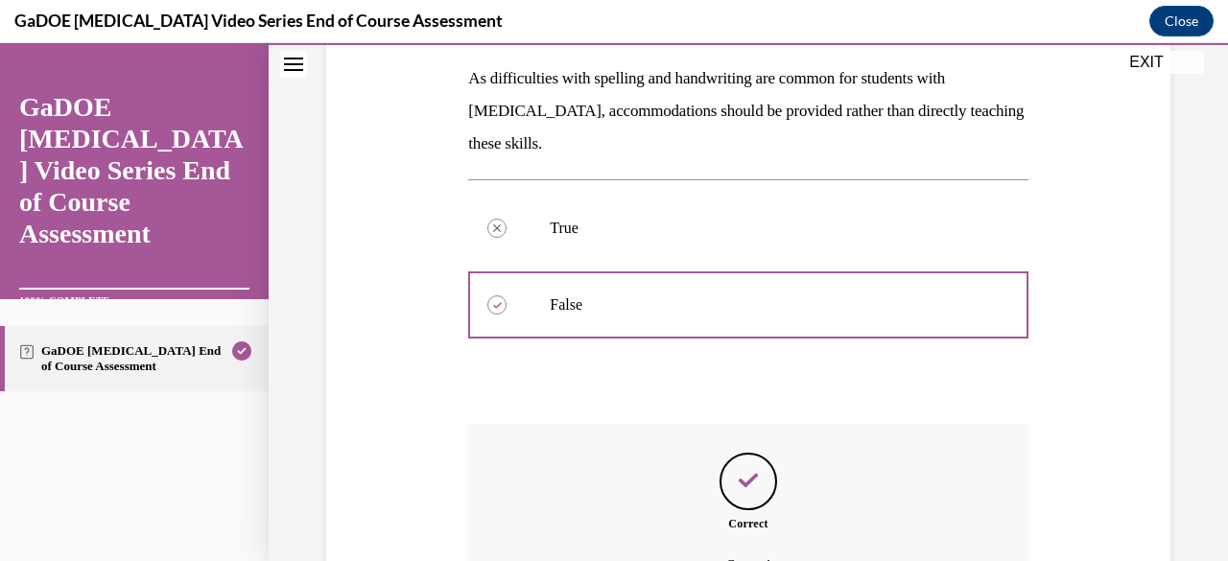
scroll to position [516, 0]
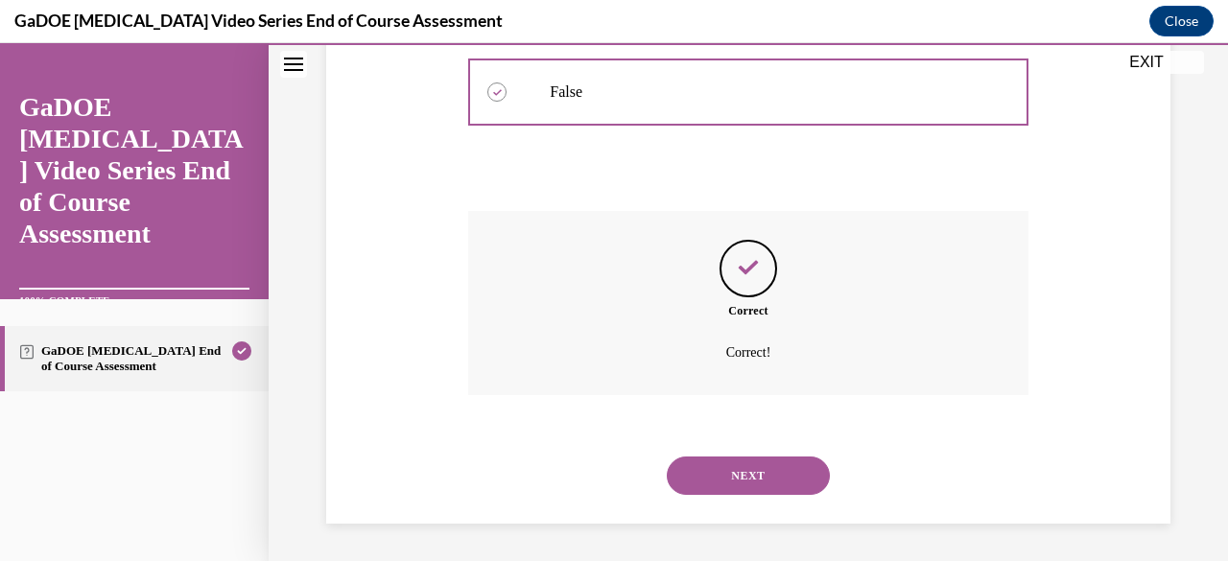
click at [773, 479] on button "NEXT" at bounding box center [748, 476] width 163 height 38
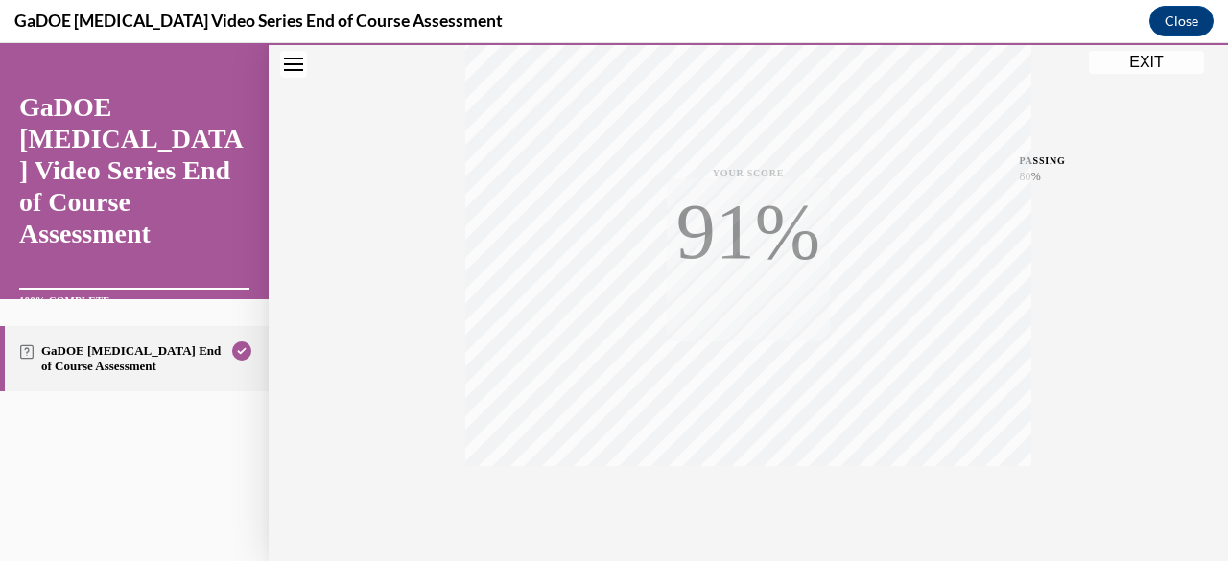
scroll to position [464, 0]
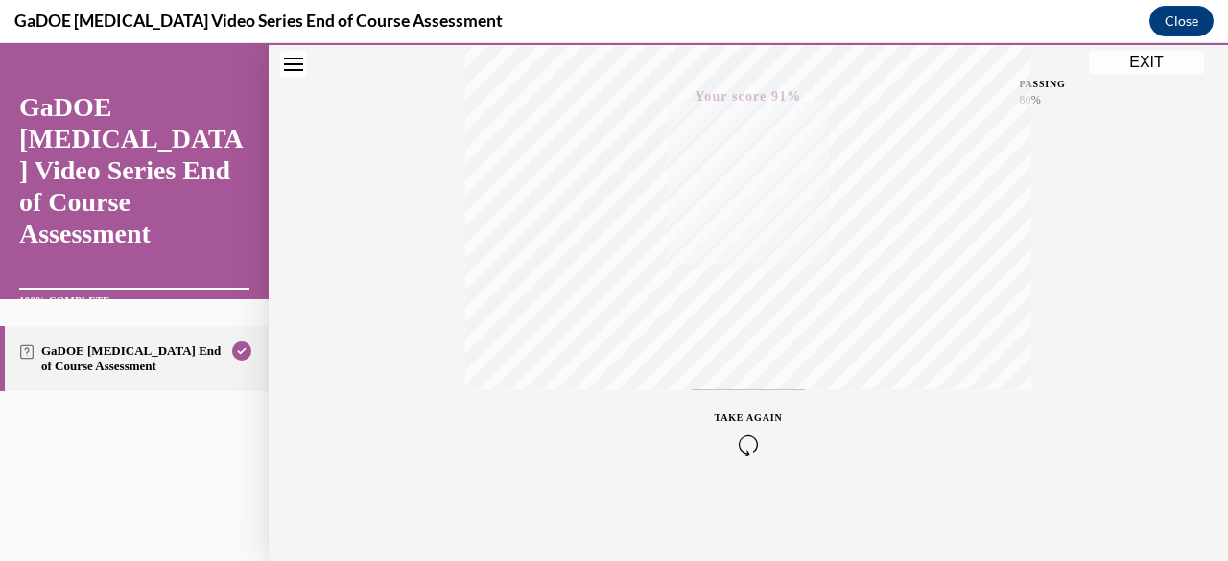
click at [1160, 62] on button "EXIT" at bounding box center [1146, 62] width 115 height 23
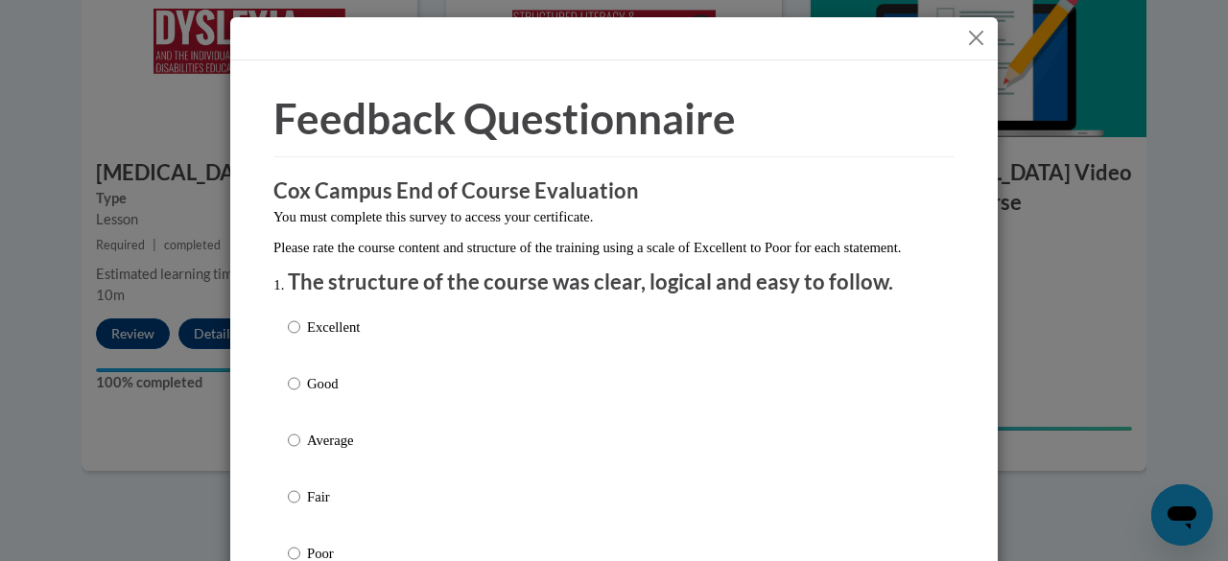
click at [307, 394] on p "Good" at bounding box center [333, 383] width 53 height 21
click at [300, 394] on input "Good" at bounding box center [294, 383] width 12 height 21
radio input "true"
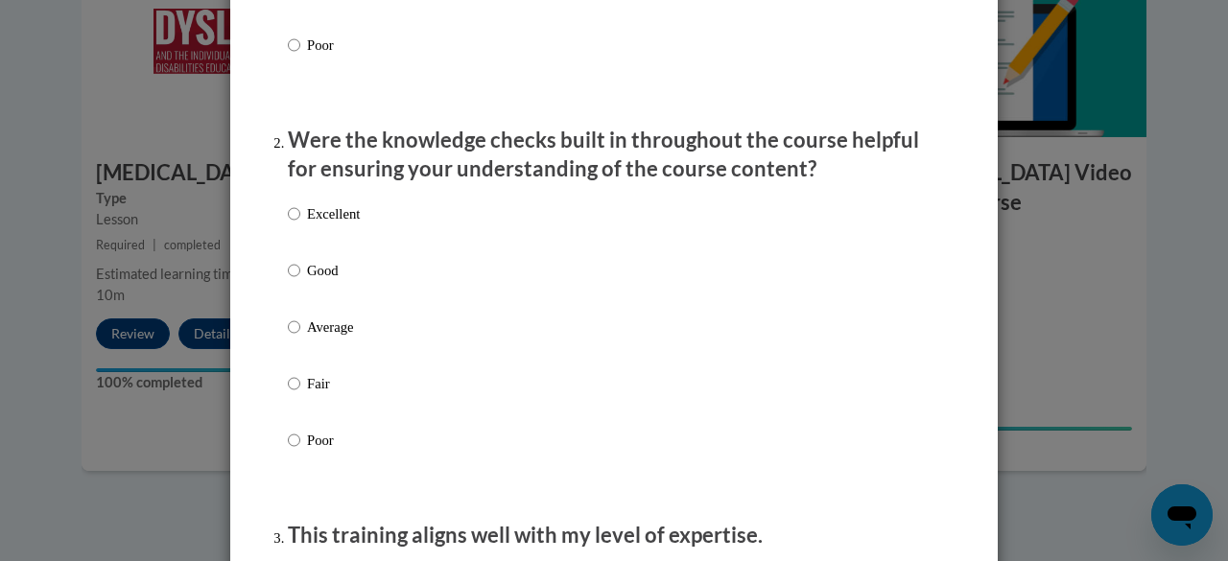
scroll to position [512, 0]
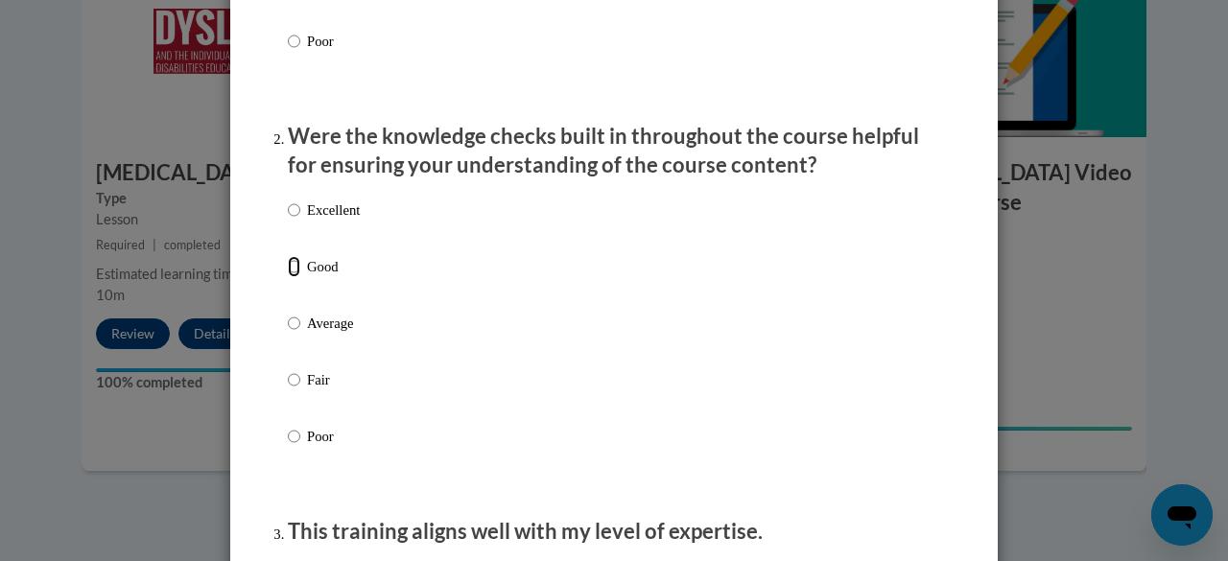
click at [290, 275] on input "Good" at bounding box center [294, 266] width 12 height 21
radio input "true"
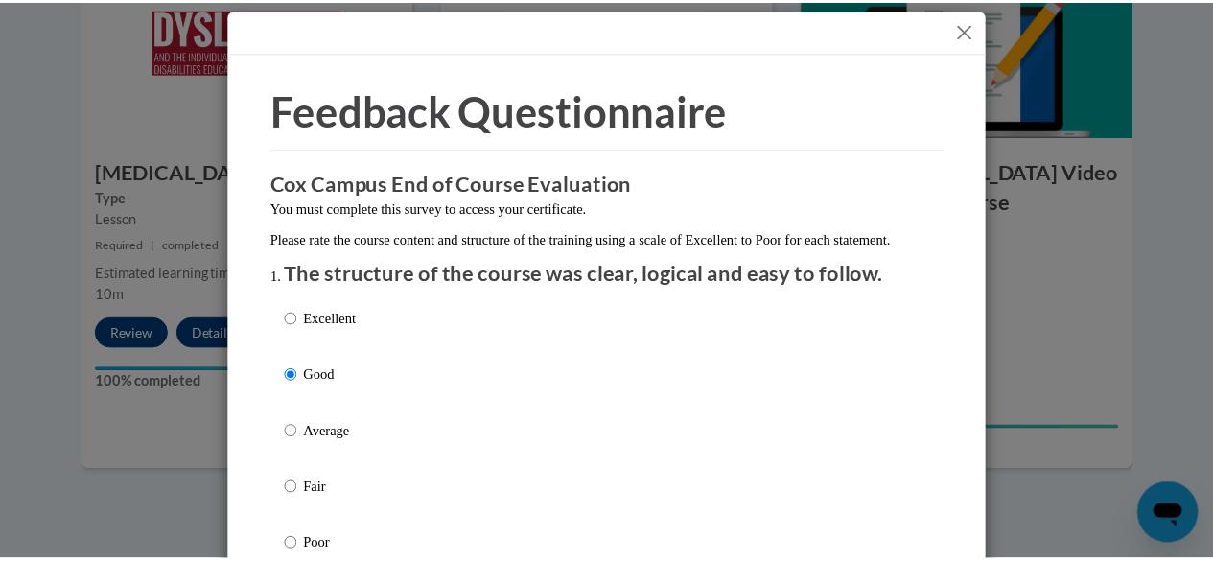
scroll to position [0, 0]
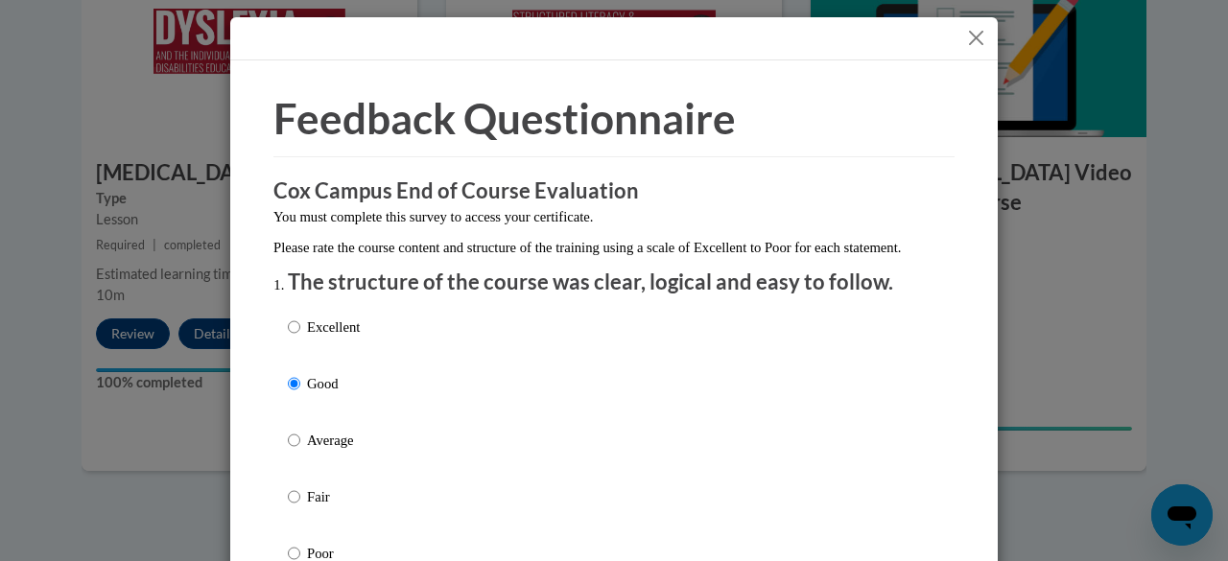
click at [973, 46] on button "Close" at bounding box center [976, 38] width 24 height 24
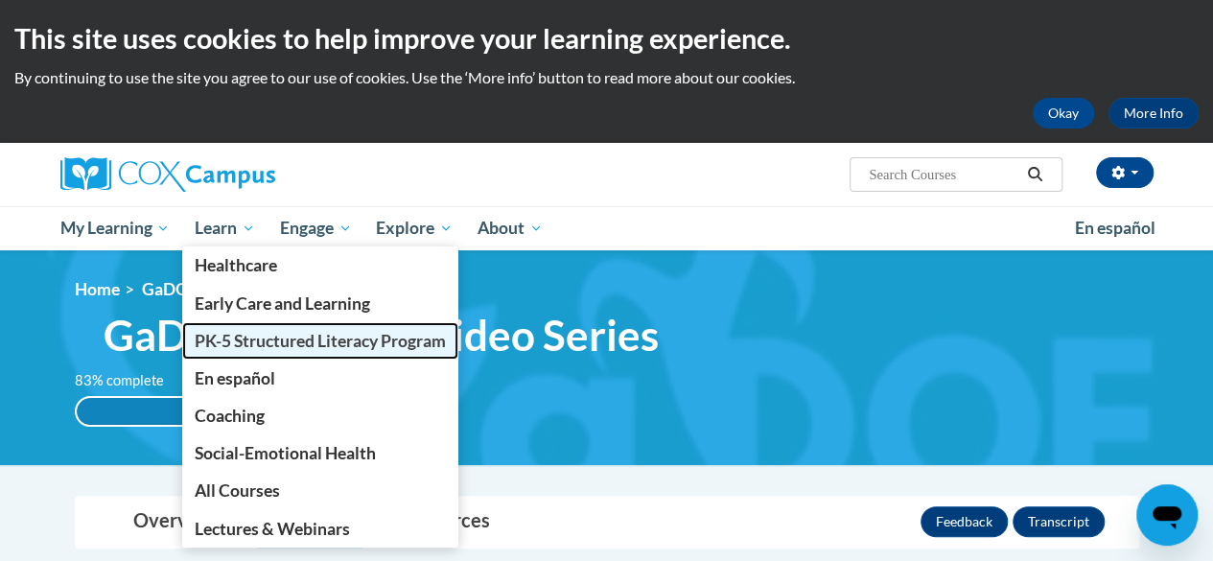
click at [261, 342] on span "PK-5 Structured Literacy Program" at bounding box center [320, 341] width 251 height 20
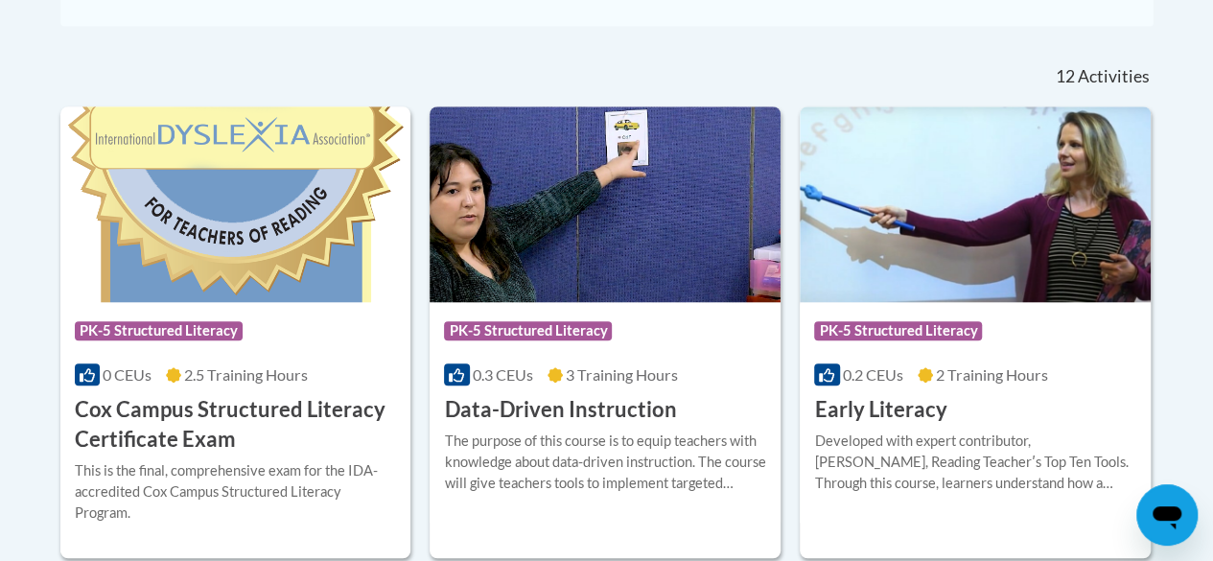
scroll to position [767, 0]
